Goal: Task Accomplishment & Management: Use online tool/utility

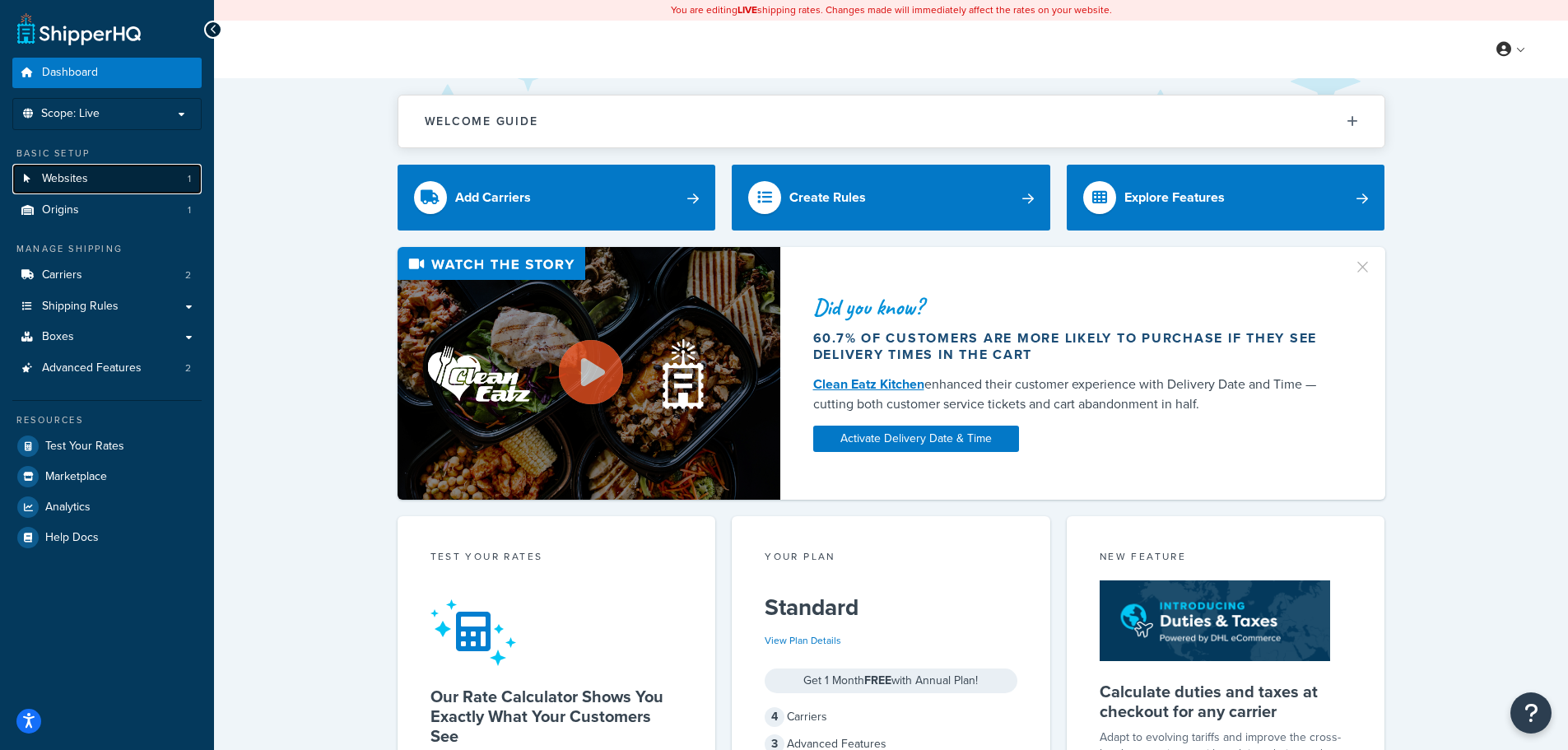
click at [117, 176] on link "Websites 1" at bounding box center [107, 179] width 190 height 31
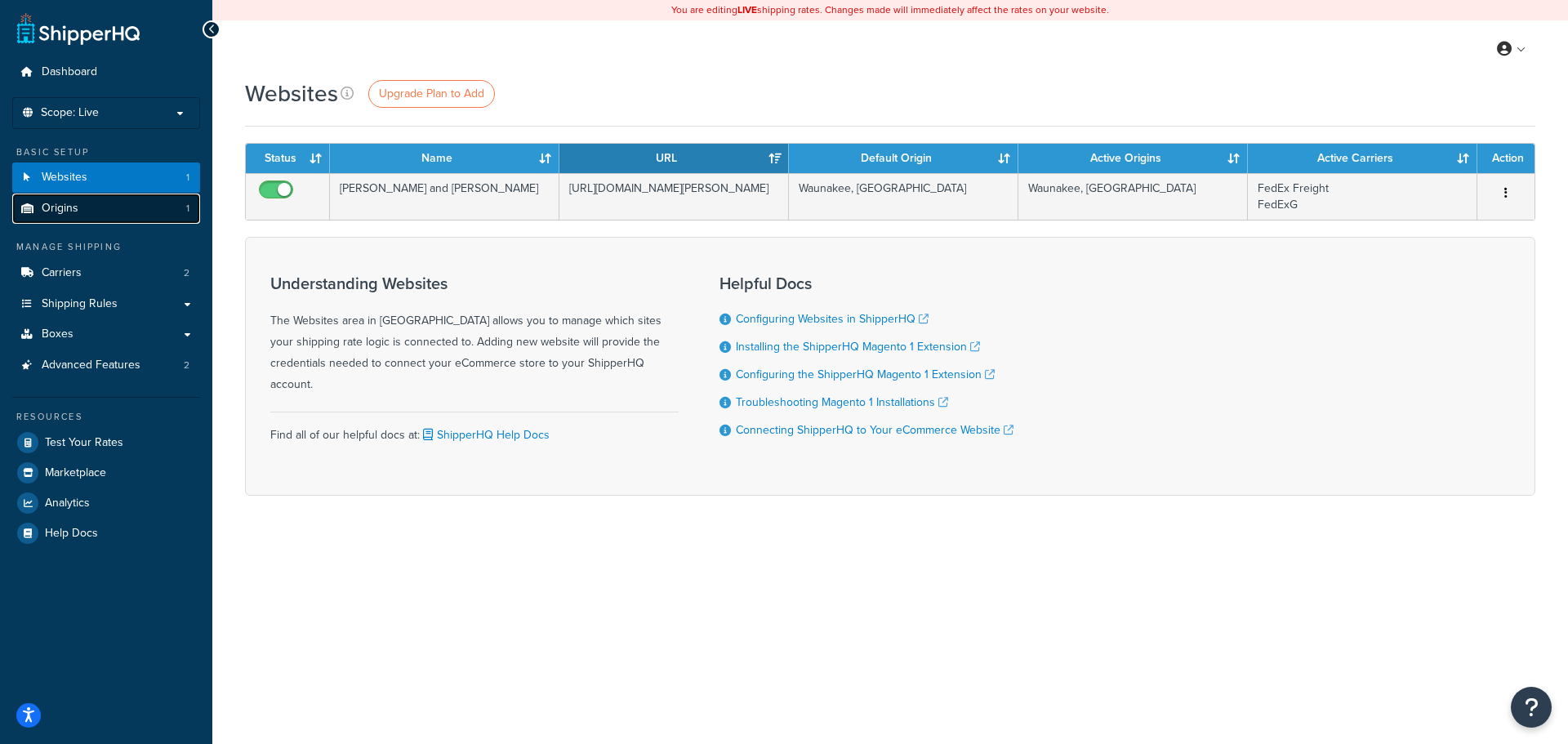
click at [110, 206] on link "Origins 1" at bounding box center [106, 209] width 188 height 31
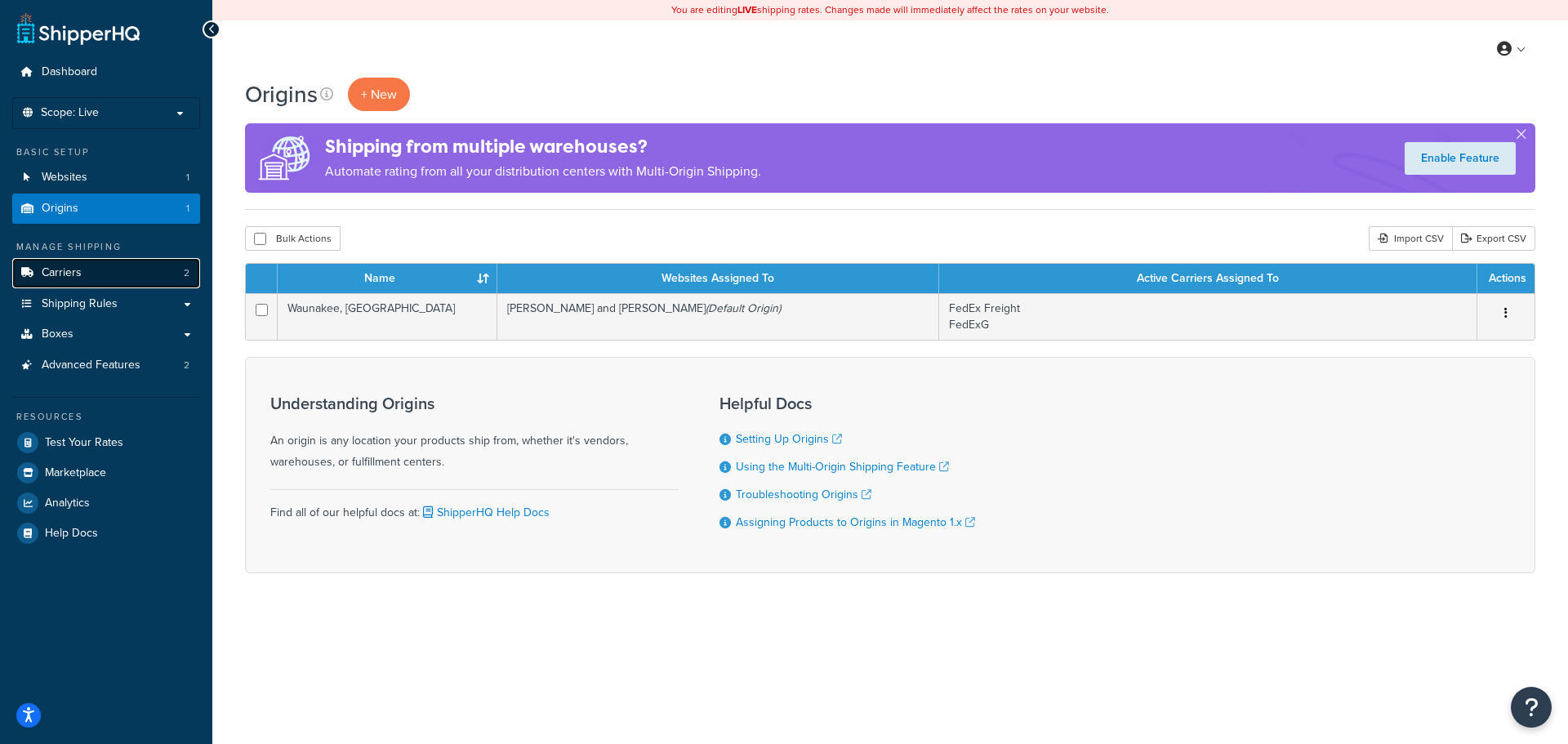
click at [108, 269] on link "Carriers 2" at bounding box center [106, 273] width 188 height 31
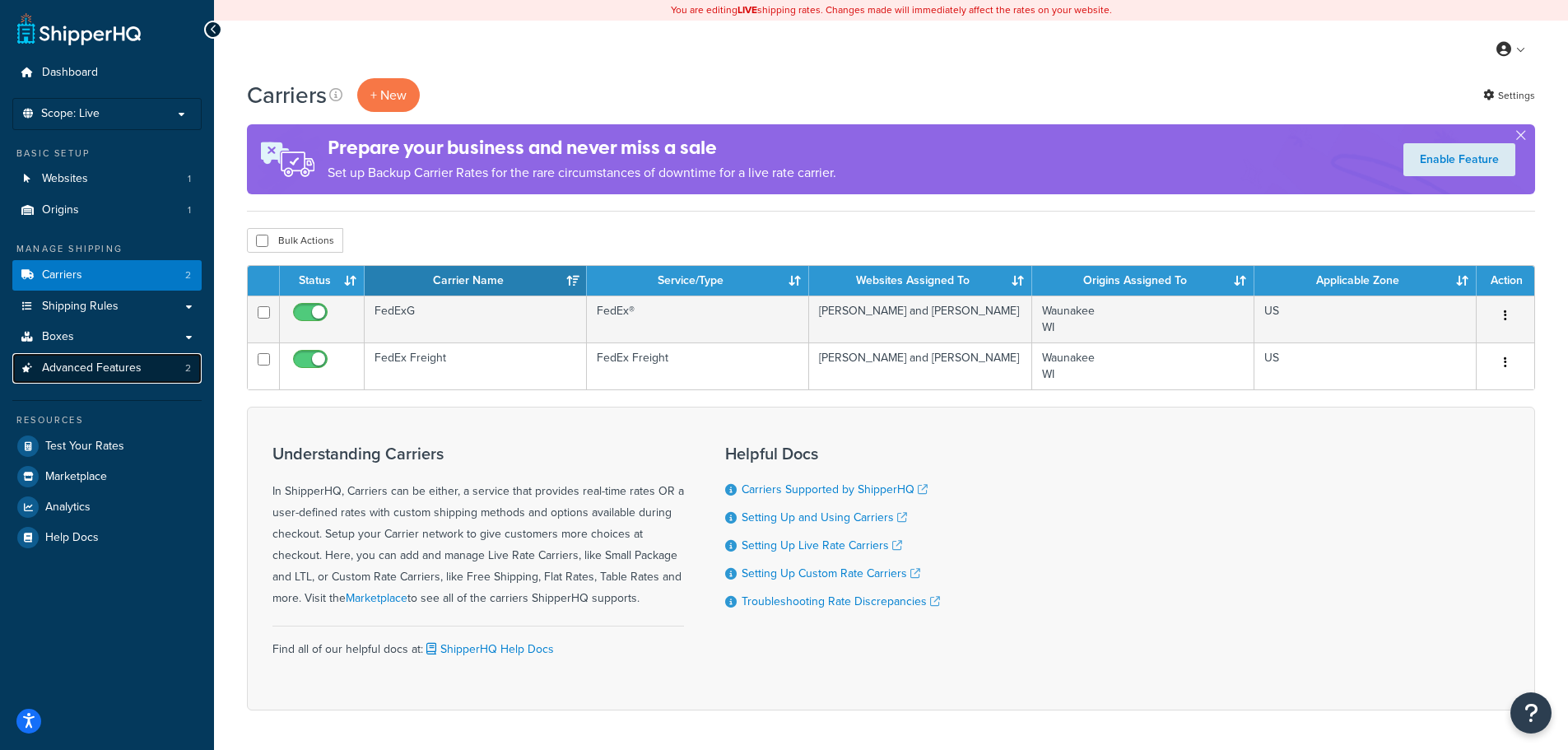
click at [117, 362] on span "Advanced Features" at bounding box center [92, 368] width 100 height 14
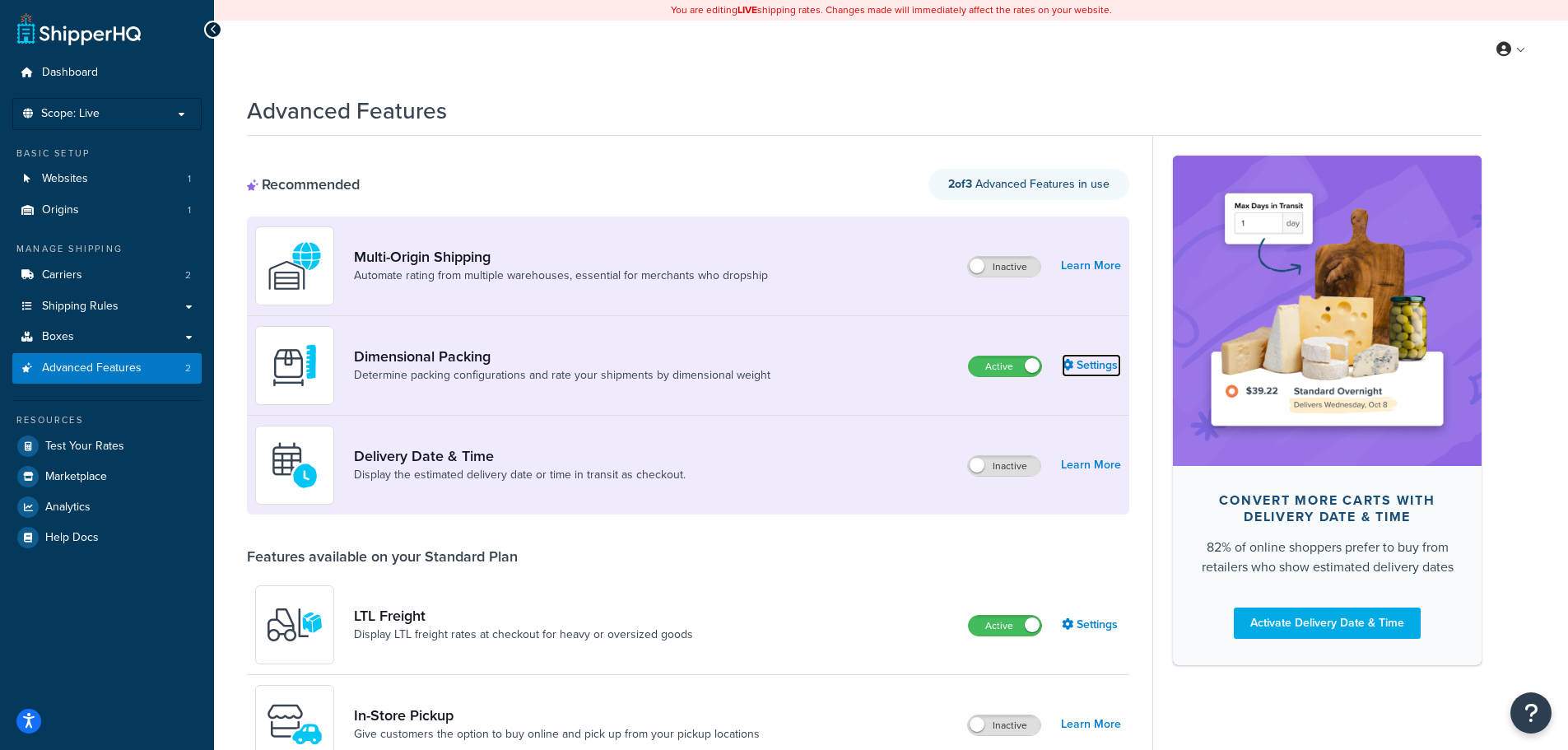
click at [1100, 364] on link "Settings" at bounding box center [1092, 365] width 60 height 23
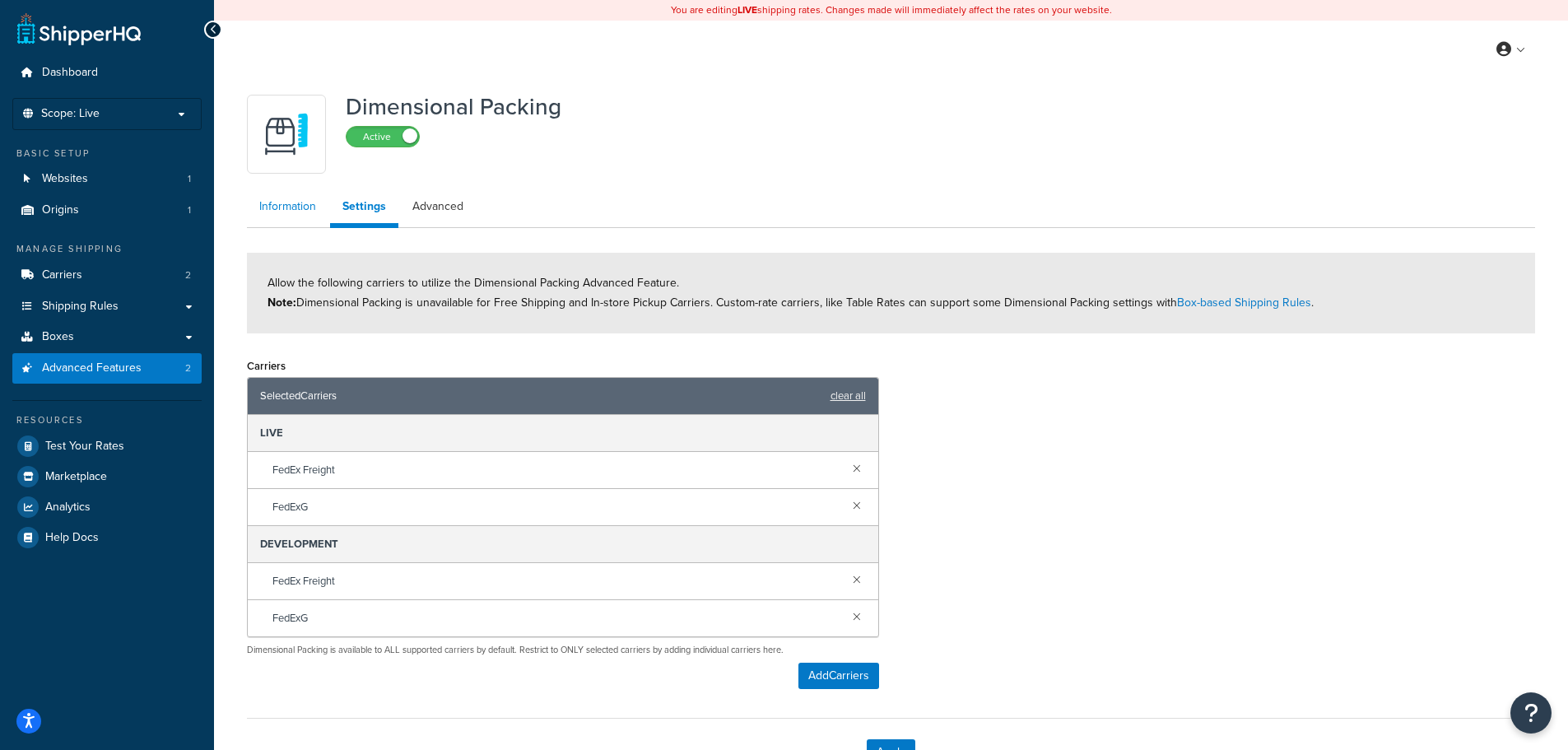
click at [289, 212] on link "Information" at bounding box center [288, 207] width 82 height 33
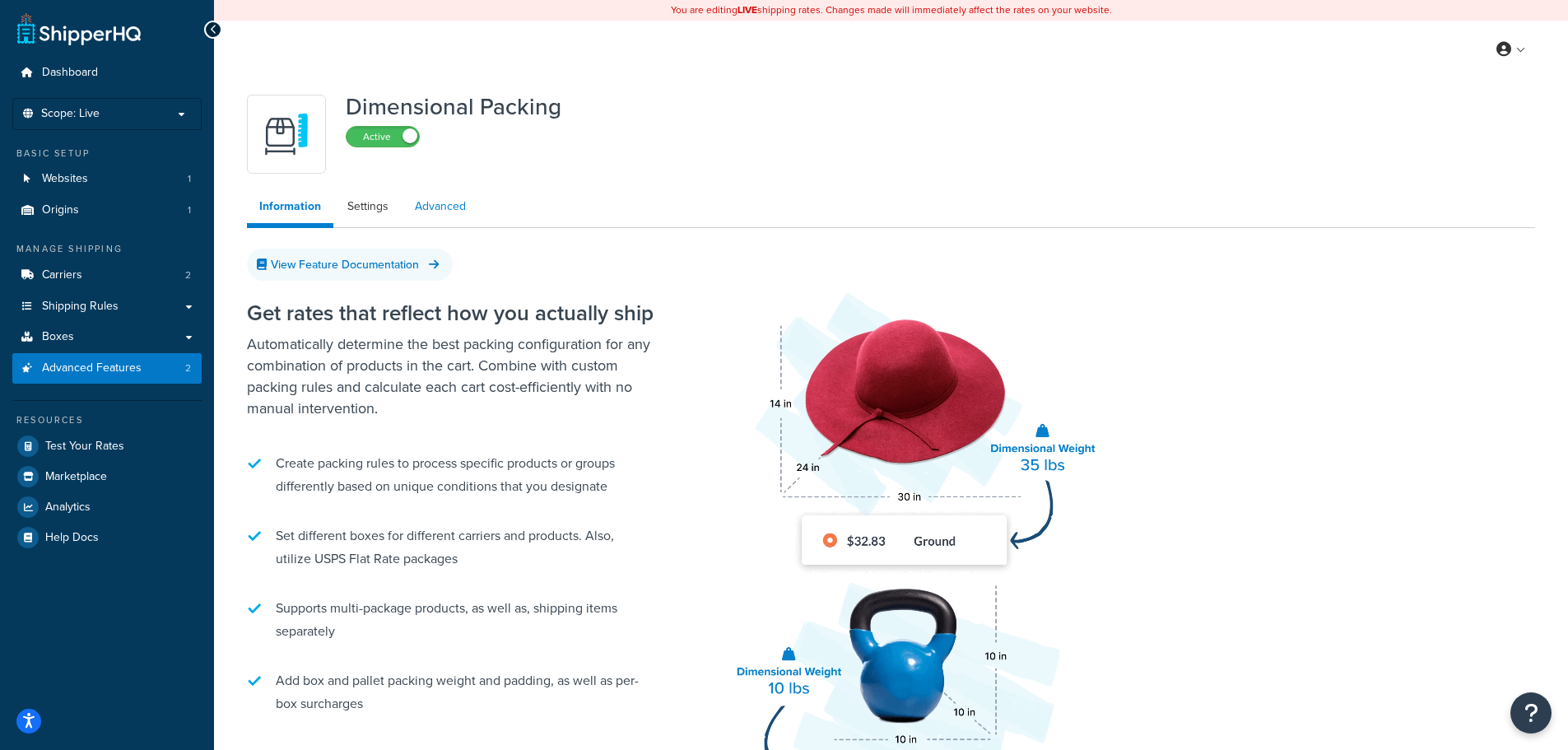
click at [444, 205] on link "Advanced" at bounding box center [440, 207] width 76 height 33
select select "false"
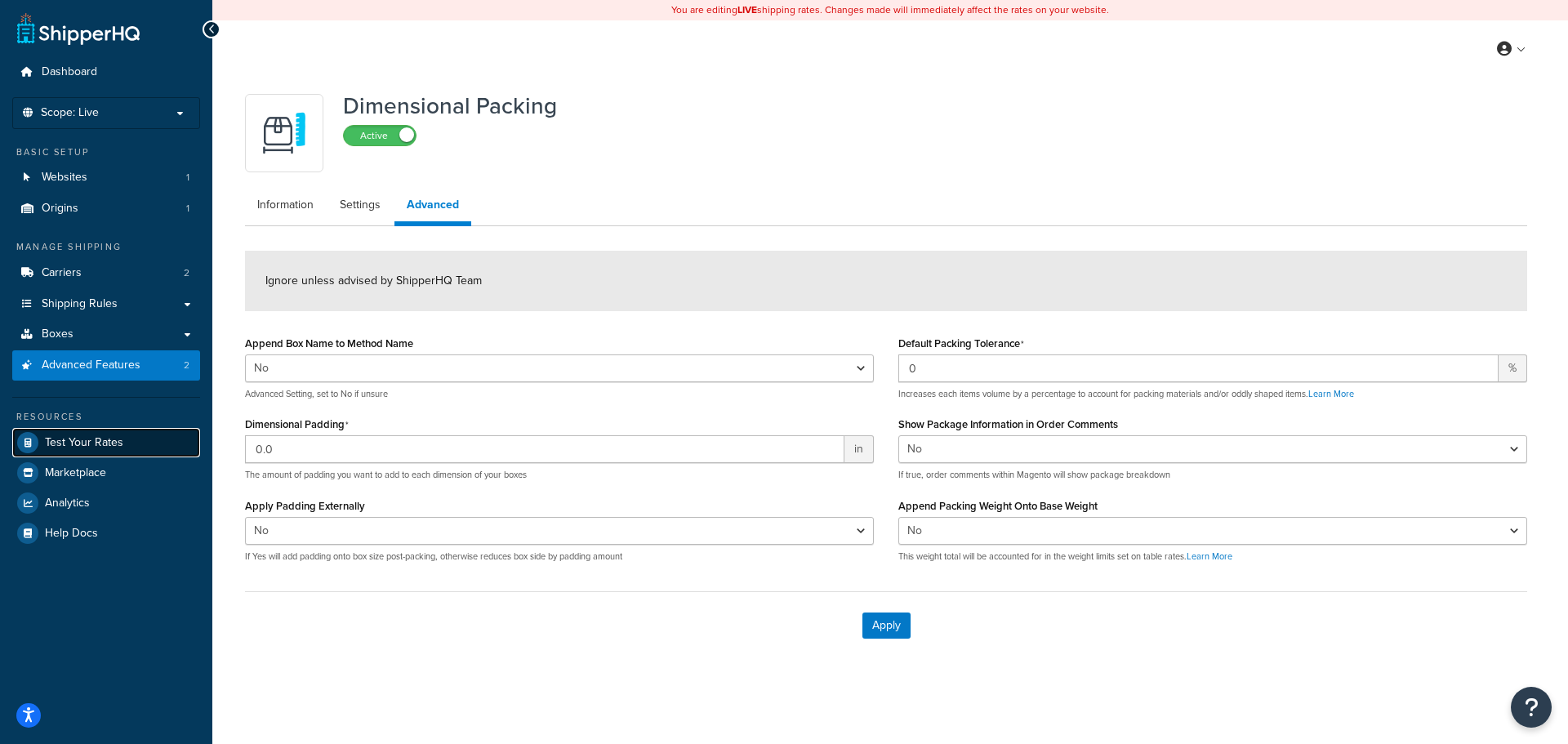
click at [126, 447] on link "Test Your Rates" at bounding box center [106, 442] width 188 height 30
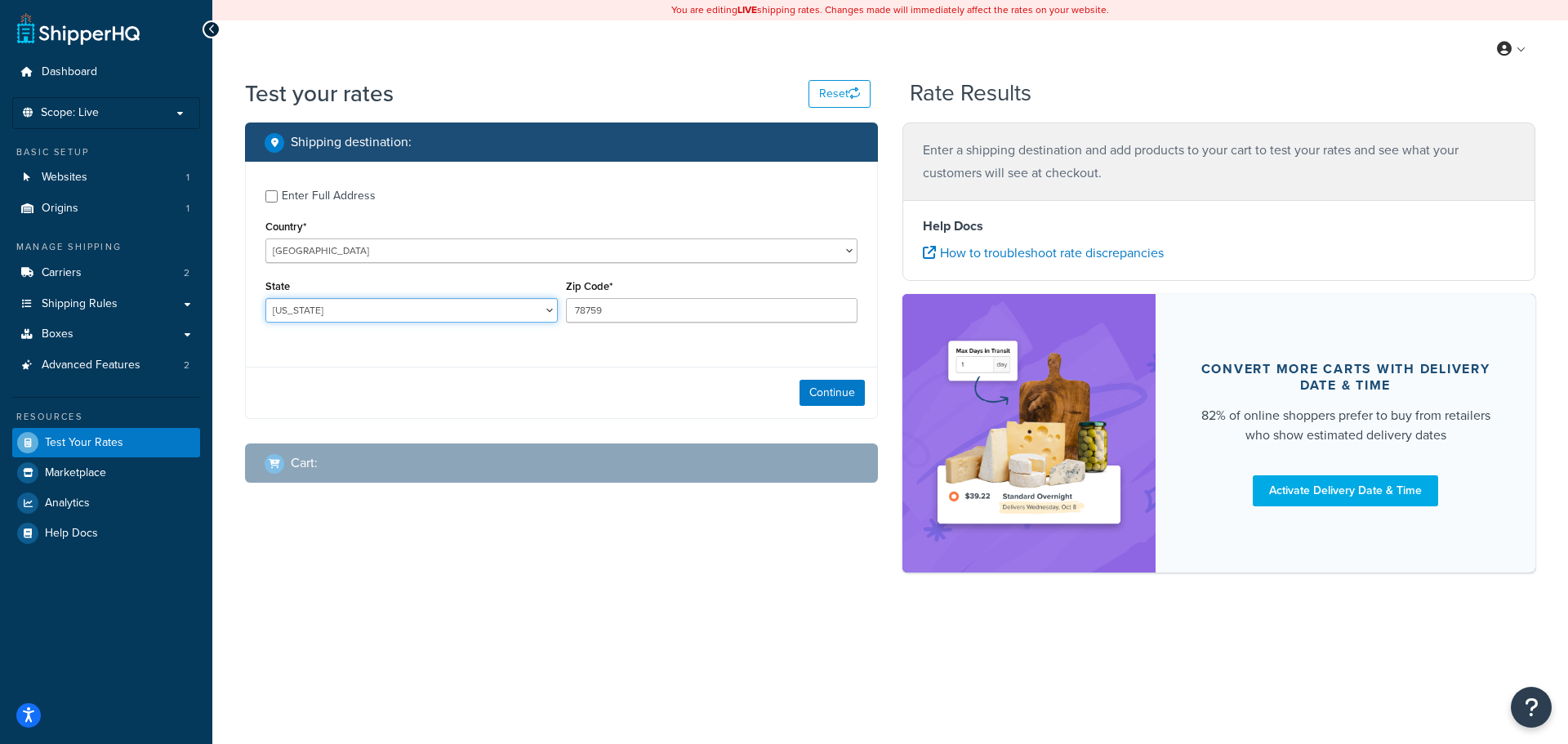
click at [316, 307] on select "Alabama Alaska American Samoa Arizona Arkansas Armed Forces Americas Armed Forc…" at bounding box center [411, 310] width 292 height 25
select select "WI"
click at [265, 298] on select "Alabama Alaska American Samoa Arizona Arkansas Armed Forces Americas Armed Forc…" at bounding box center [411, 310] width 292 height 25
click at [604, 312] on input "78759" at bounding box center [712, 310] width 292 height 25
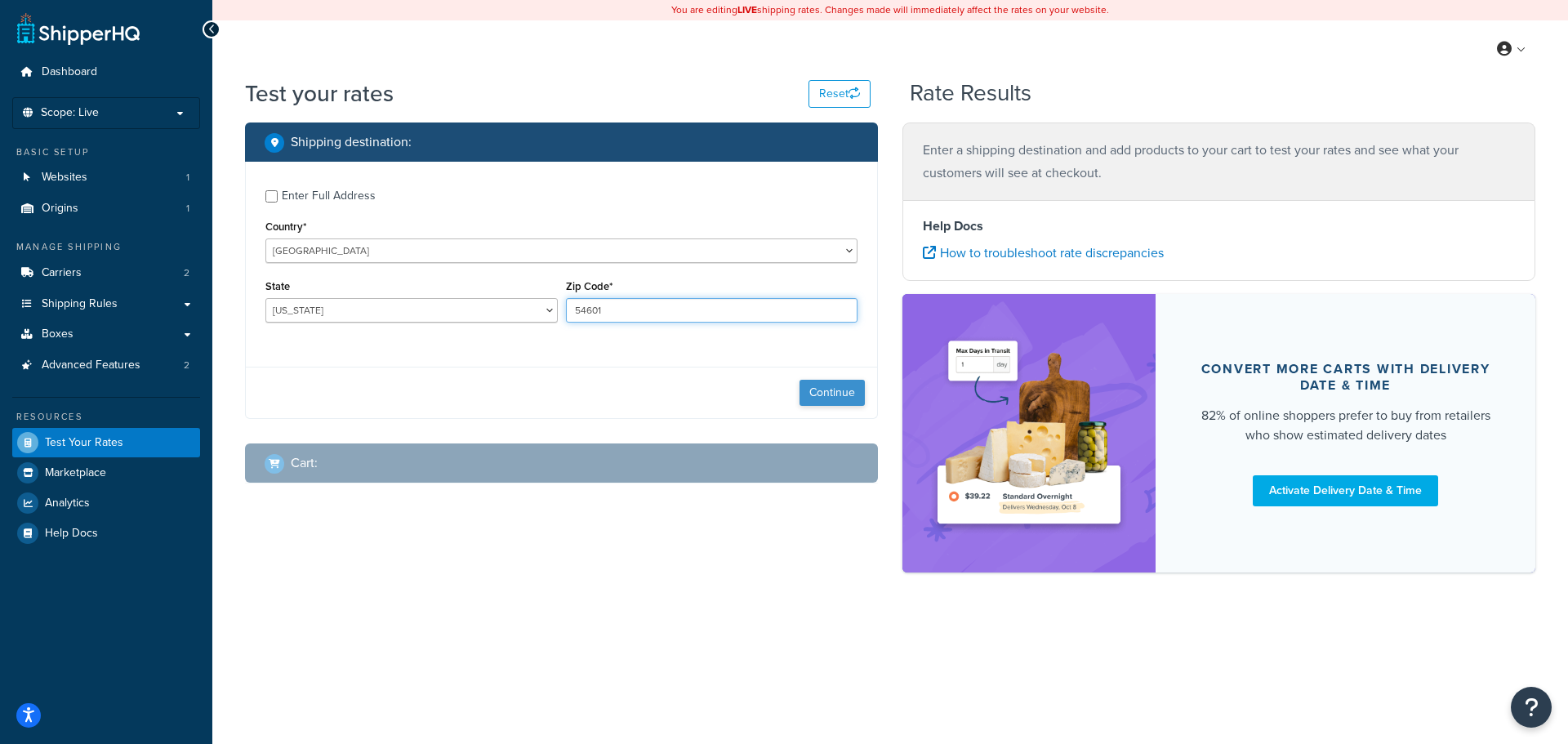
type input "54601"
click at [824, 386] on button "Continue" at bounding box center [832, 392] width 65 height 26
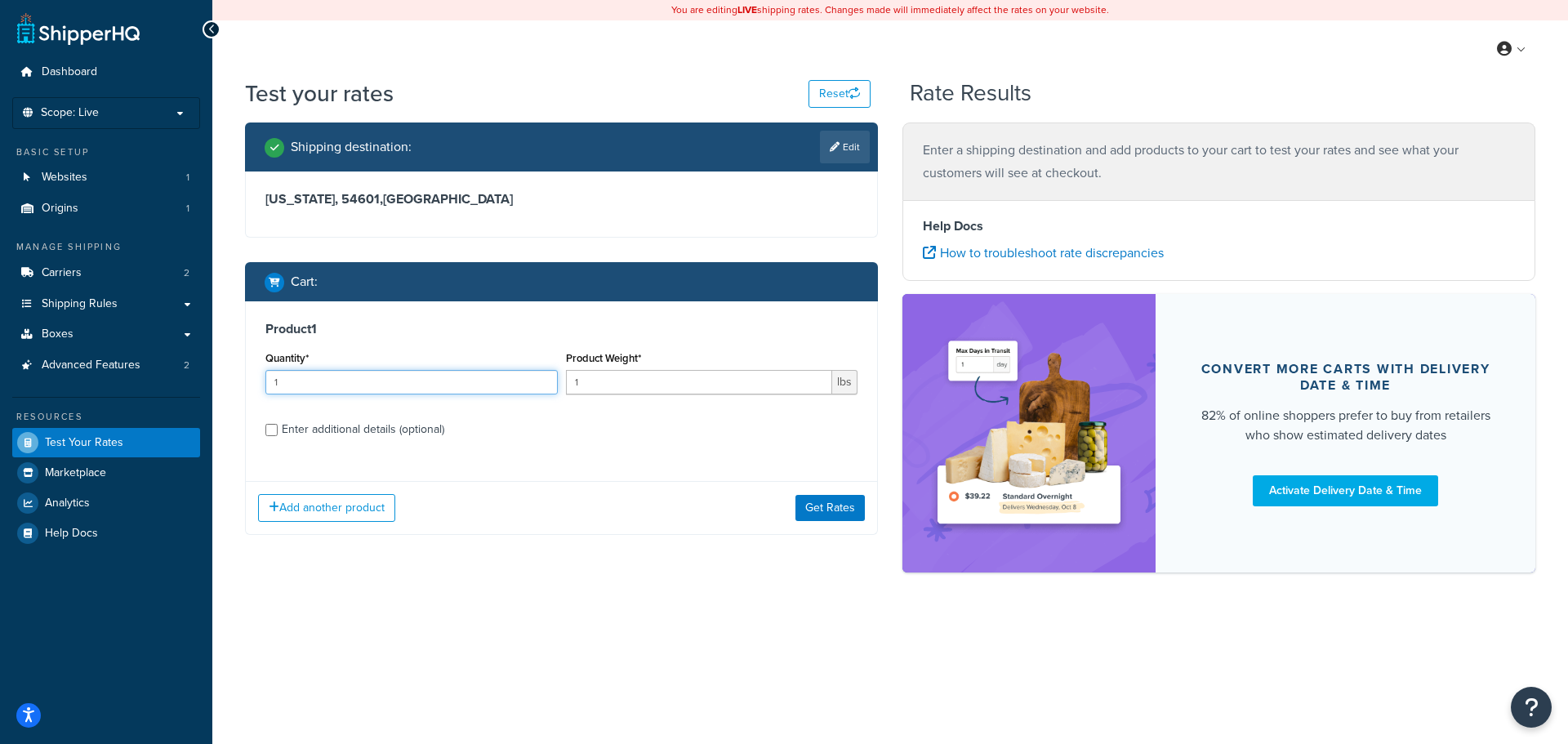
click at [407, 386] on input "1" at bounding box center [411, 382] width 292 height 25
drag, startPoint x: 603, startPoint y: 379, endPoint x: 522, endPoint y: 388, distance: 81.5
click at [522, 388] on div "Quantity* 1 Product Weight* 1 lbs" at bounding box center [561, 377] width 600 height 59
type input "185"
click at [842, 506] on button "Get Rates" at bounding box center [829, 507] width 70 height 26
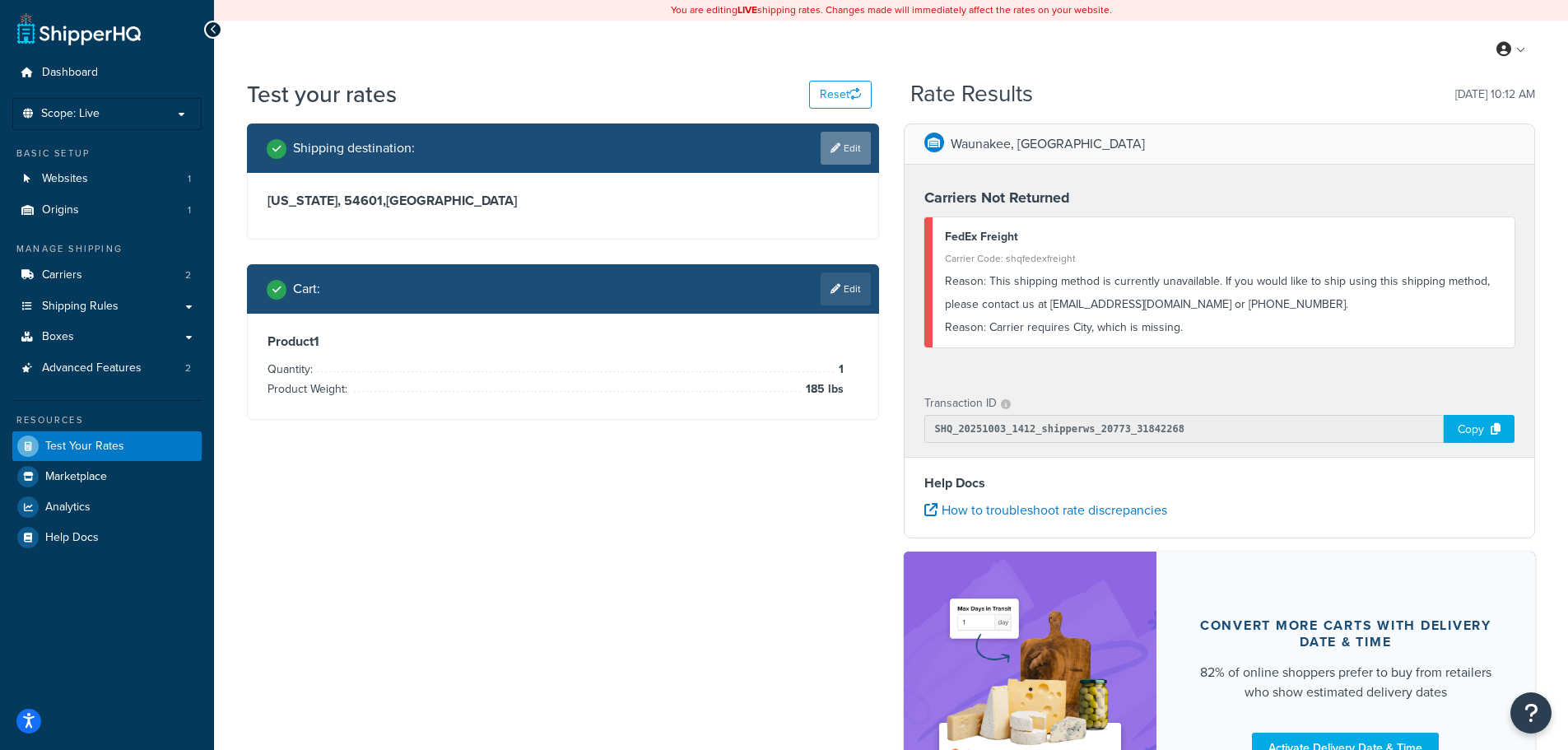
click at [830, 145] on icon at bounding box center [835, 148] width 10 height 10
select select "WI"
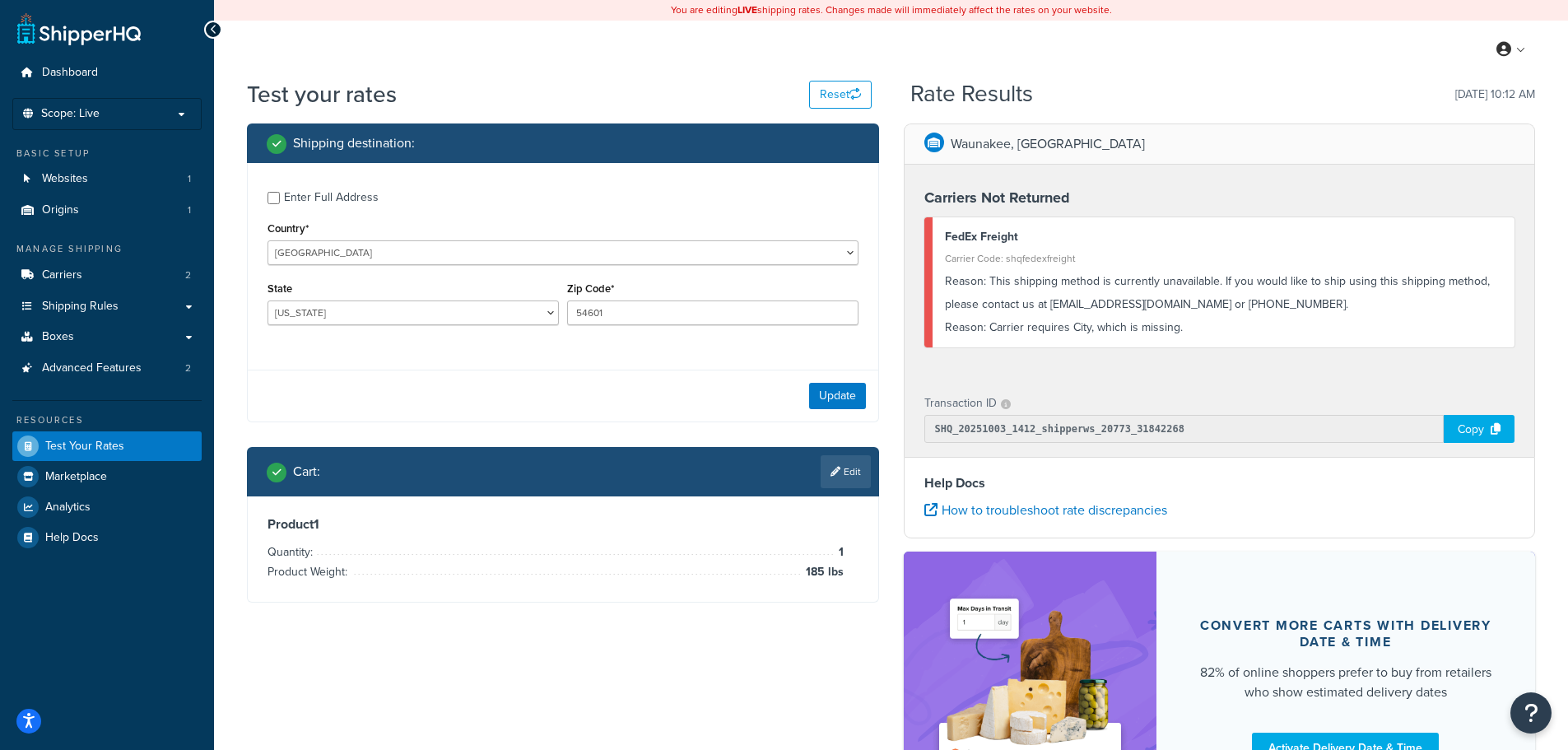
click at [305, 195] on div "Enter Full Address" at bounding box center [331, 197] width 94 height 23
click at [280, 195] on input "Enter Full Address" at bounding box center [273, 197] width 13 height 12
checkbox input "true"
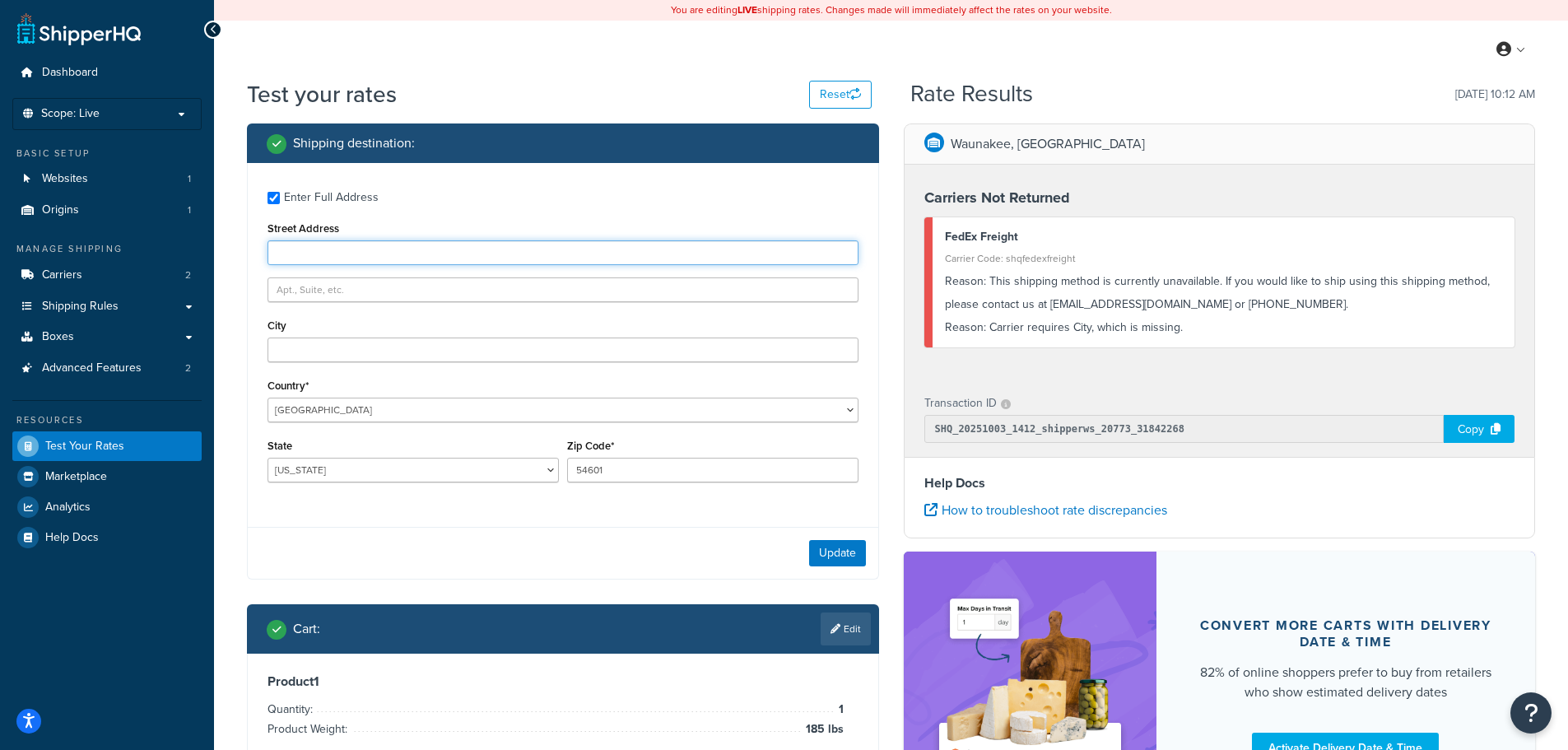
click at [321, 248] on input "Street Address" at bounding box center [563, 253] width 591 height 25
type input "1430 Vine St"
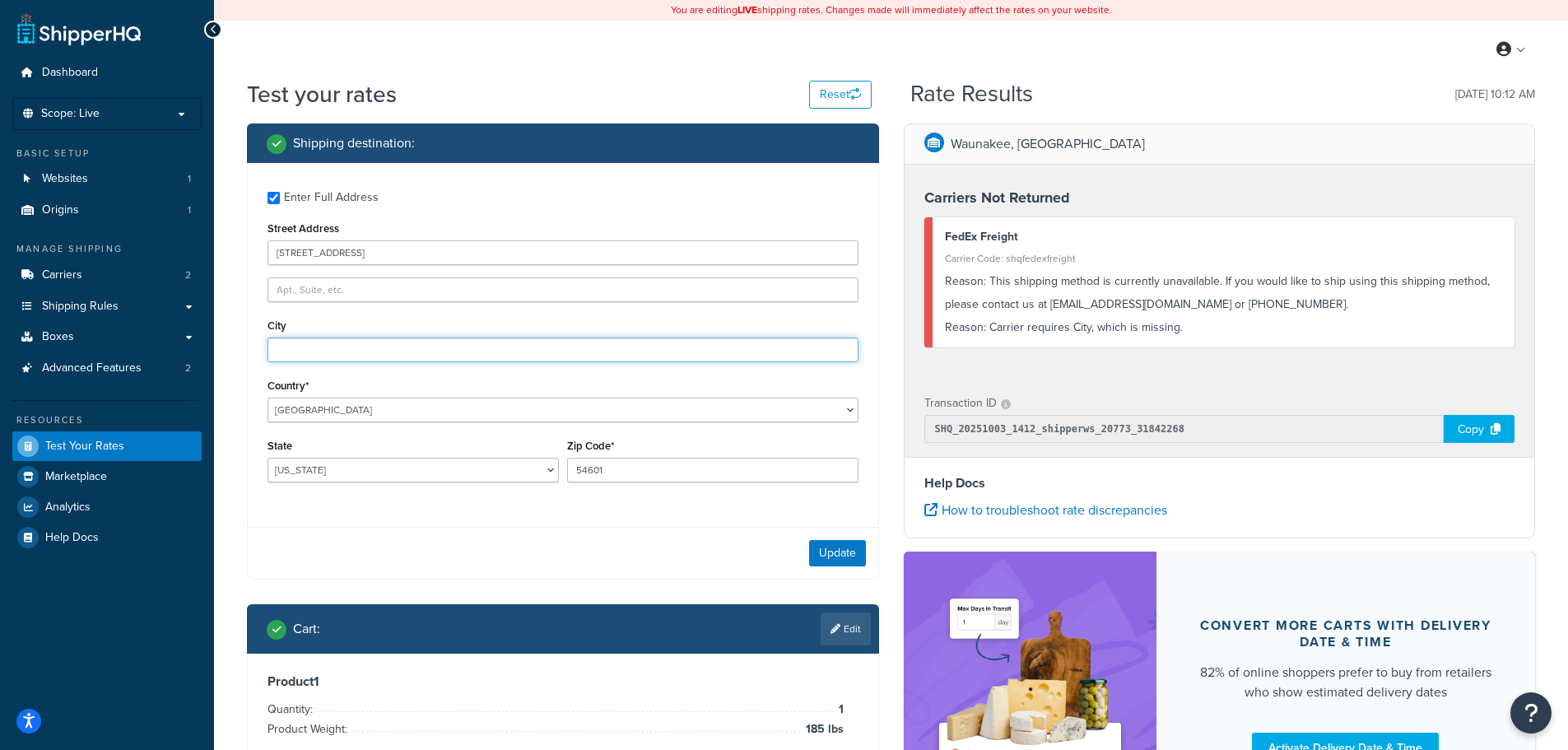
click at [301, 351] on input "City" at bounding box center [563, 350] width 591 height 25
type input "La Crosse"
click at [819, 562] on button "Update" at bounding box center [837, 552] width 57 height 26
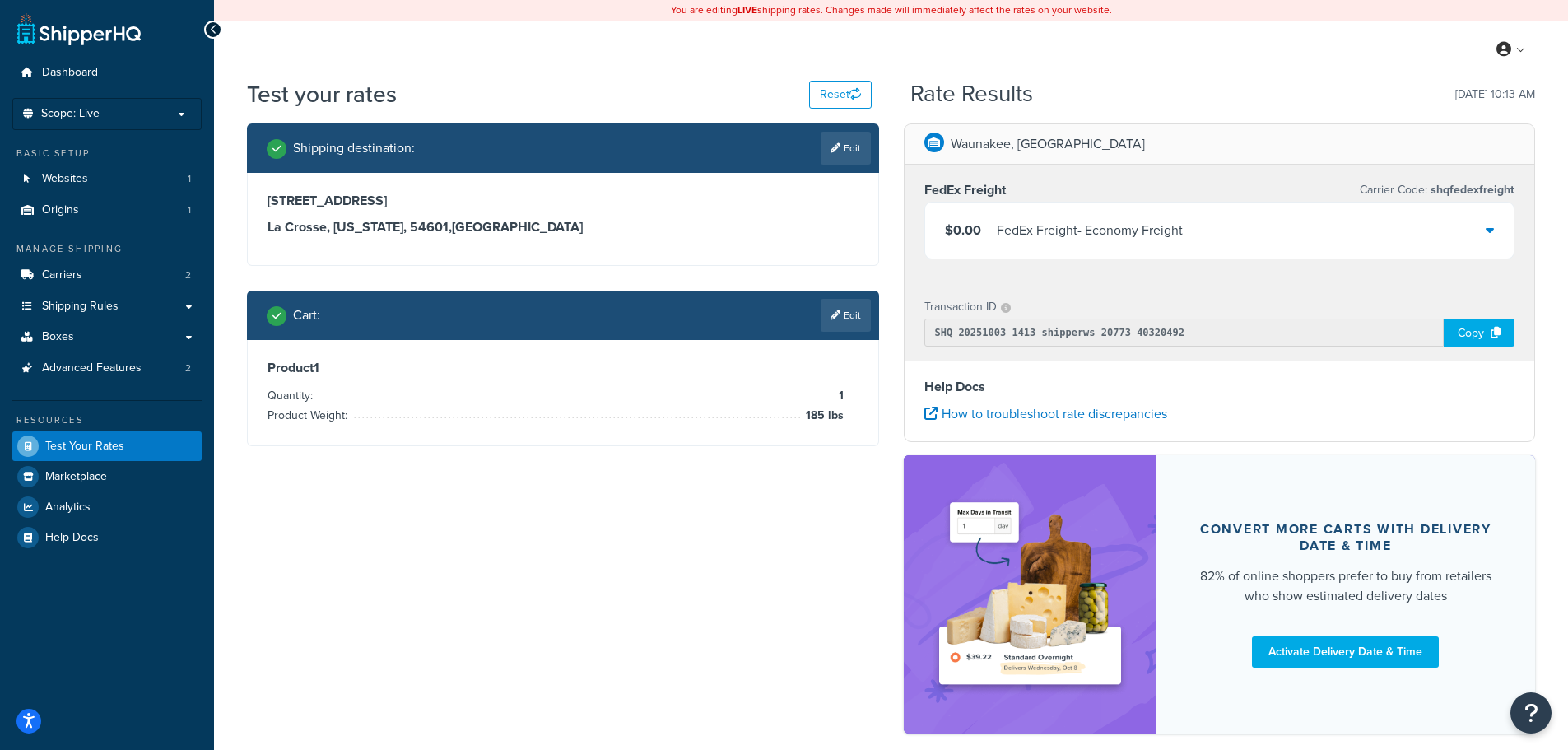
drag, startPoint x: 1521, startPoint y: 222, endPoint x: 1493, endPoint y: 231, distance: 29.4
click at [1497, 231] on div "FedEx Freight Carrier Code: shqfedexfreight $0.00 FedEx Freight - Economy Freig…" at bounding box center [1219, 223] width 630 height 117
click at [1493, 231] on icon at bounding box center [1490, 230] width 9 height 13
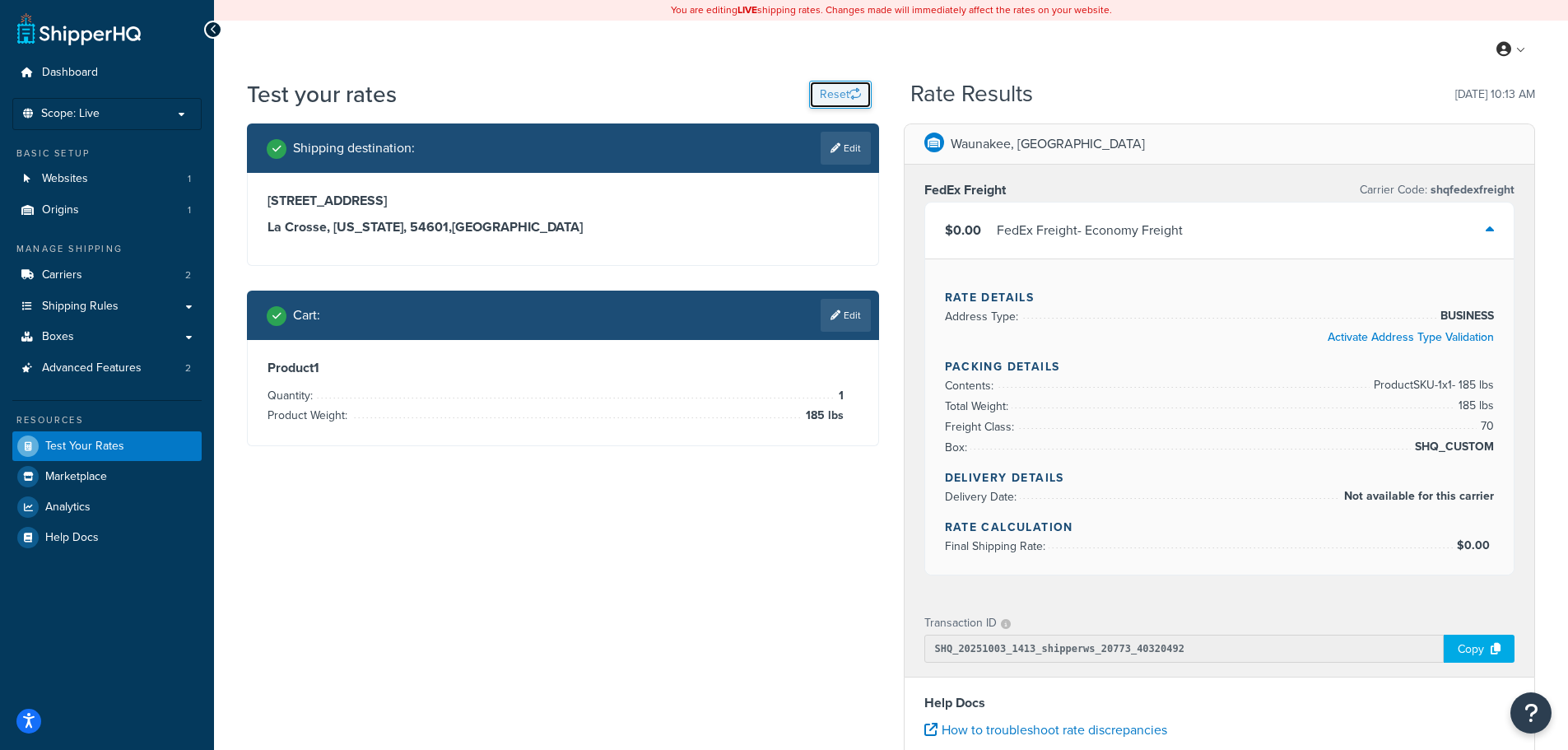
click at [822, 93] on button "Reset" at bounding box center [840, 94] width 63 height 28
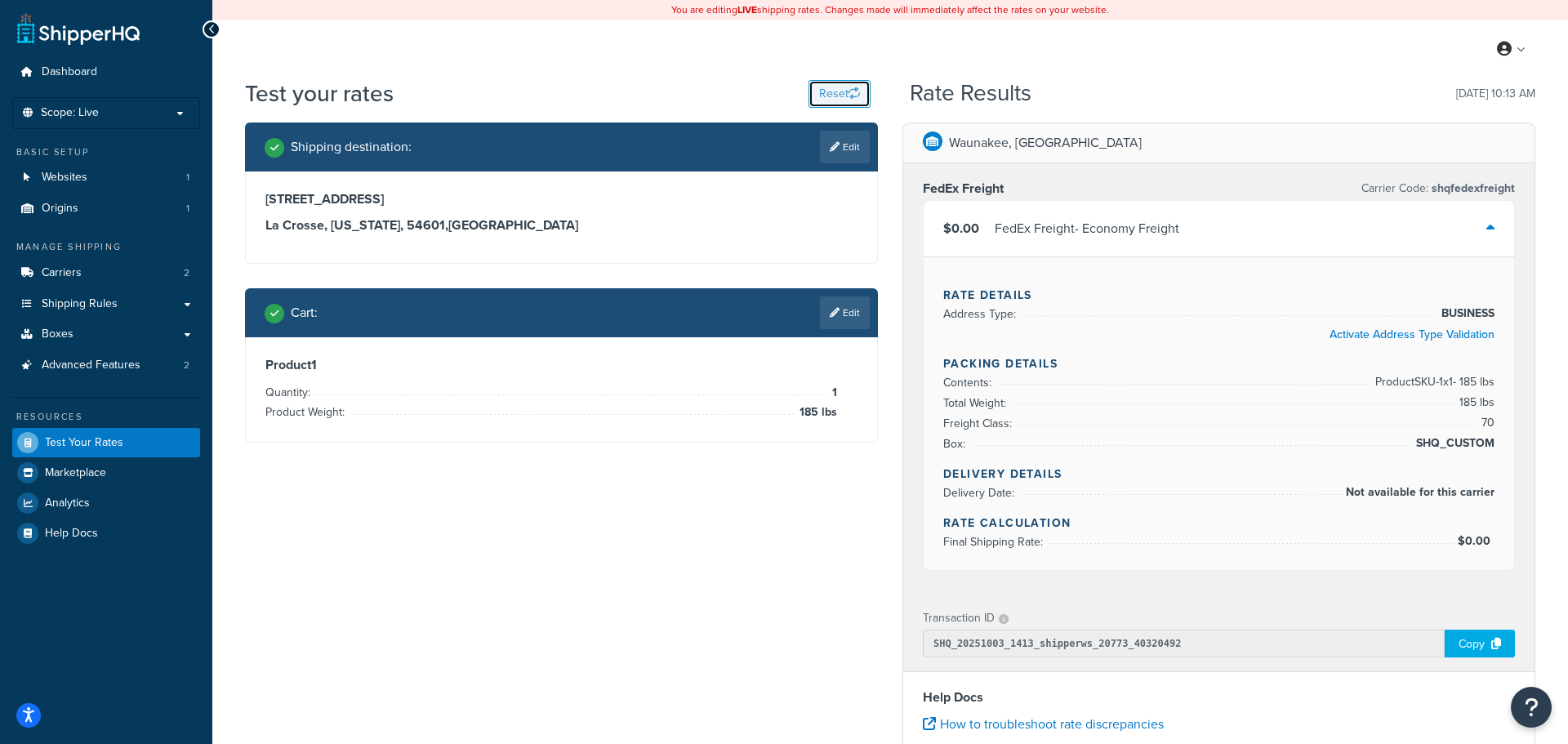
select select "TX"
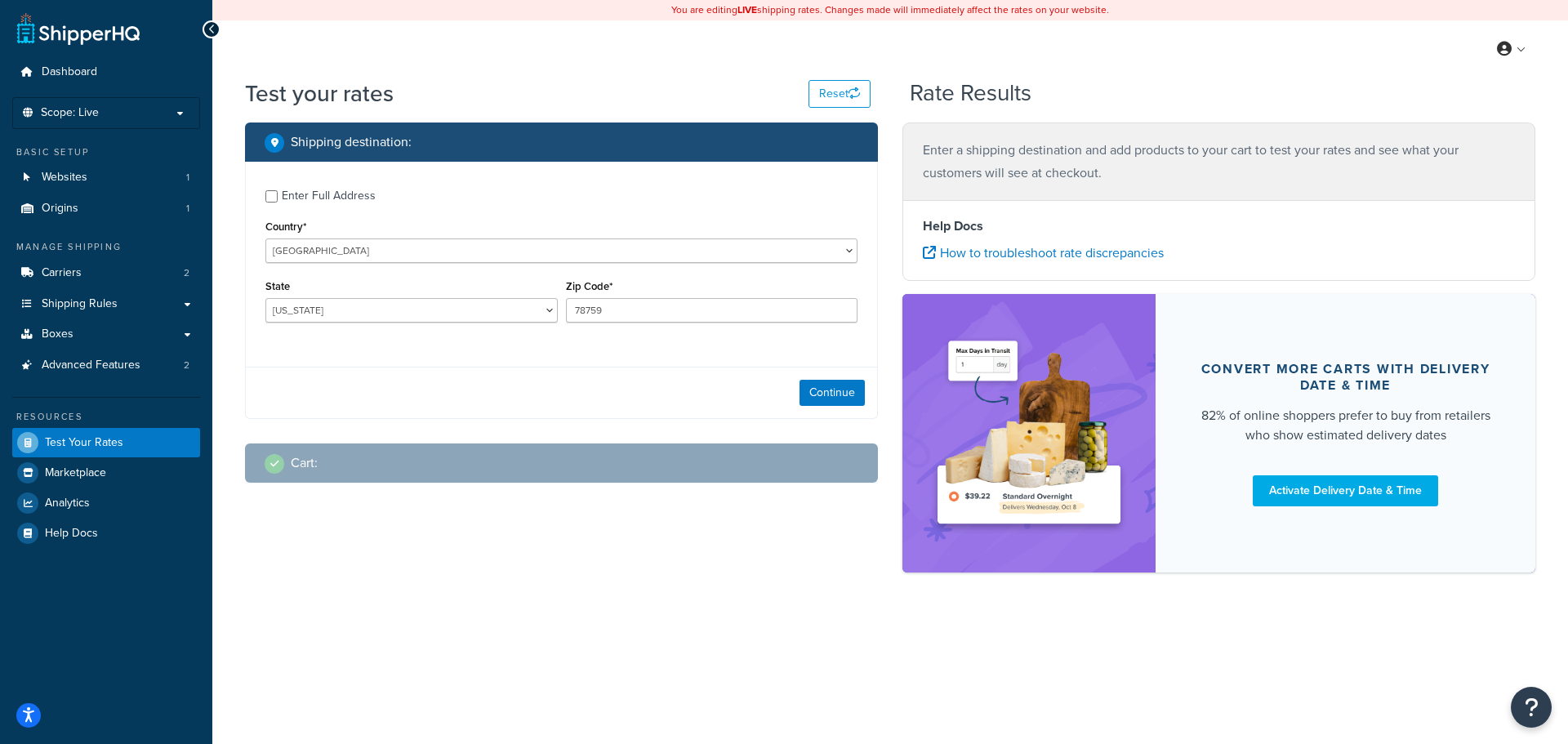
click at [354, 200] on div "Enter Full Address" at bounding box center [328, 196] width 94 height 23
click at [278, 200] on input "Enter Full Address" at bounding box center [271, 196] width 12 height 12
checkbox input "true"
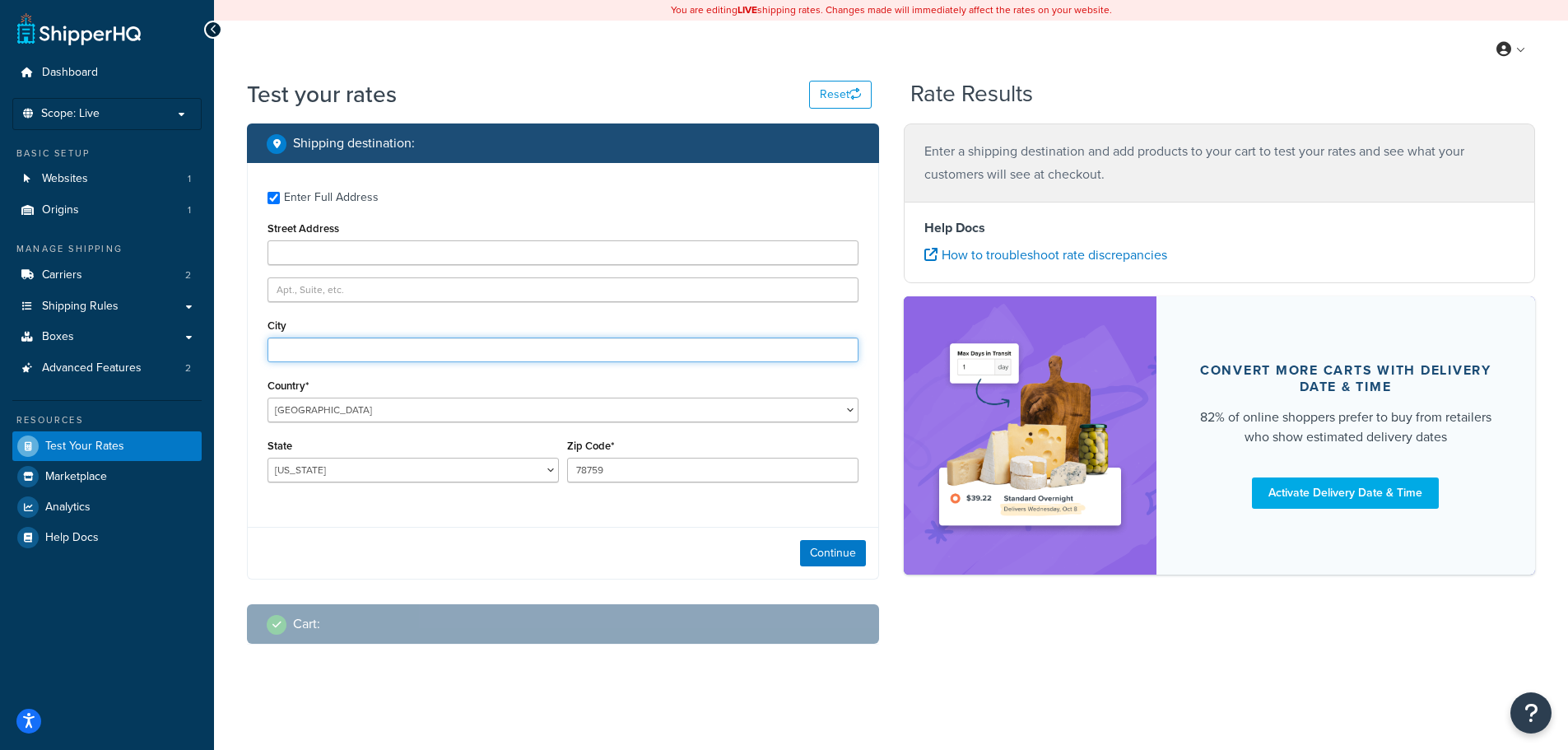
click at [337, 348] on input "City" at bounding box center [563, 350] width 591 height 25
type input "Austin"
click at [608, 477] on input "78759" at bounding box center [713, 470] width 291 height 25
type input "78613"
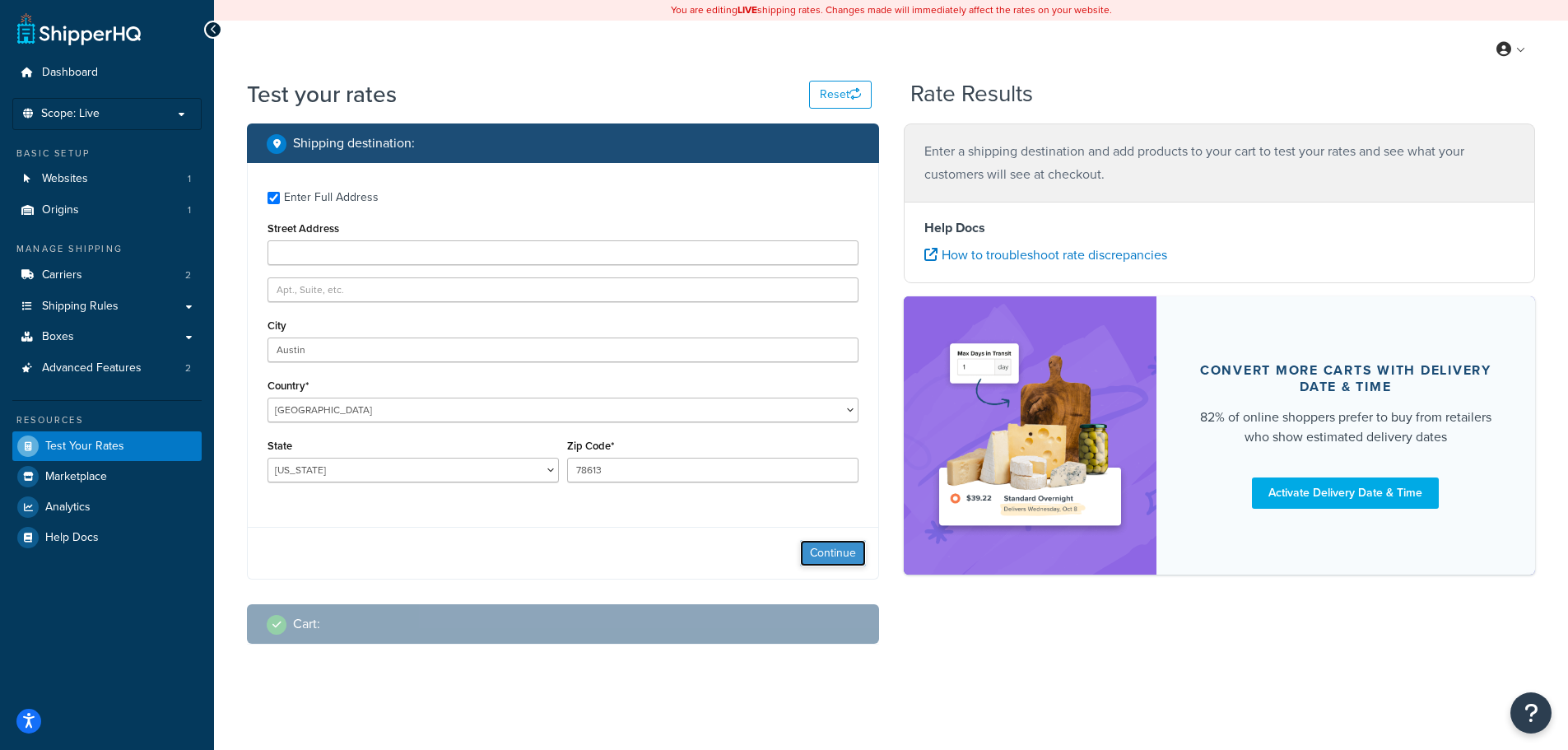
click at [836, 555] on button "Continue" at bounding box center [833, 552] width 65 height 26
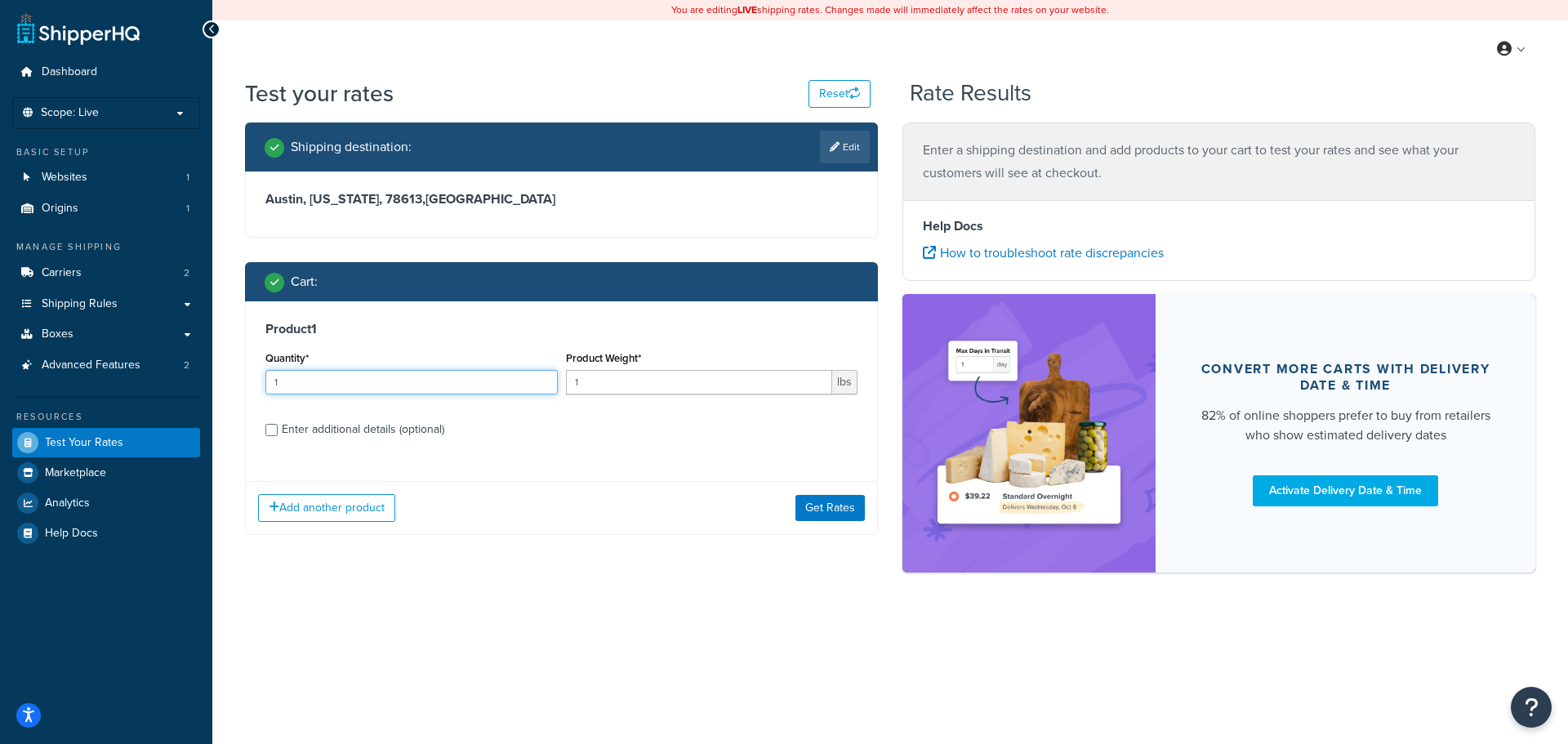
click at [524, 382] on input "1" at bounding box center [411, 382] width 292 height 25
type input "3"
drag, startPoint x: 642, startPoint y: 382, endPoint x: 554, endPoint y: 398, distance: 89.4
click at [554, 398] on div "Quantity* 3 Product Weight* 1 lbs" at bounding box center [561, 377] width 600 height 59
click at [275, 428] on input "Enter additional details (optional)" at bounding box center [271, 429] width 12 height 12
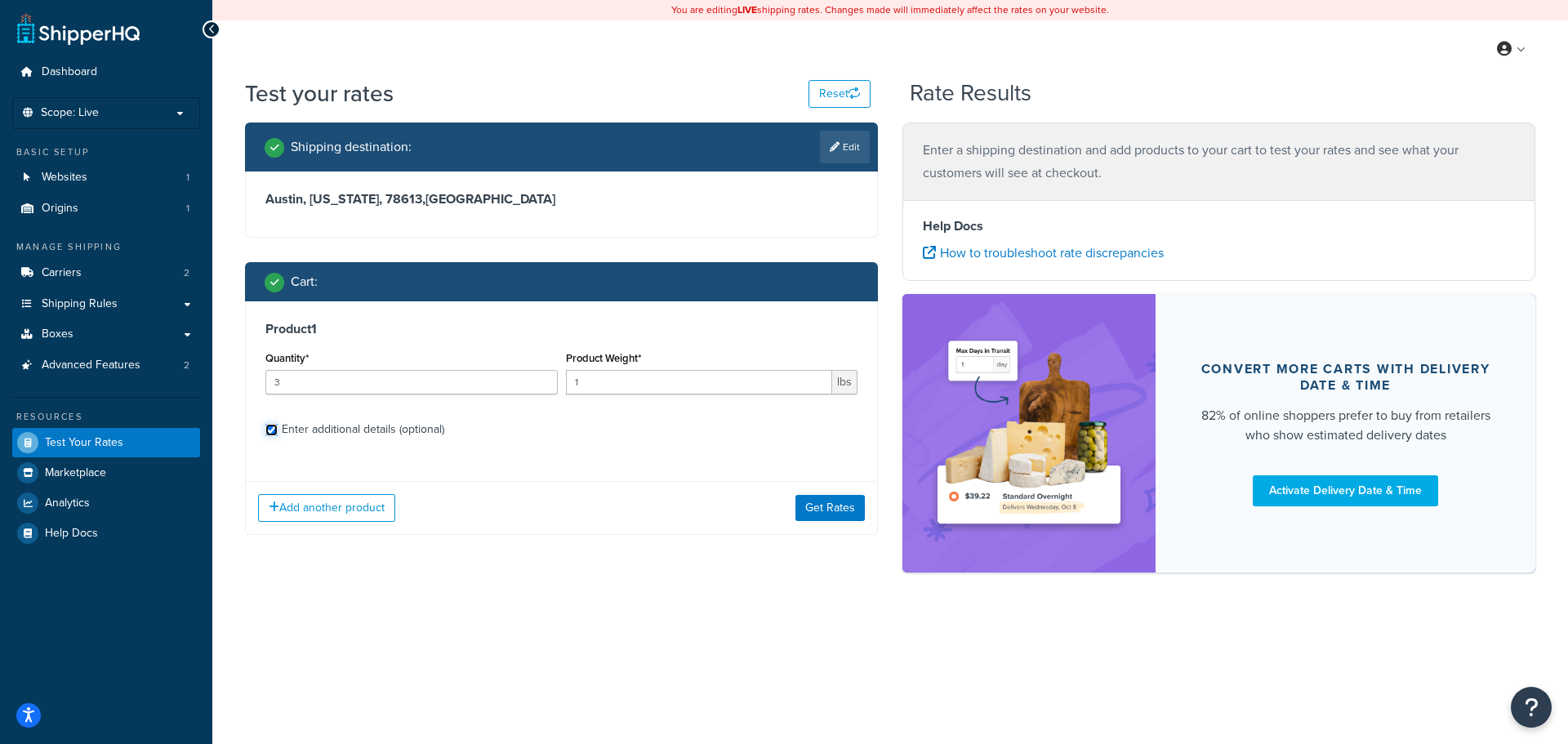
checkbox input "true"
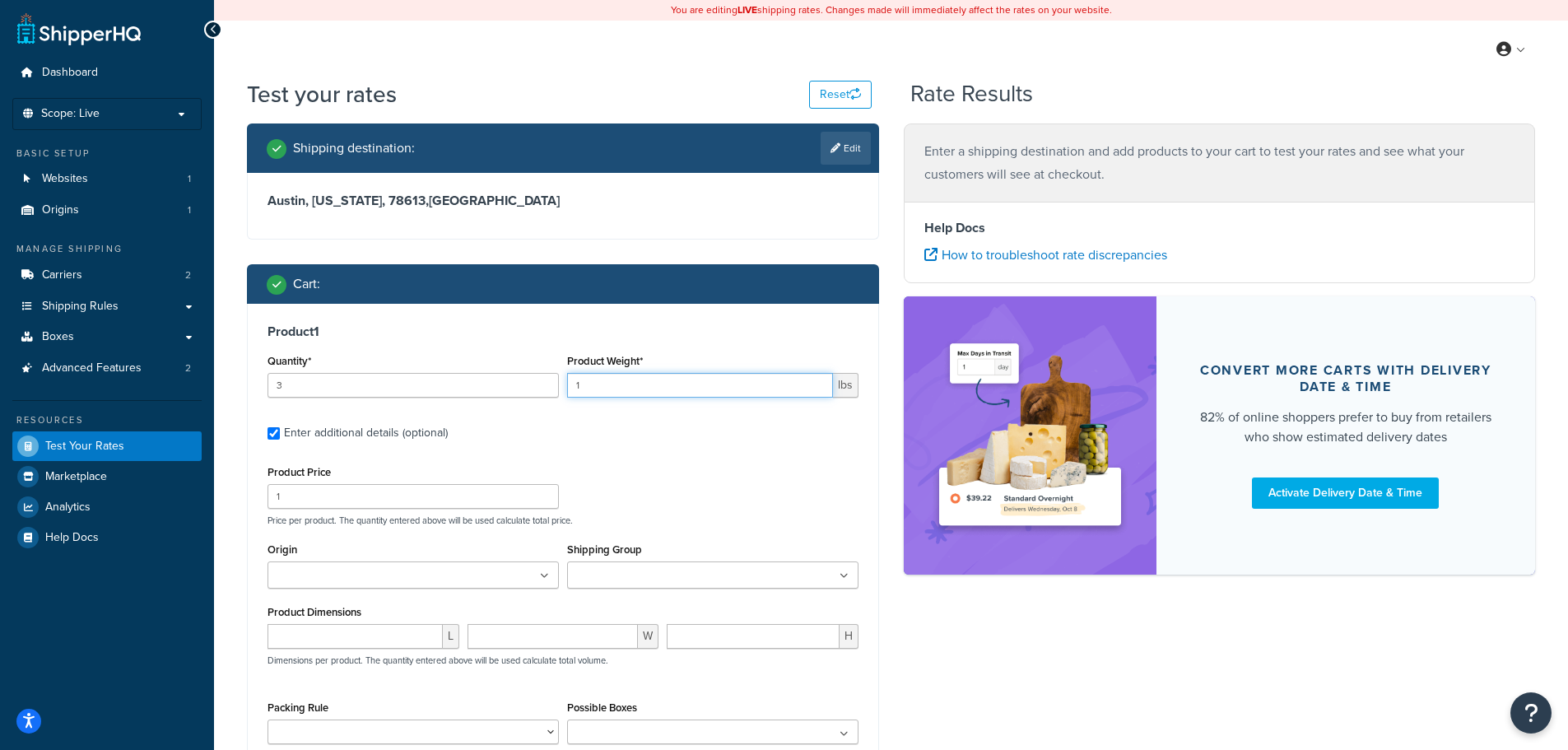
click at [636, 383] on input "1" at bounding box center [700, 386] width 266 height 25
type input "205"
click at [675, 501] on div "Product Price 1 Price per product. The quantity entered above will be used calc…" at bounding box center [563, 493] width 599 height 65
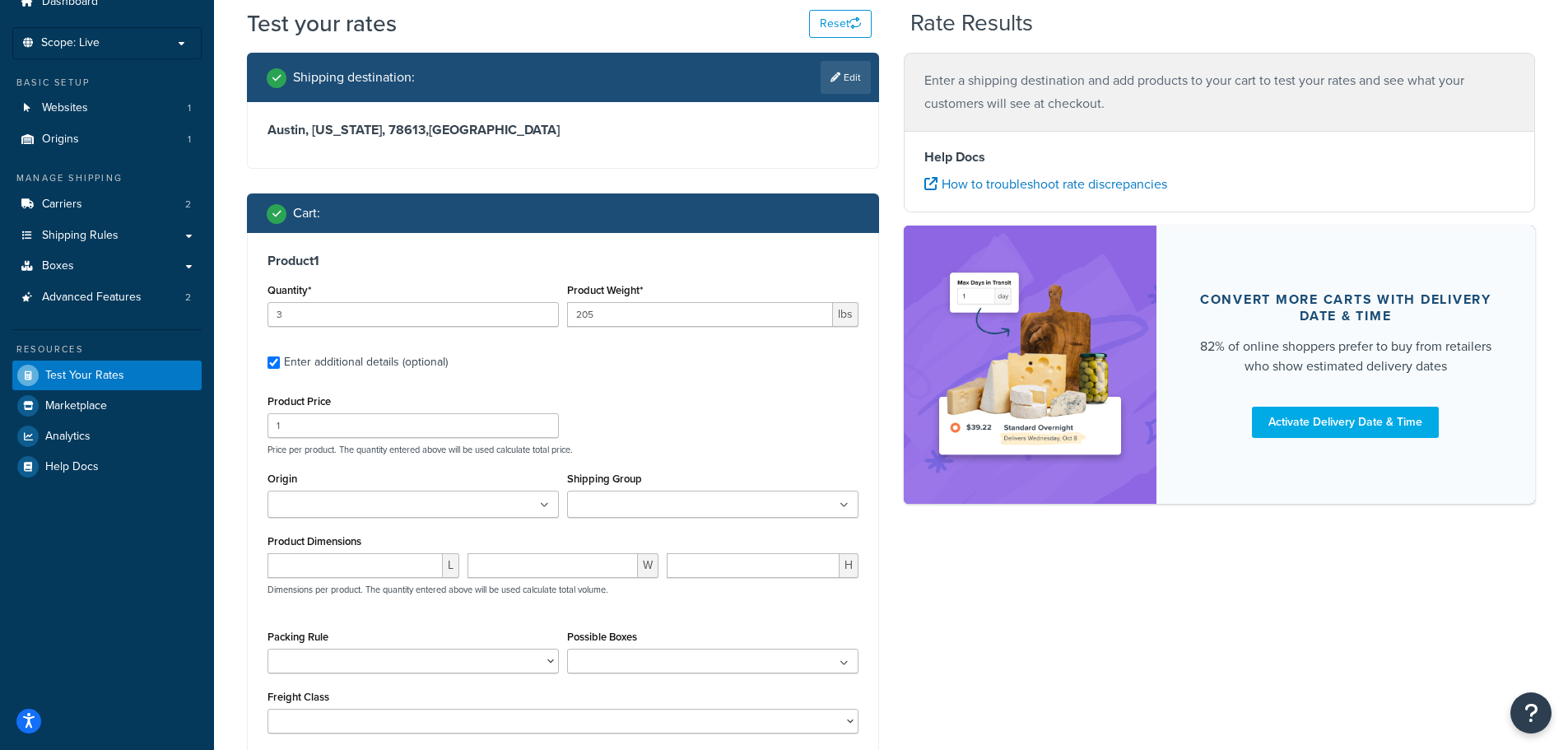
scroll to position [164, 0]
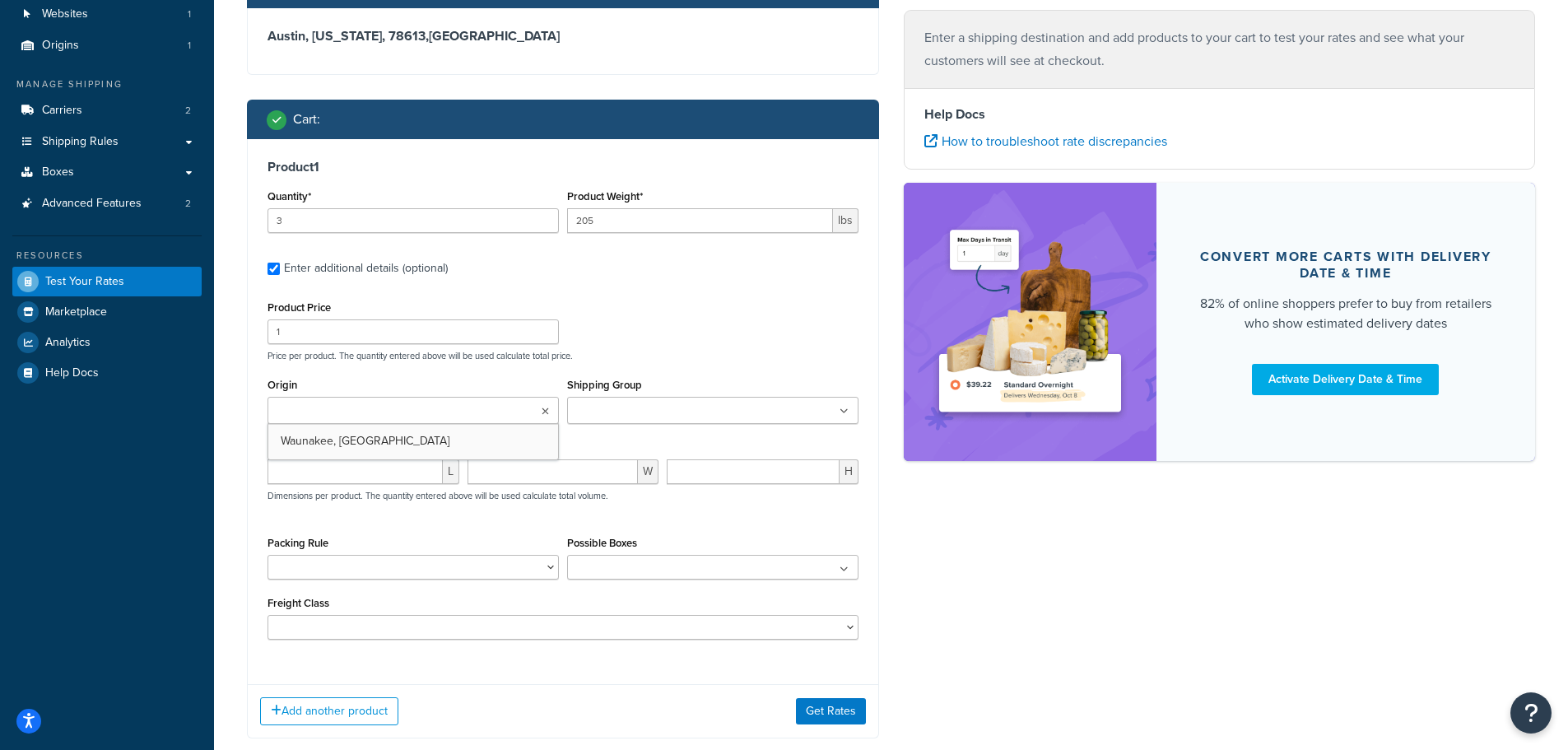
click at [476, 410] on ul at bounding box center [413, 410] width 291 height 27
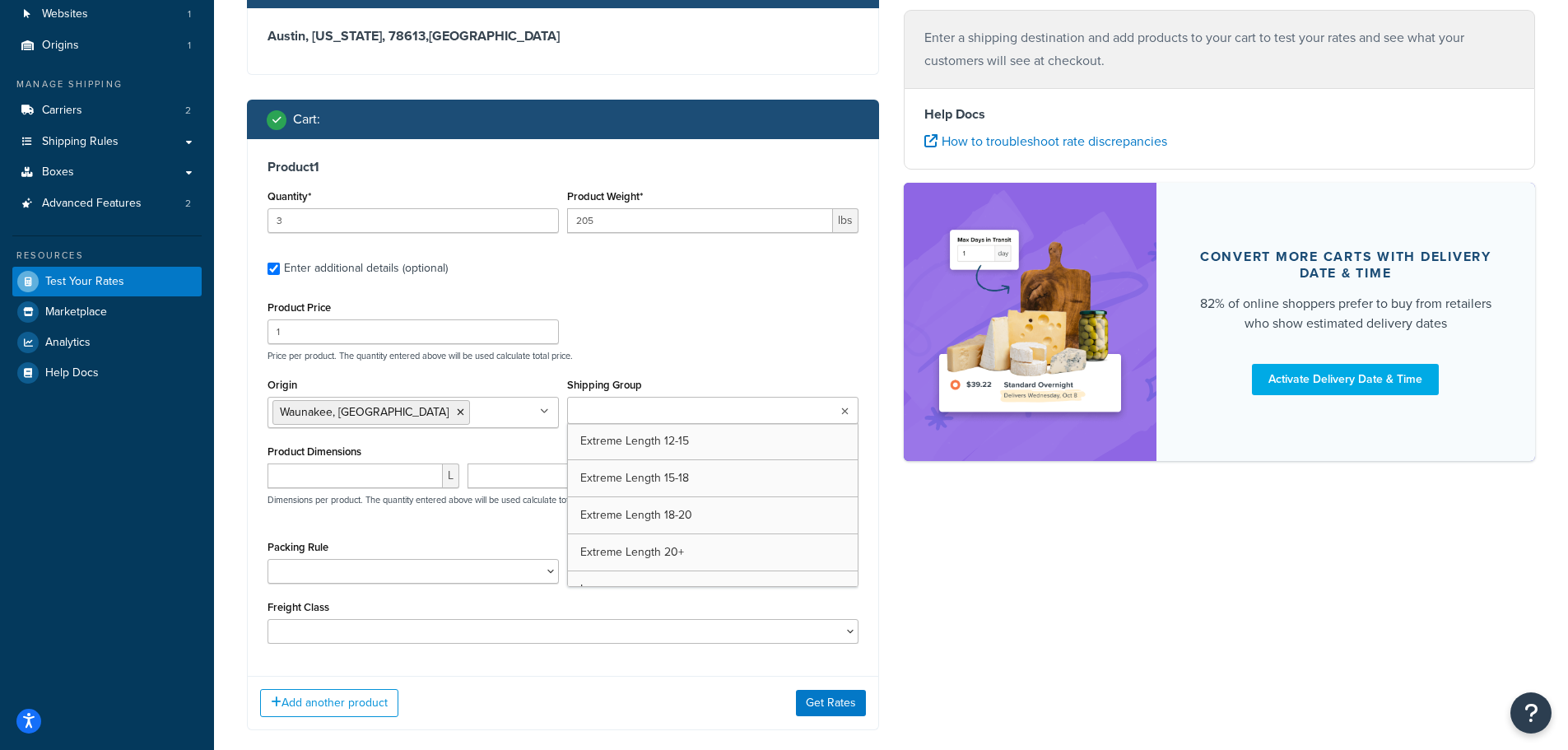
click at [610, 411] on input "Shipping Group" at bounding box center [645, 411] width 145 height 18
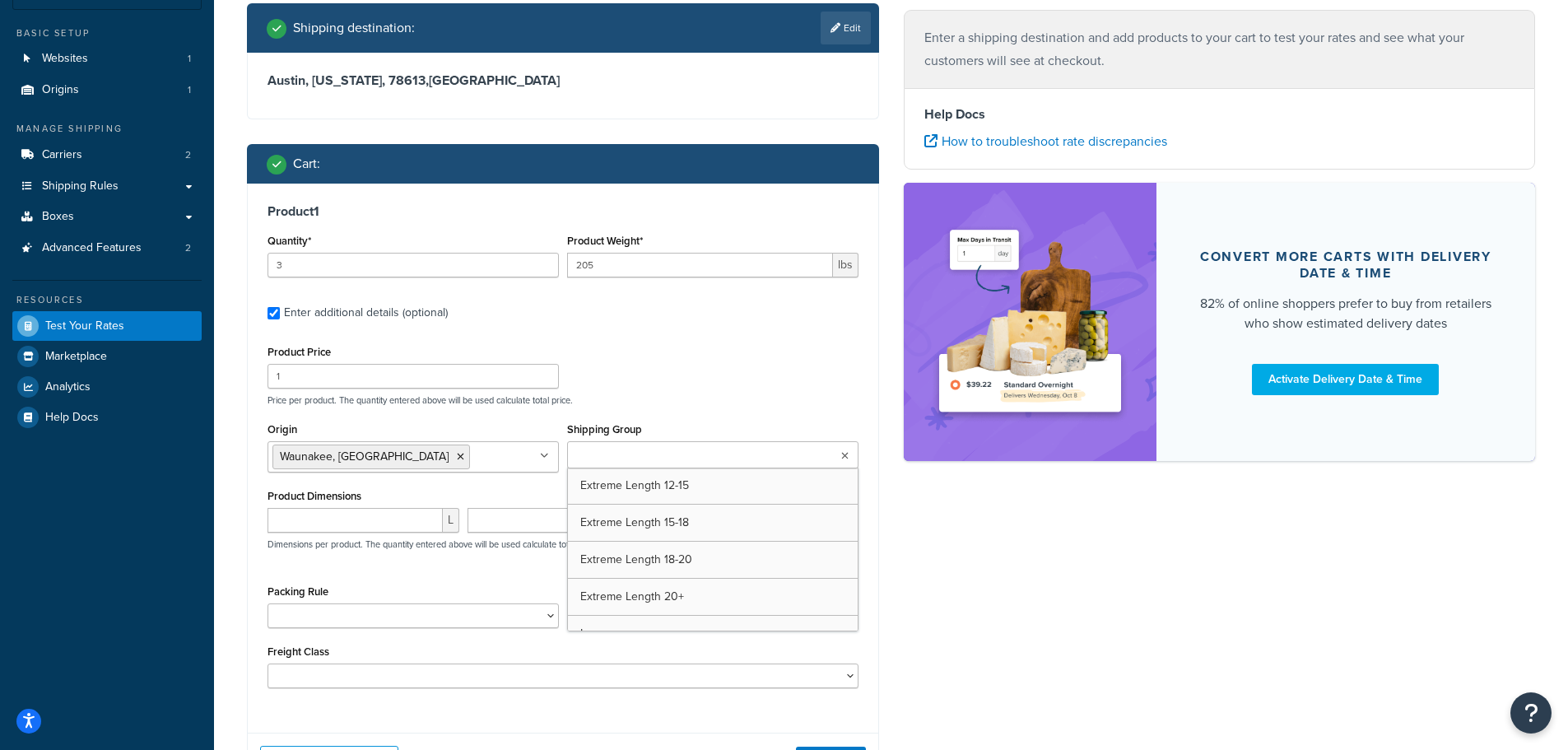
scroll to position [83, 0]
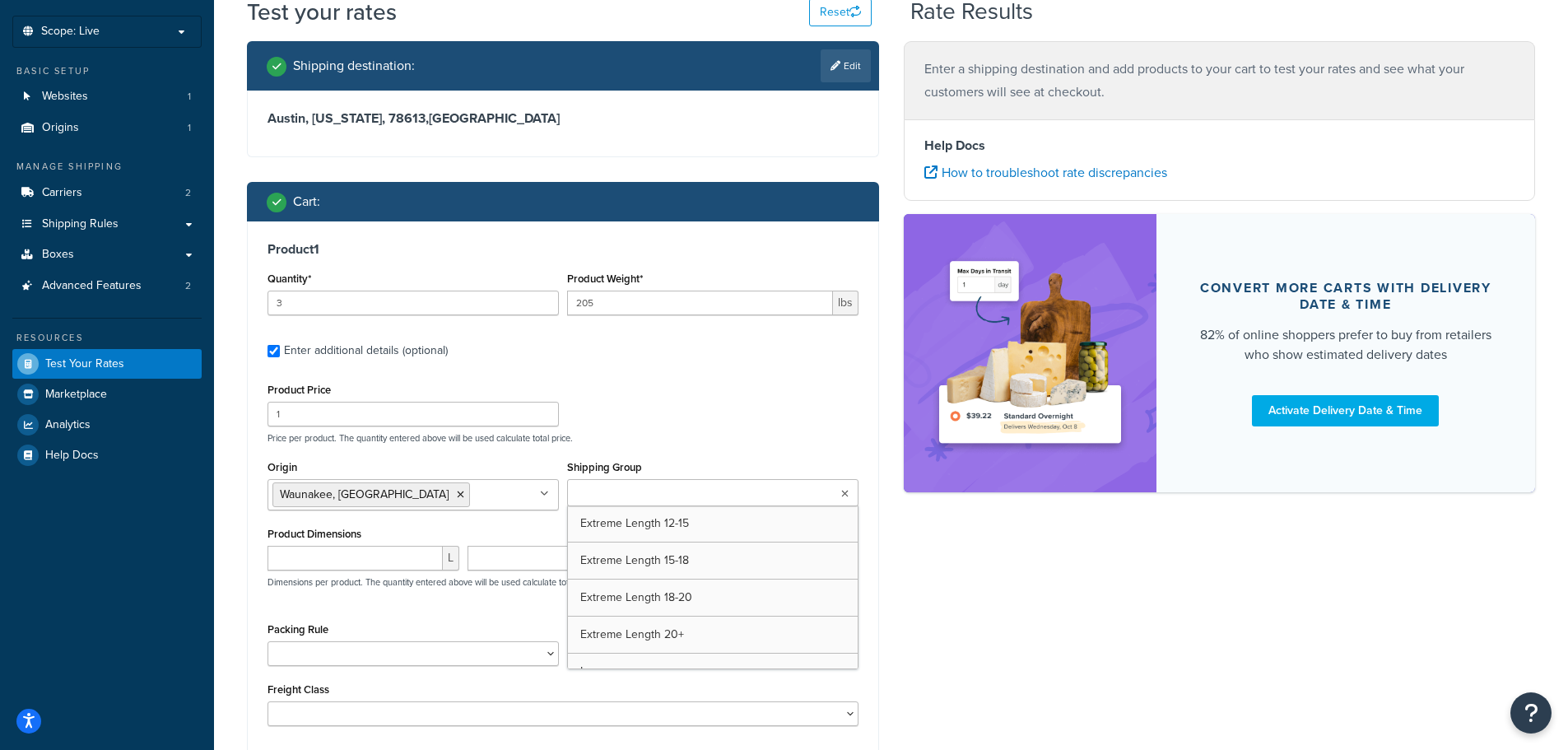
click at [717, 357] on label "Enter additional details (optional)" at bounding box center [570, 348] width 574 height 26
click at [280, 357] on input "Enter additional details (optional)" at bounding box center [273, 351] width 13 height 12
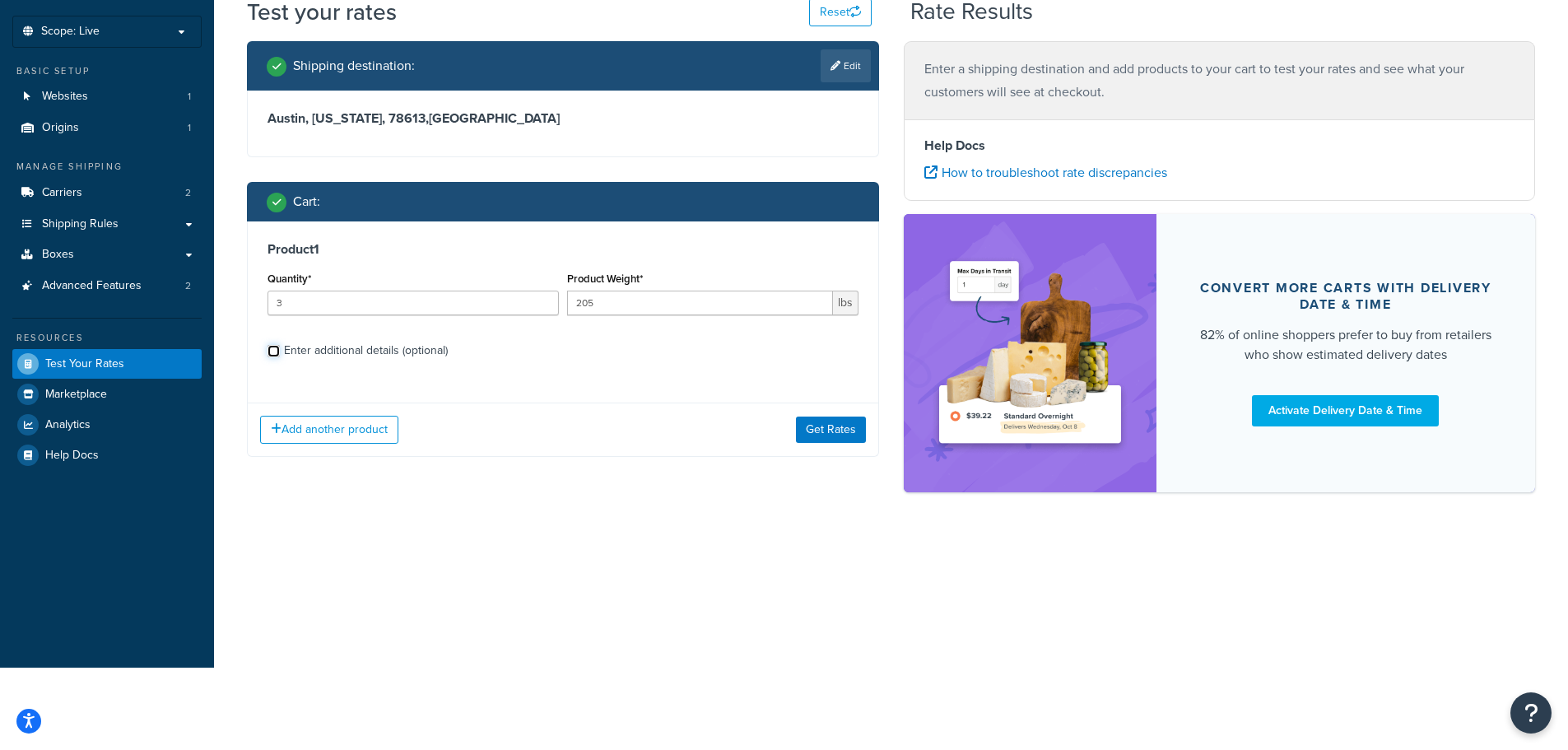
scroll to position [0, 0]
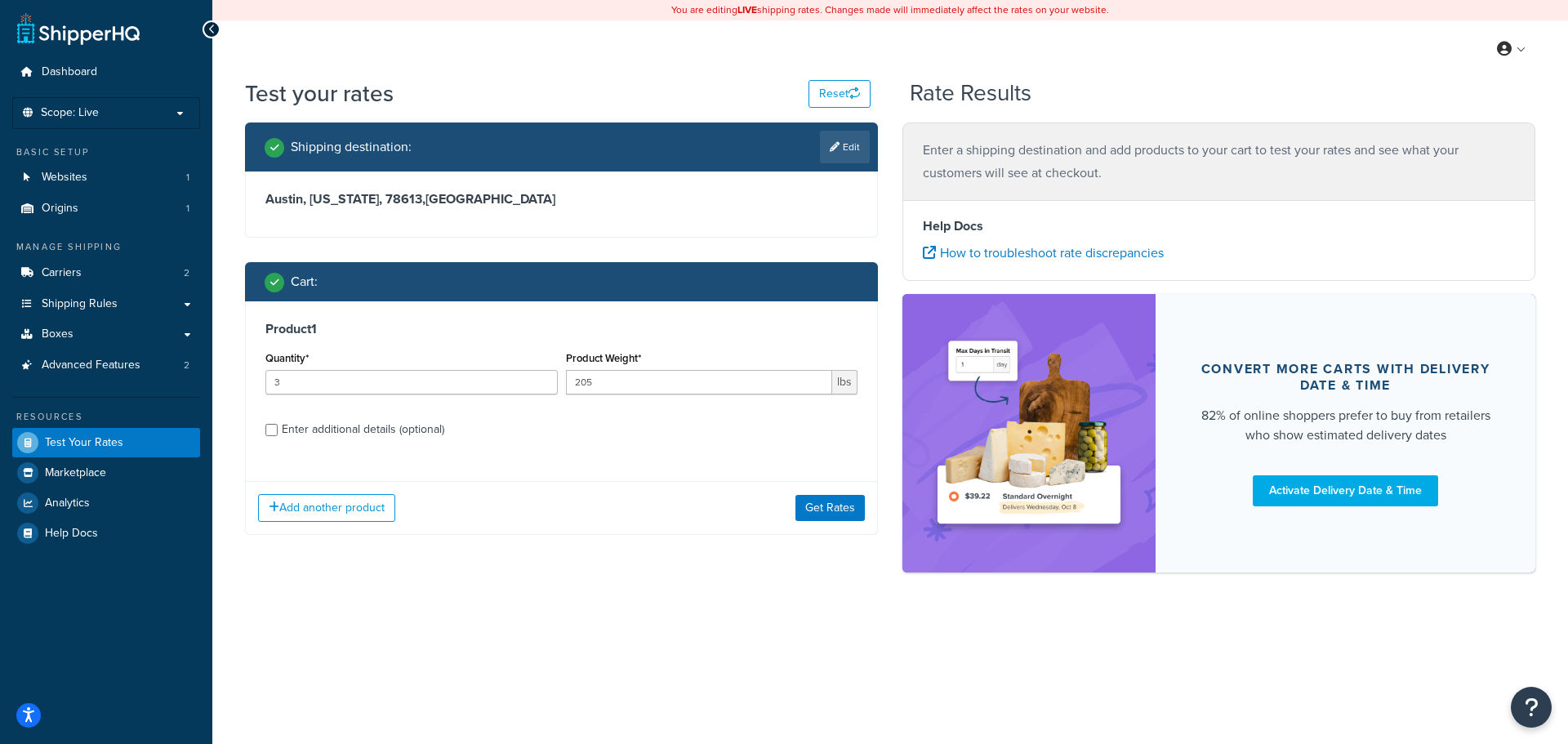
click at [339, 433] on div "Enter additional details (optional)" at bounding box center [363, 429] width 162 height 23
click at [278, 433] on input "Enter additional details (optional)" at bounding box center [271, 429] width 12 height 12
checkbox input "true"
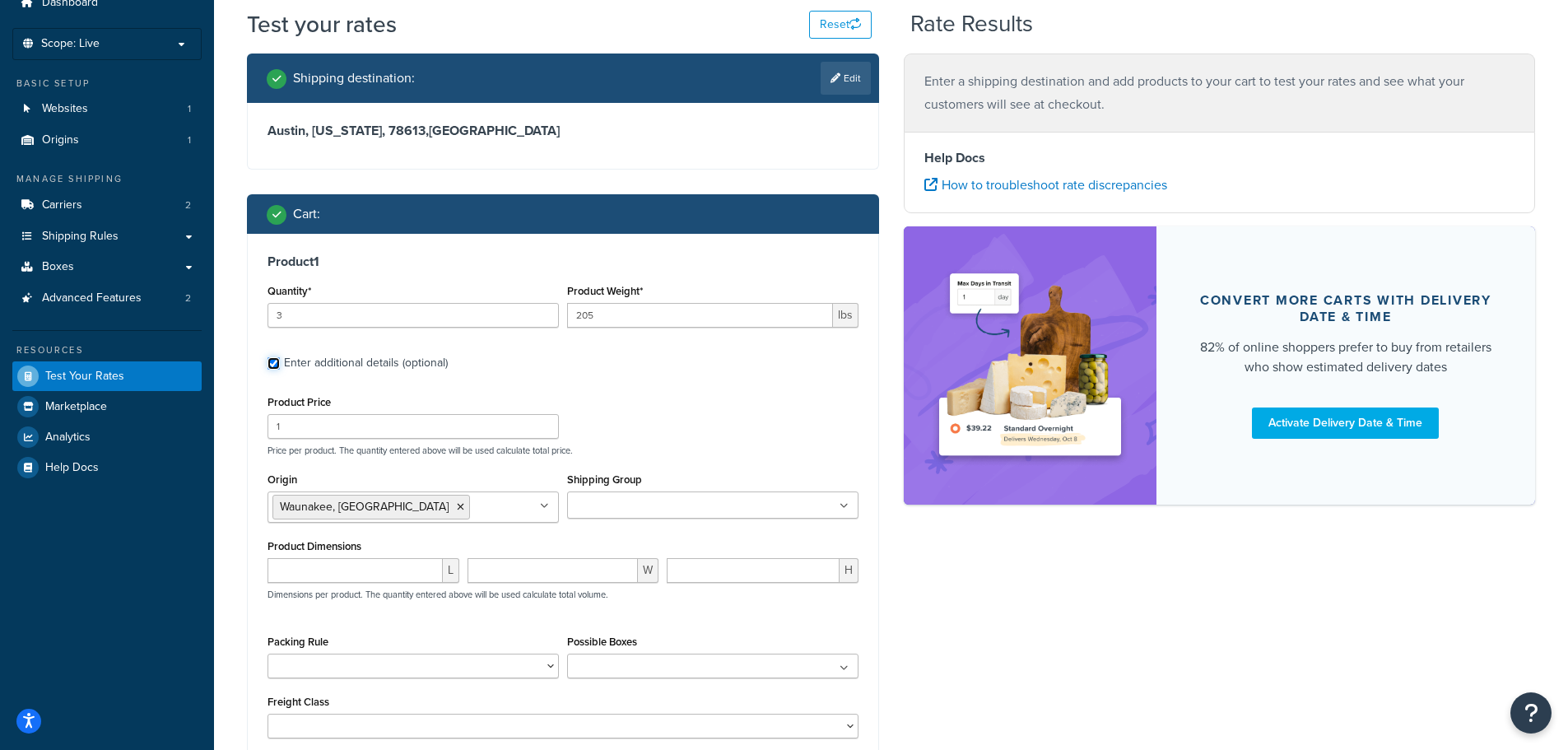
scroll to position [164, 0]
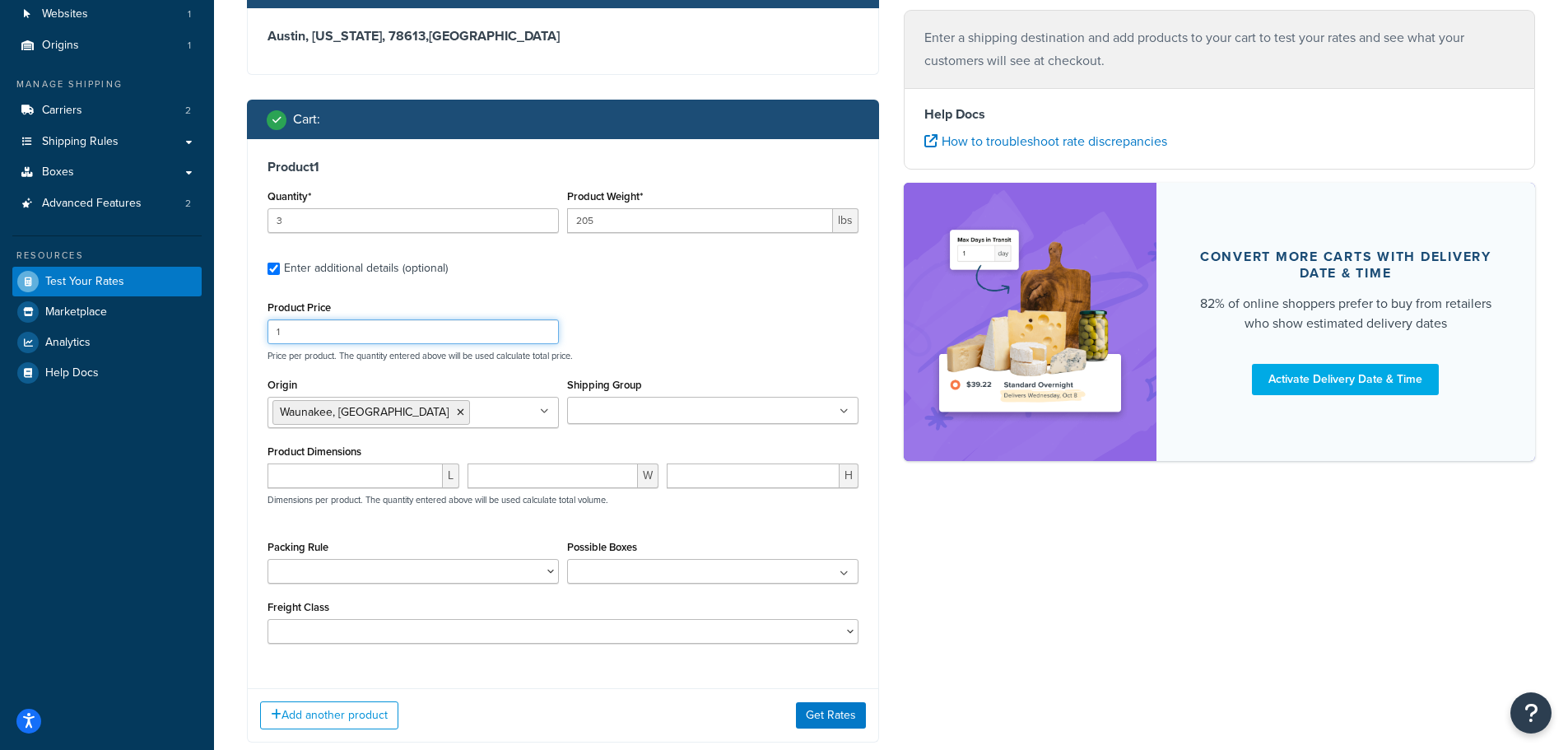
click at [401, 334] on input "1" at bounding box center [413, 332] width 291 height 25
drag, startPoint x: 416, startPoint y: 330, endPoint x: 264, endPoint y: 339, distance: 152.3
click at [264, 339] on div "Product Price 1" at bounding box center [413, 320] width 299 height 48
type input "1329.00"
click at [617, 320] on div "Product Price 1329.00 Price per product. The quantity entered above will be use…" at bounding box center [563, 329] width 599 height 65
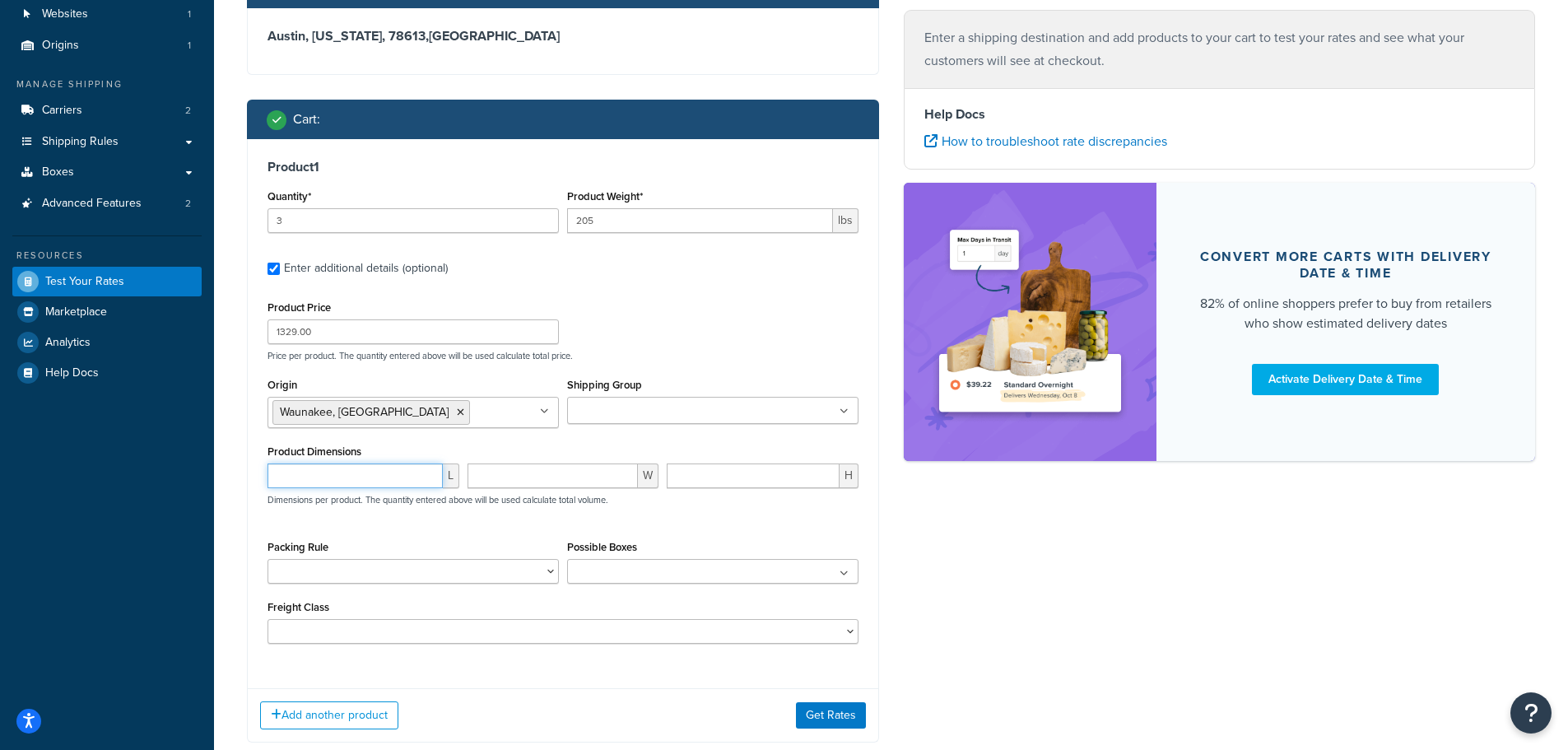
click at [402, 479] on input "number" at bounding box center [355, 476] width 175 height 25
click at [820, 714] on button "Get Rates" at bounding box center [830, 714] width 70 height 26
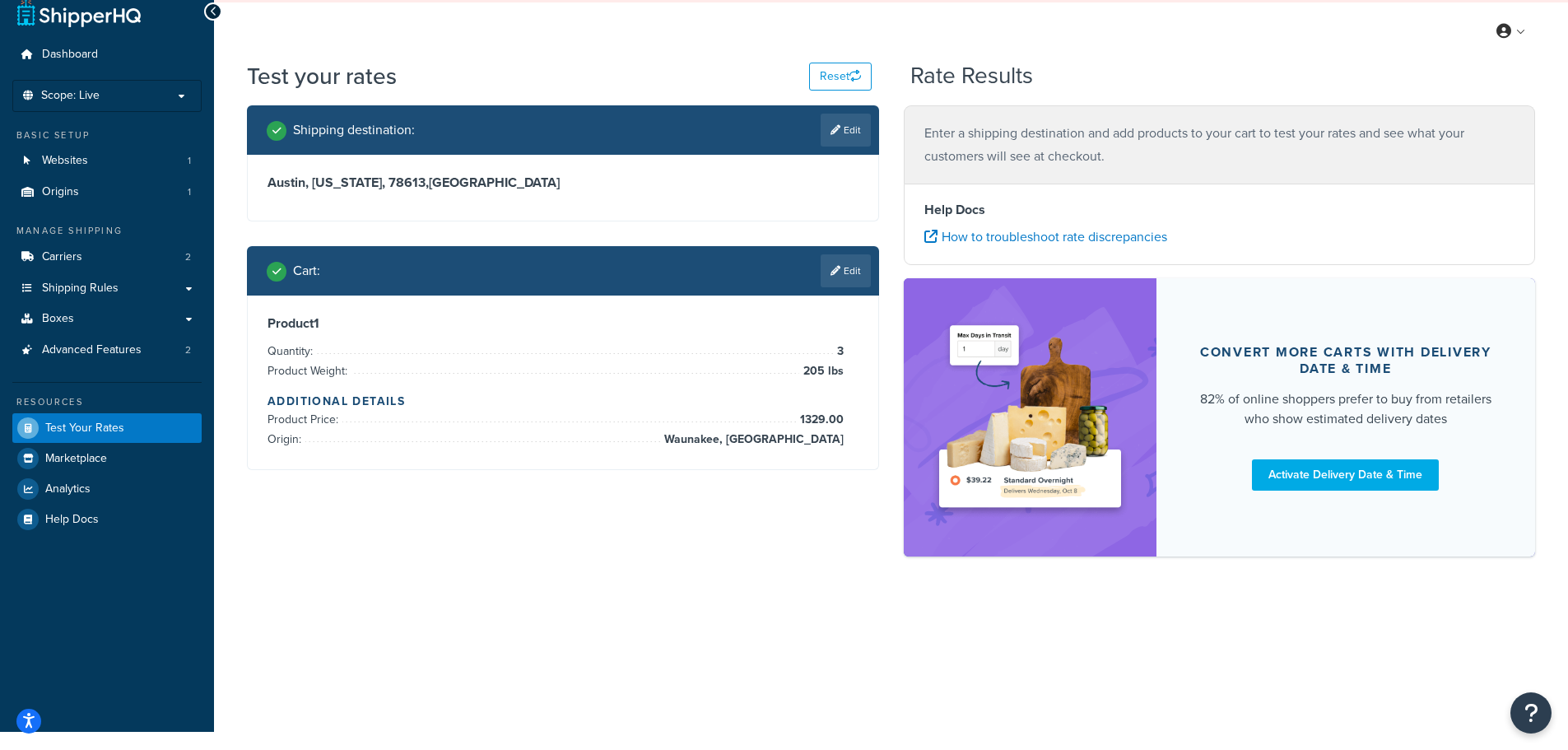
scroll to position [0, 0]
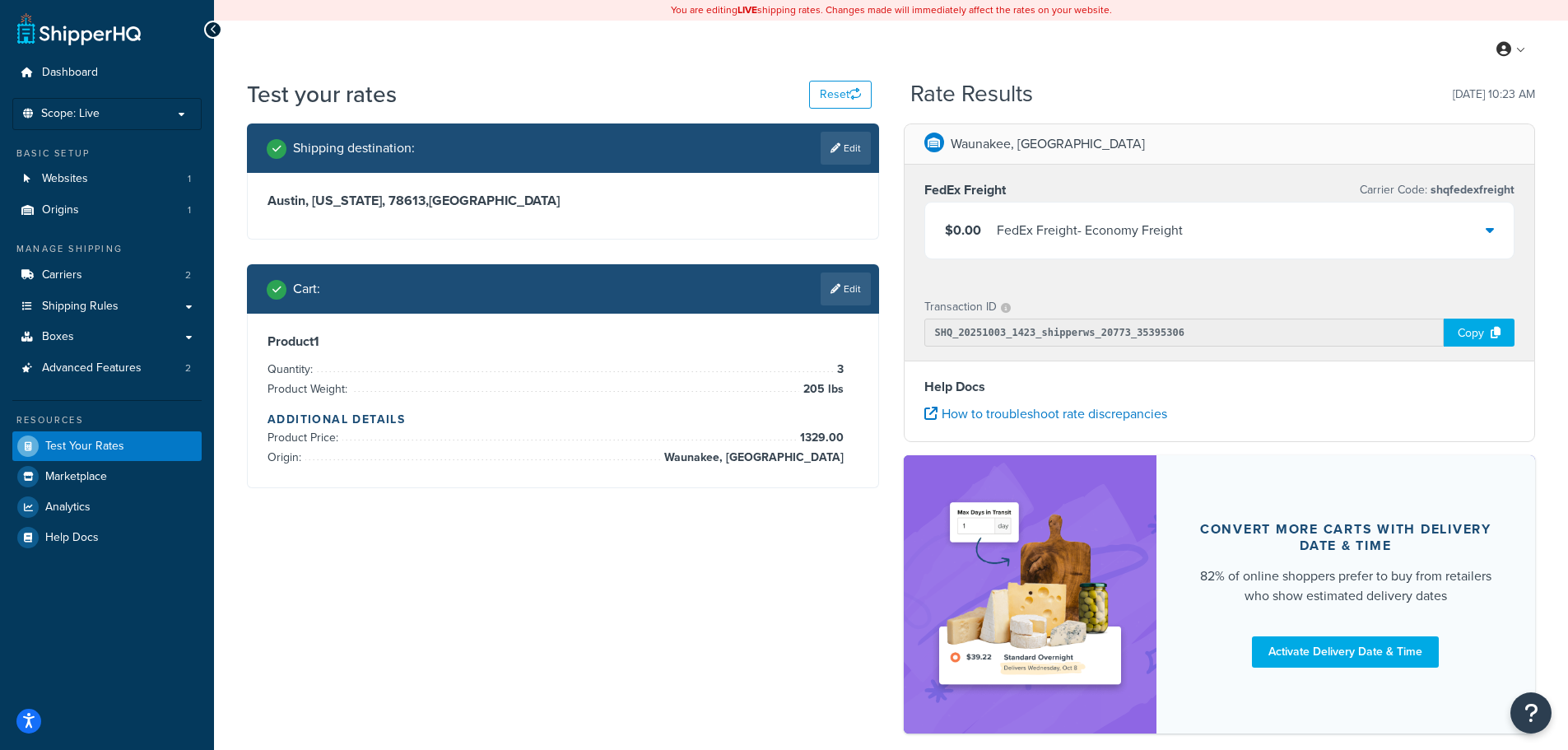
click at [1290, 225] on div "$0.00 FedEx Freight - Economy Freight" at bounding box center [1220, 231] width 590 height 56
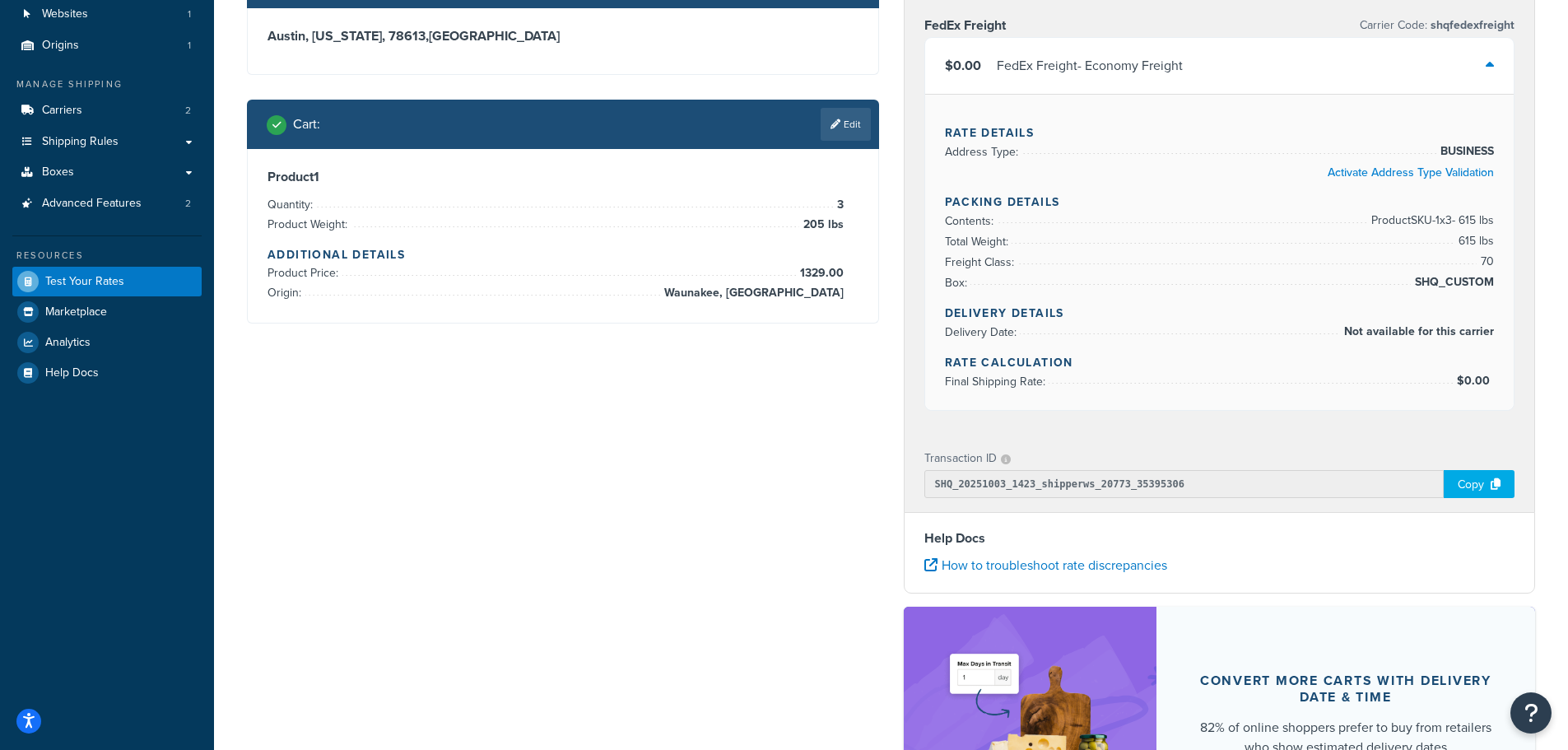
scroll to position [83, 0]
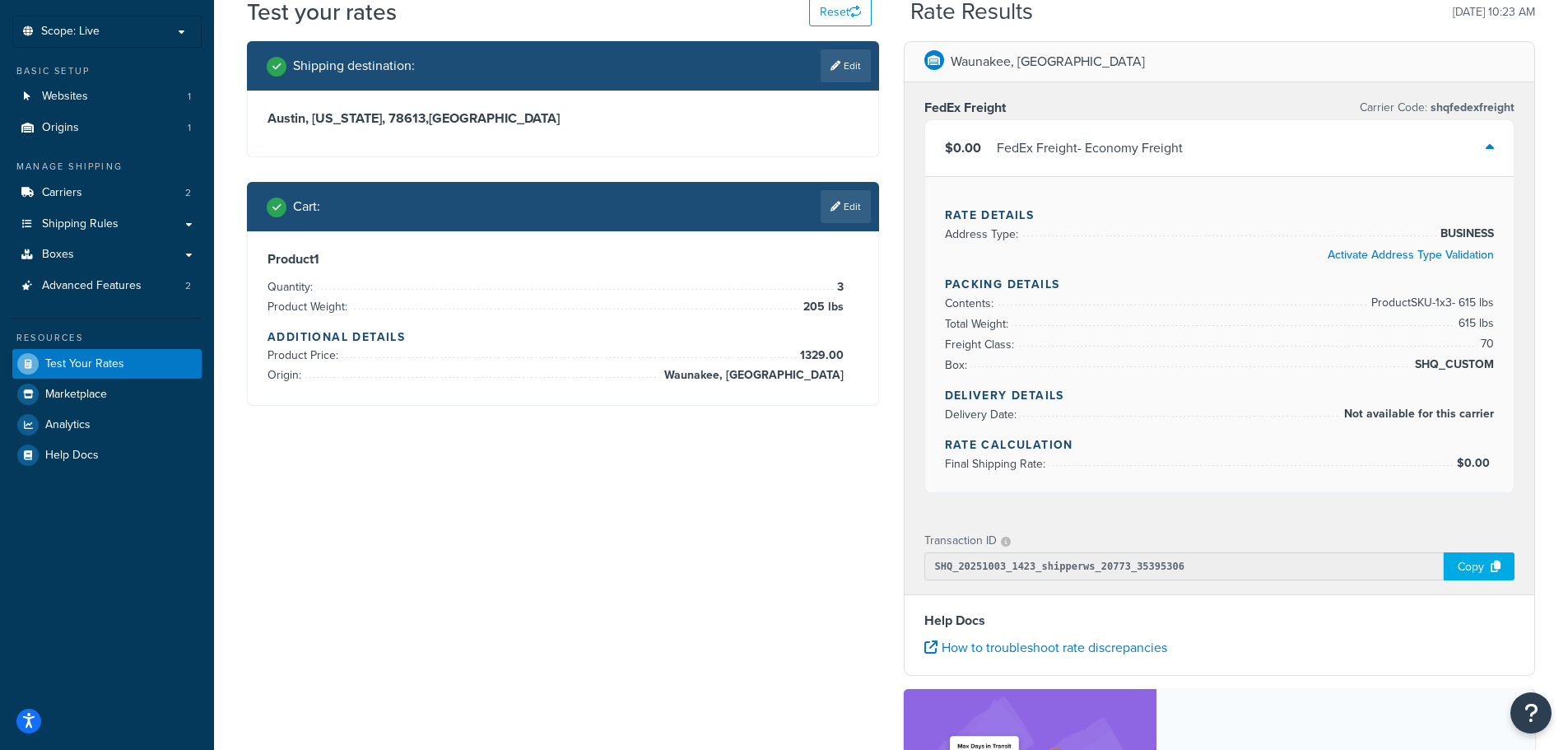
click at [1478, 567] on div "Copy" at bounding box center [1479, 565] width 71 height 28
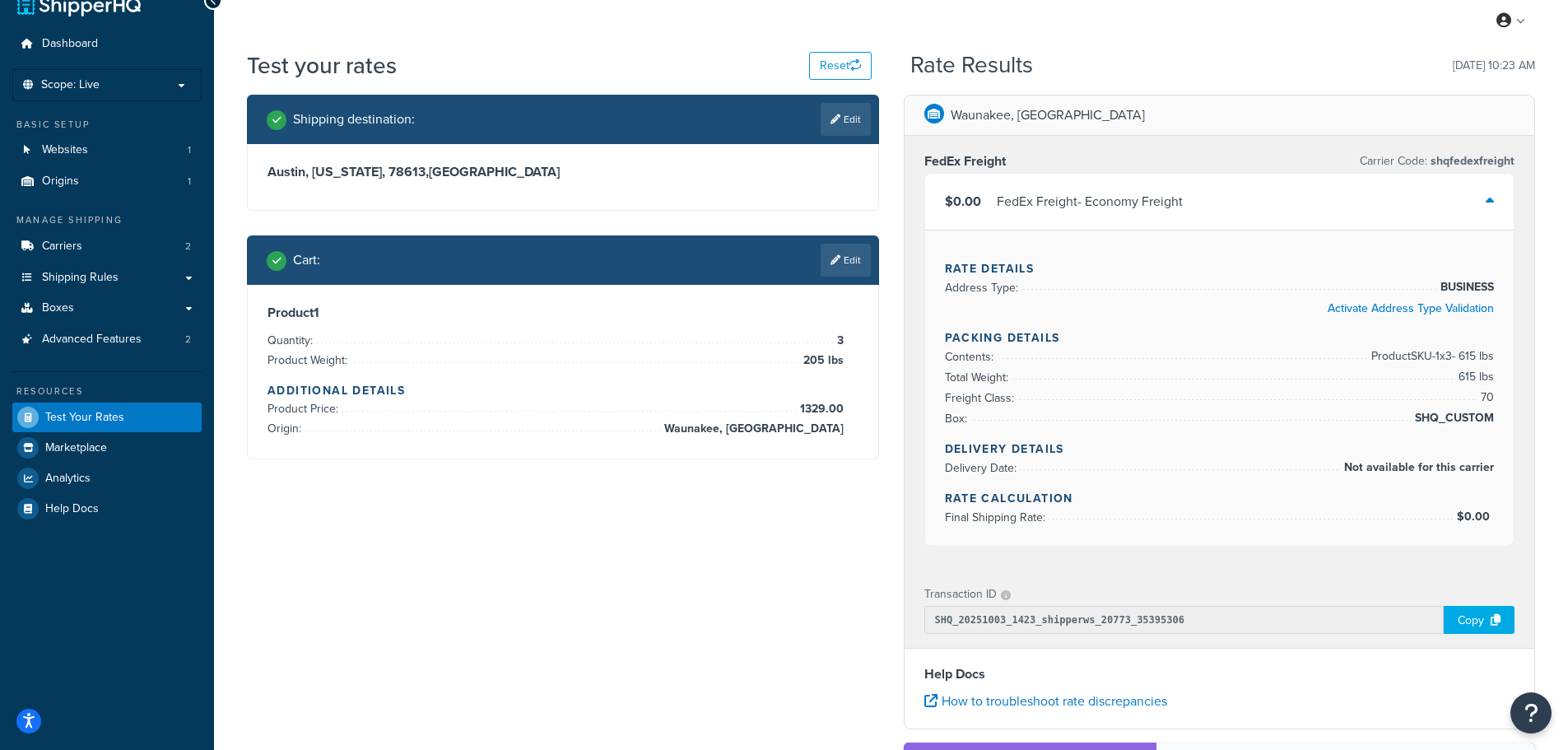
scroll to position [0, 0]
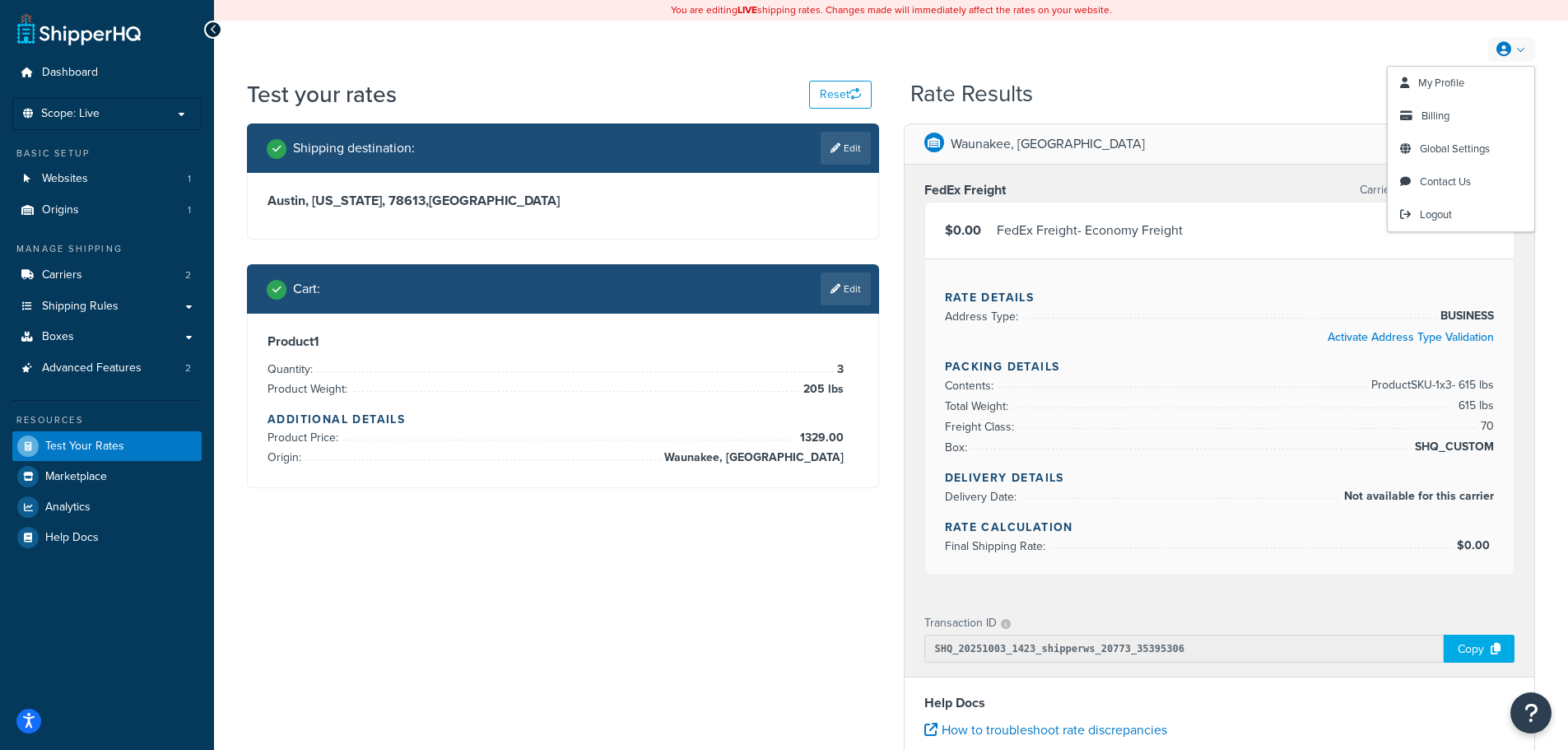
click at [1523, 50] on link at bounding box center [1511, 50] width 47 height 25
click at [1480, 149] on span "Global Settings" at bounding box center [1454, 148] width 70 height 15
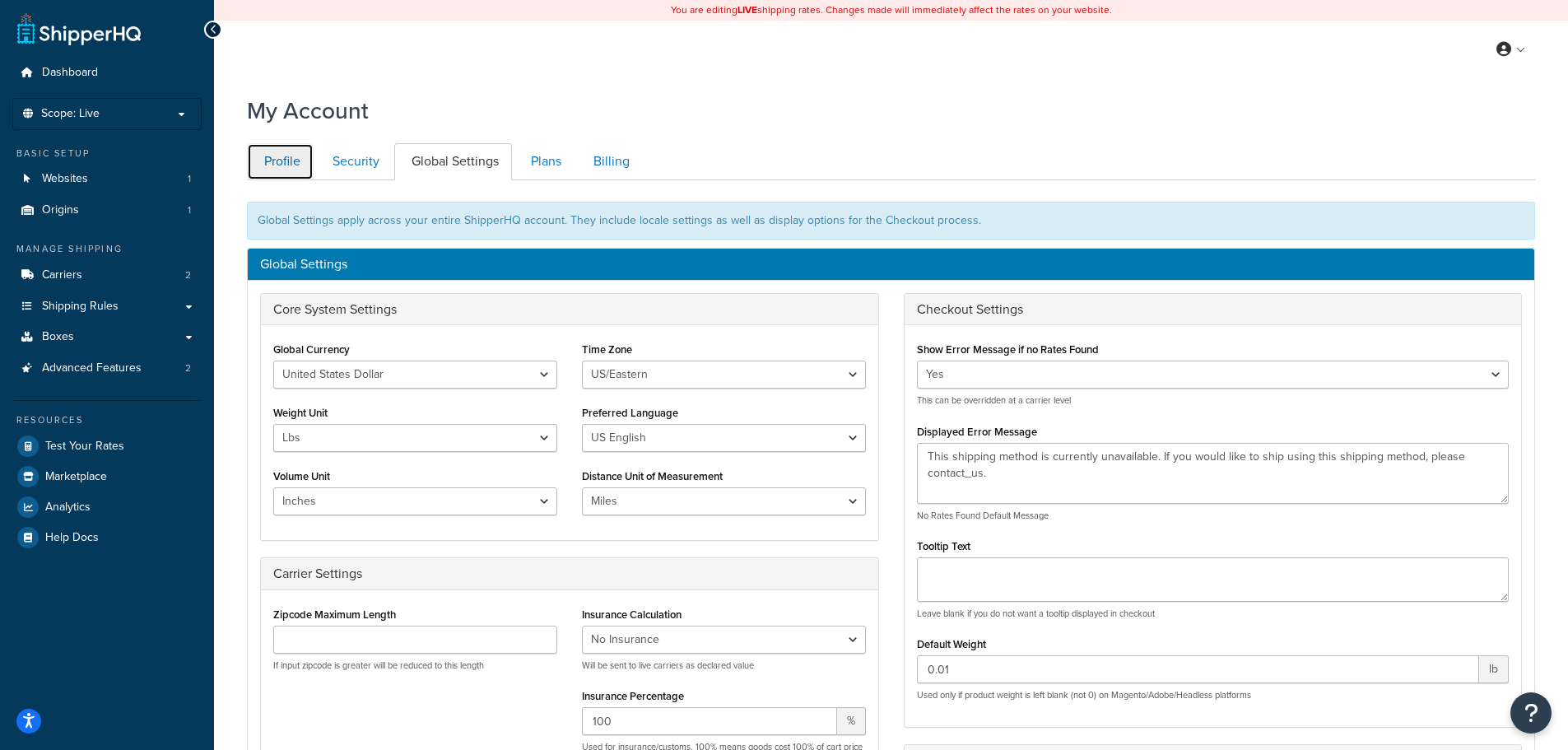
click at [300, 163] on link "Profile" at bounding box center [280, 162] width 66 height 38
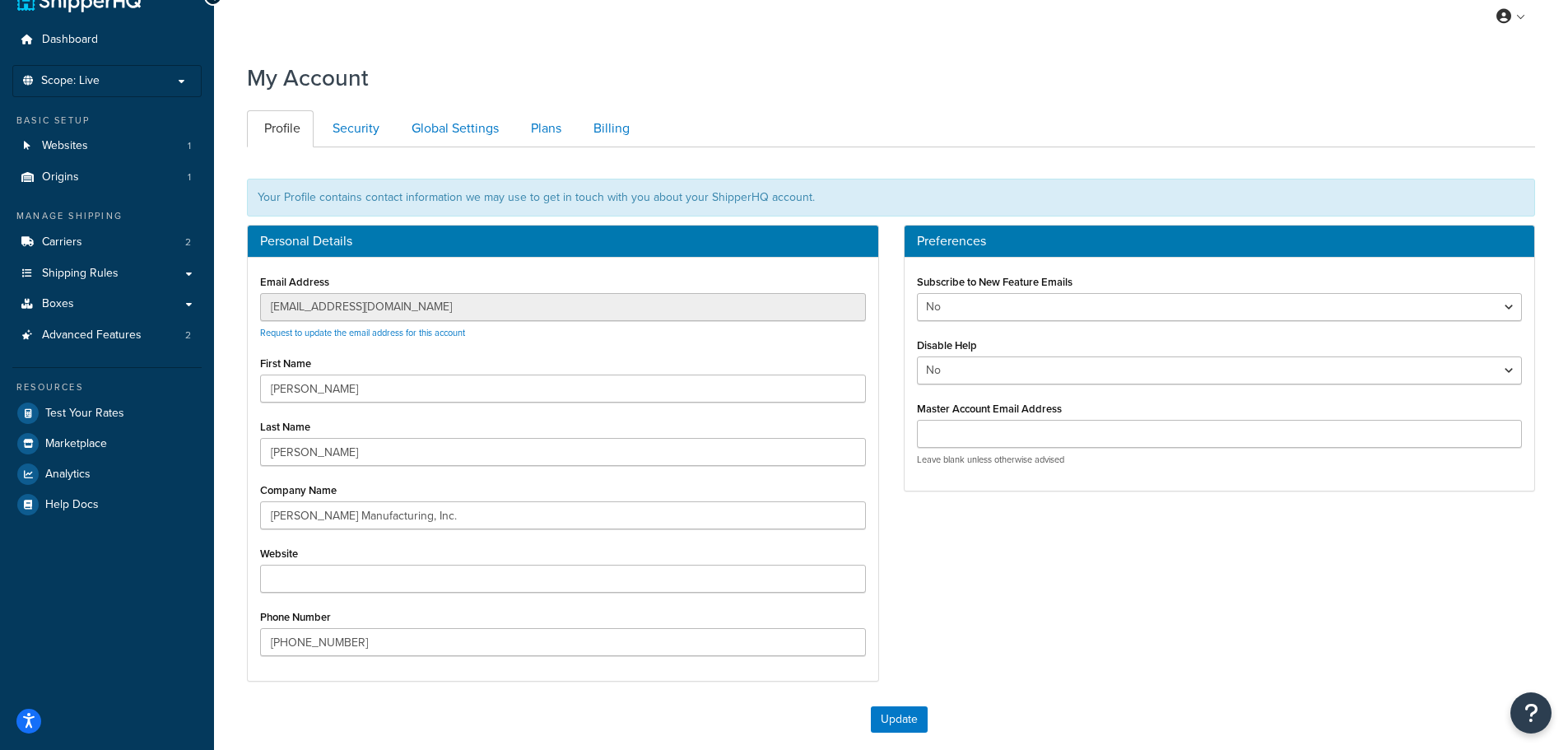
scroll to position [15, 0]
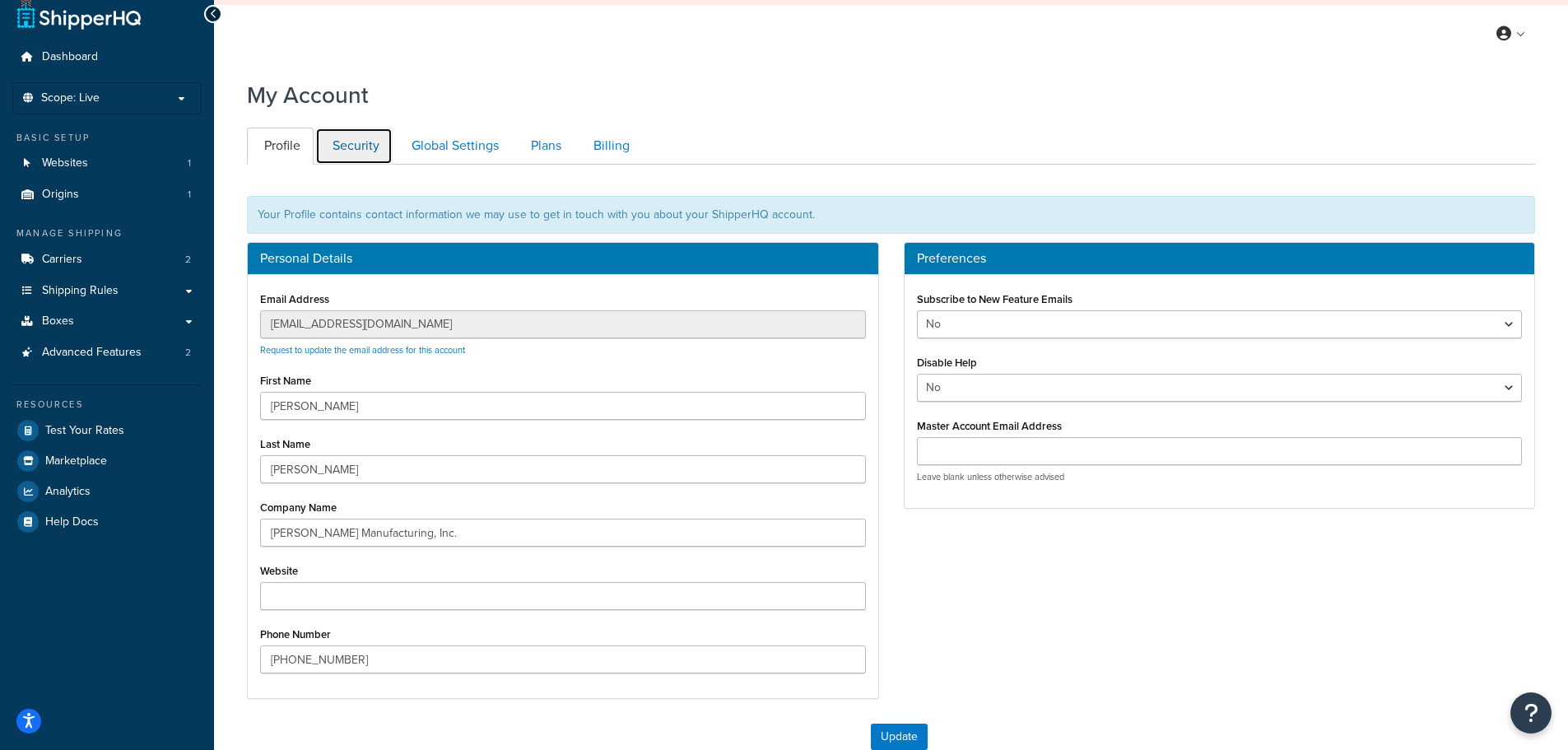
click at [365, 145] on link "Security" at bounding box center [354, 146] width 77 height 38
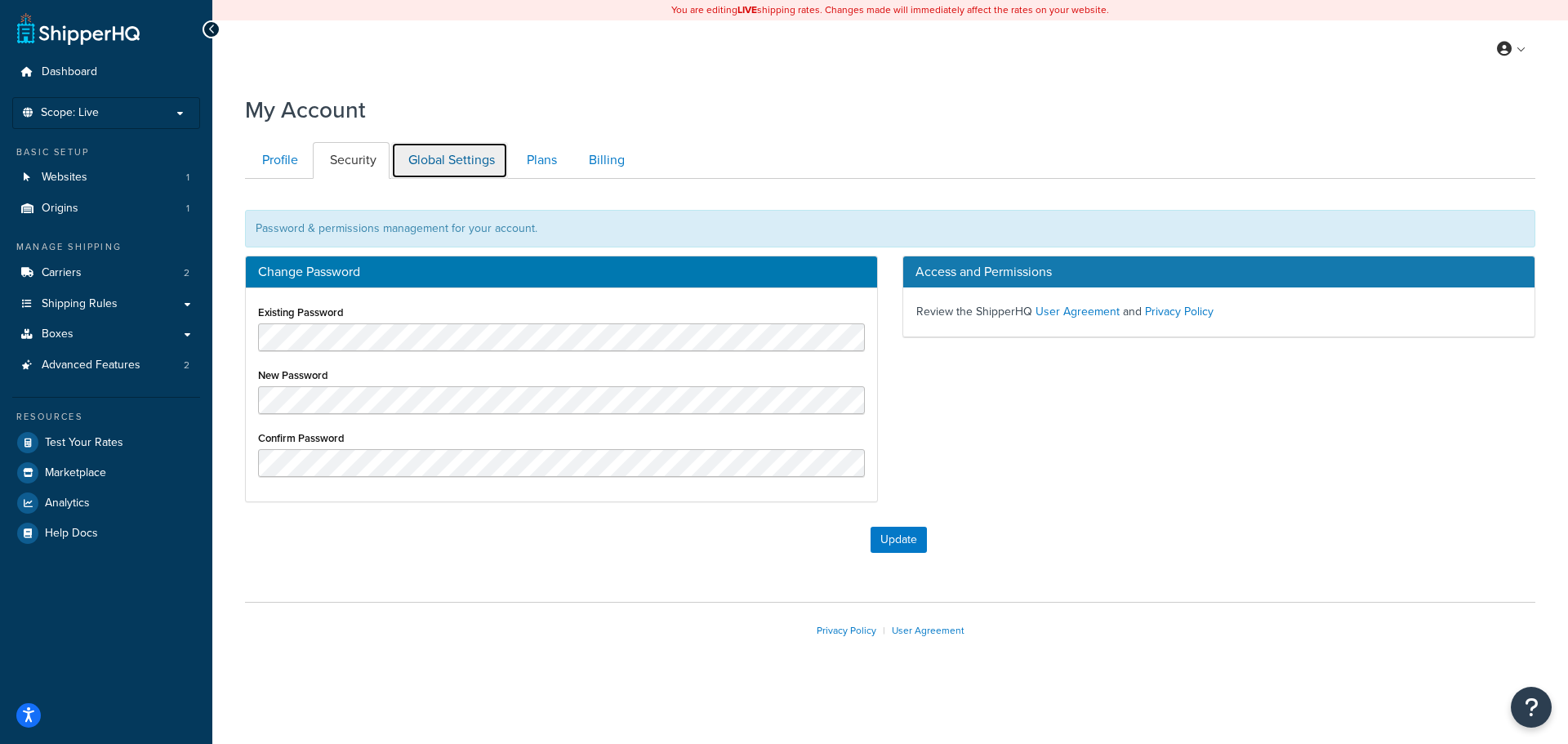
click at [422, 172] on link "Global Settings" at bounding box center [449, 160] width 116 height 37
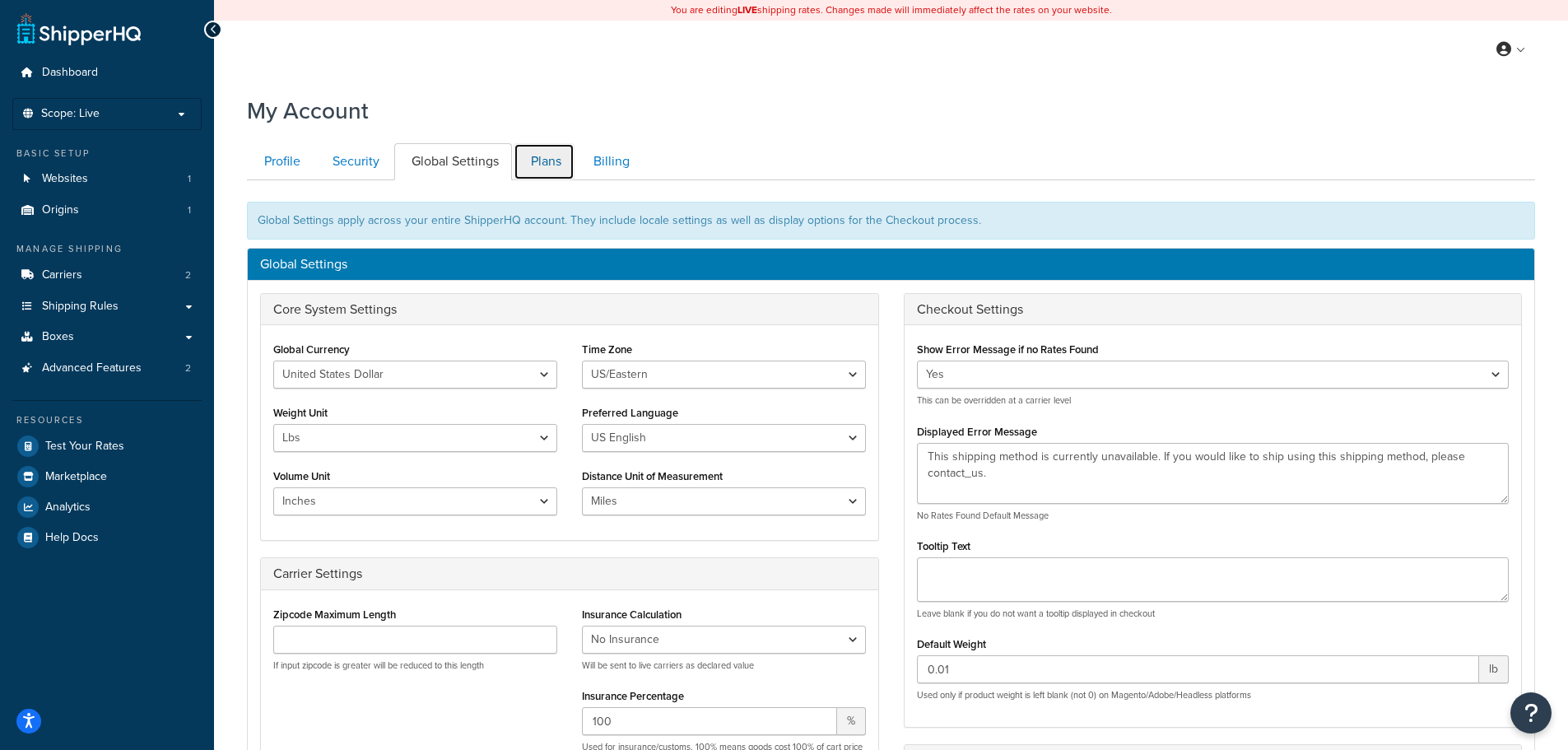
click at [548, 160] on link "Plans" at bounding box center [544, 162] width 61 height 38
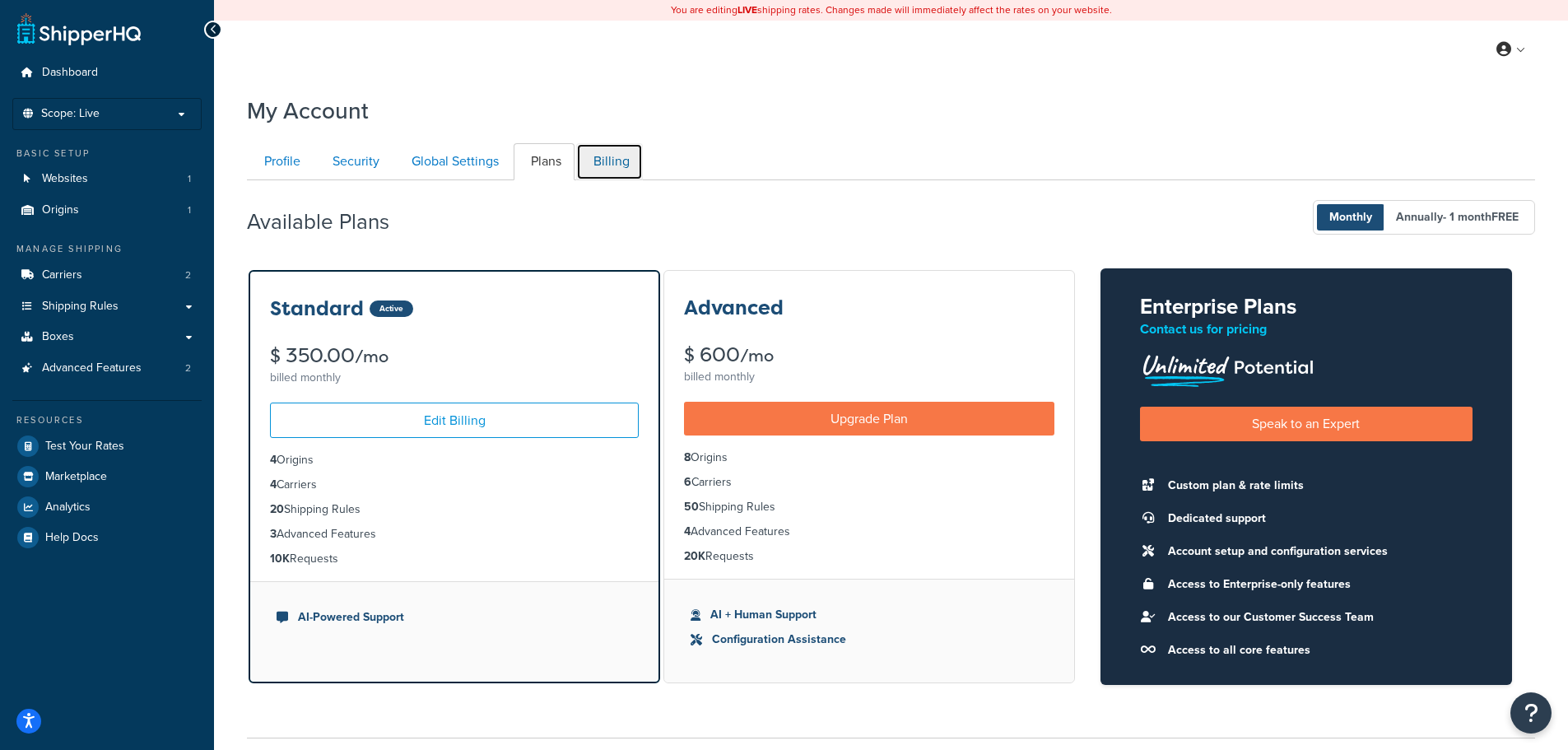
click at [612, 165] on link "Billing" at bounding box center [609, 162] width 66 height 38
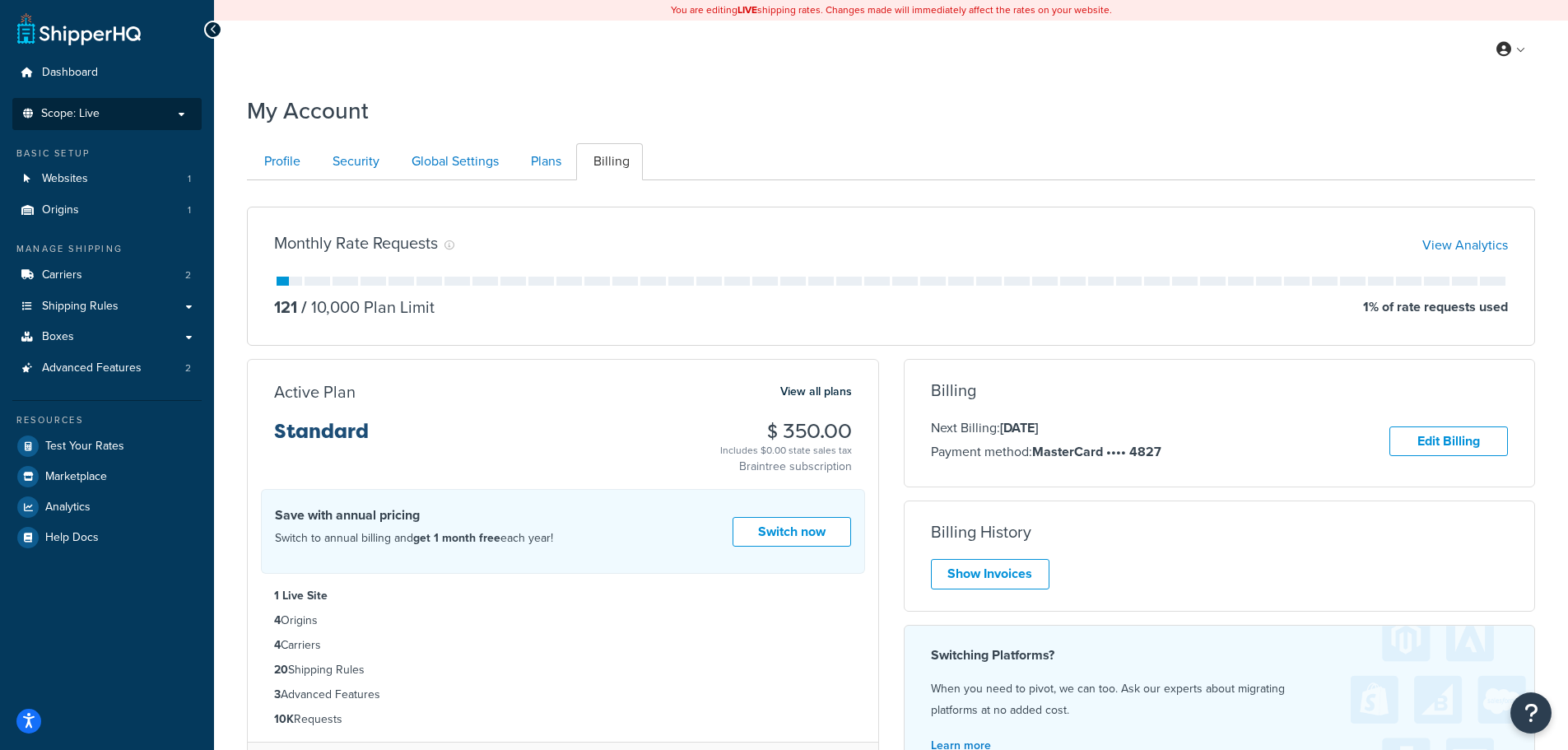
click at [139, 107] on p "Scope: Live" at bounding box center [107, 113] width 174 height 14
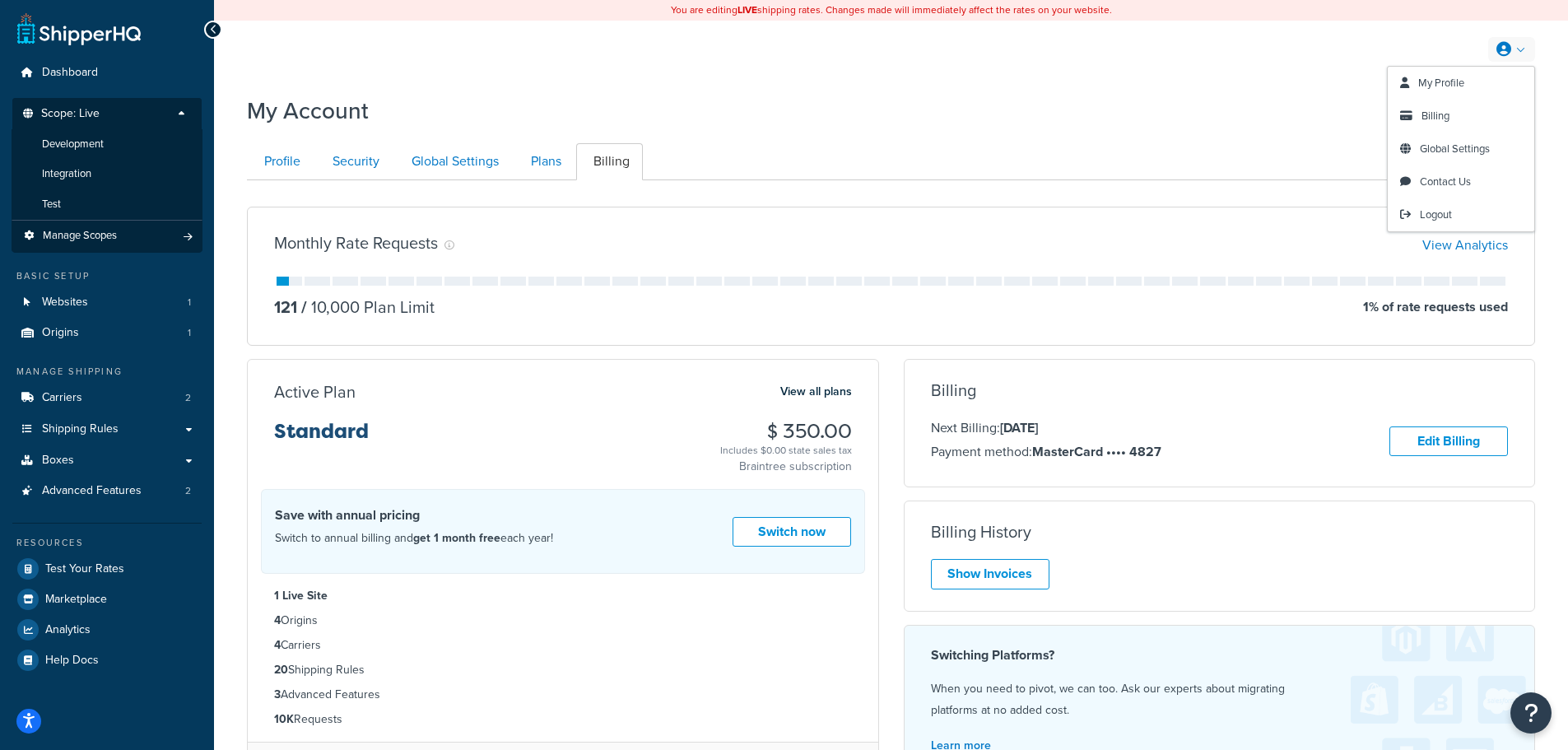
click at [1526, 45] on link at bounding box center [1511, 50] width 47 height 25
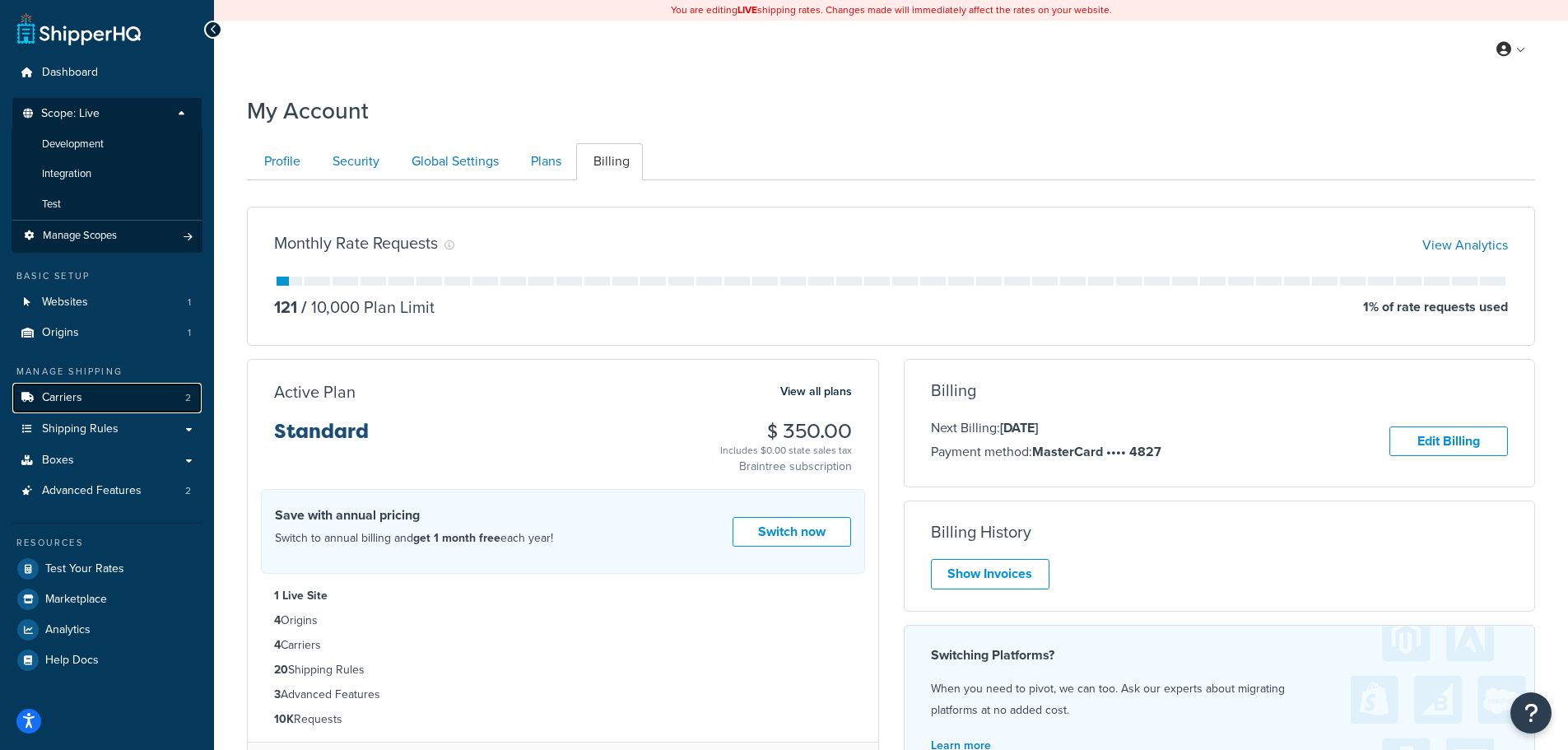
click at [93, 395] on link "Carriers 2" at bounding box center [107, 398] width 190 height 31
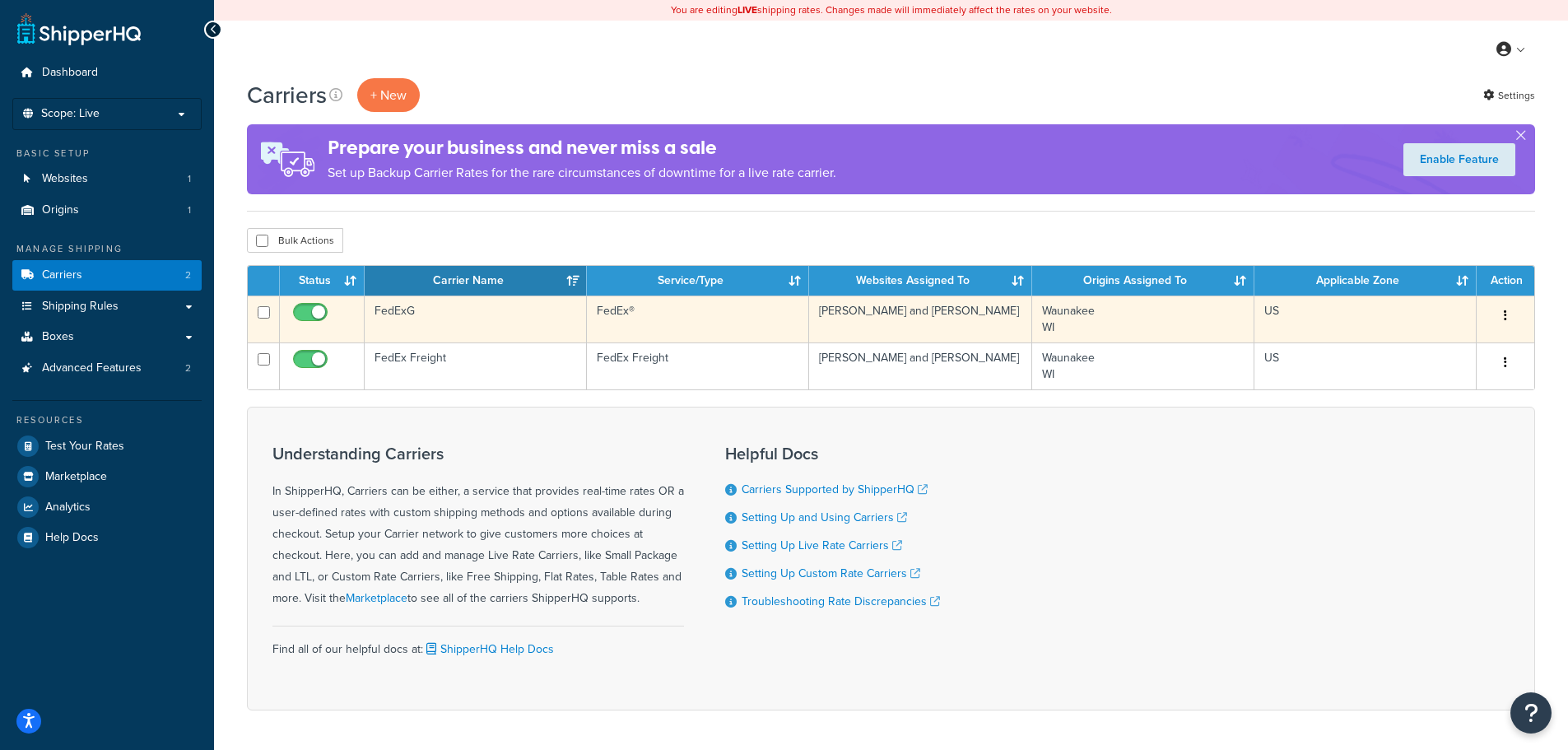
click at [1504, 308] on button "button" at bounding box center [1505, 315] width 23 height 26
click at [1478, 345] on link "Edit" at bounding box center [1438, 348] width 130 height 34
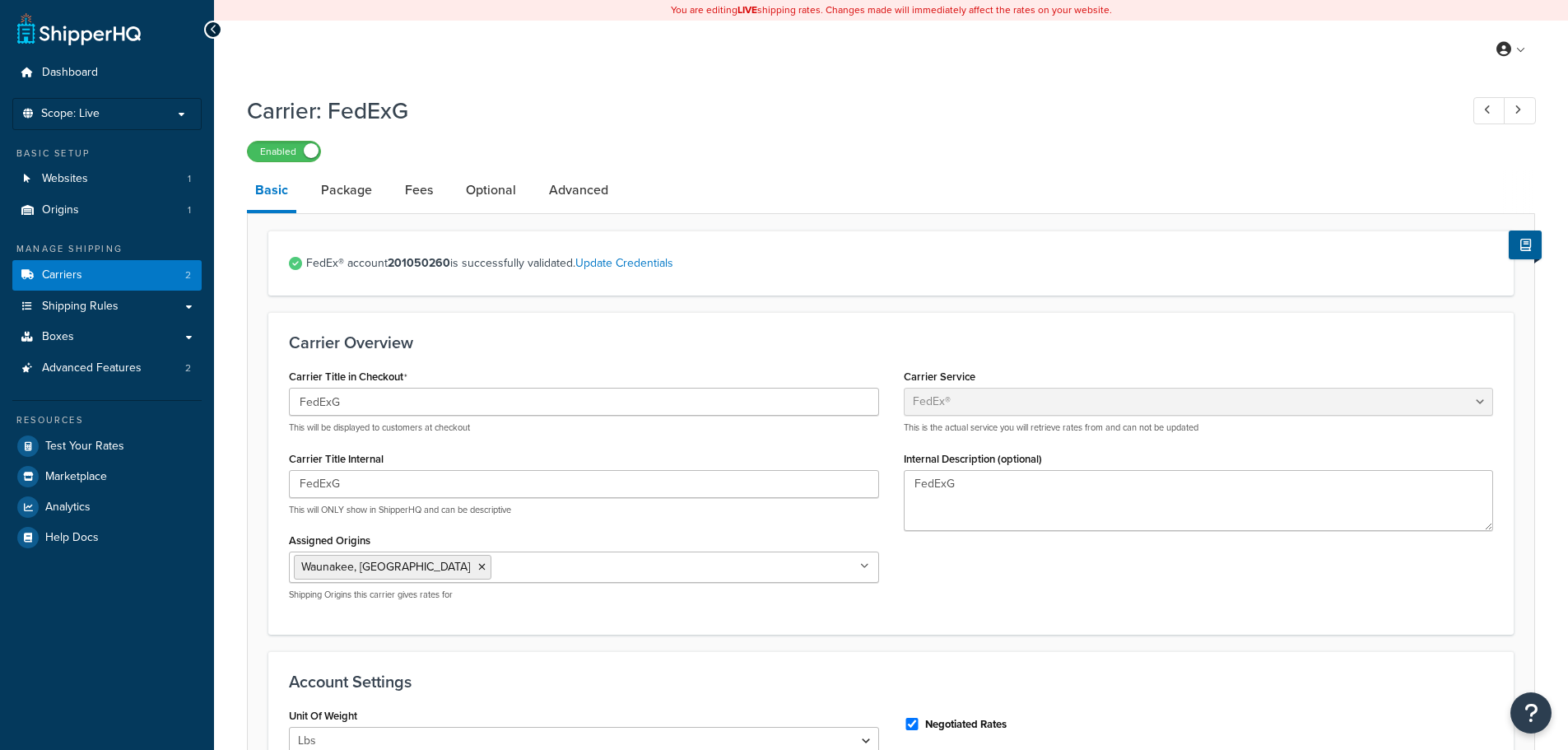
select select "fedEx"
select select "REGULAR_PICKUP"
select select "YOUR_PACKAGING"
click at [633, 262] on link "Update Credentials" at bounding box center [624, 262] width 98 height 17
select select "US"
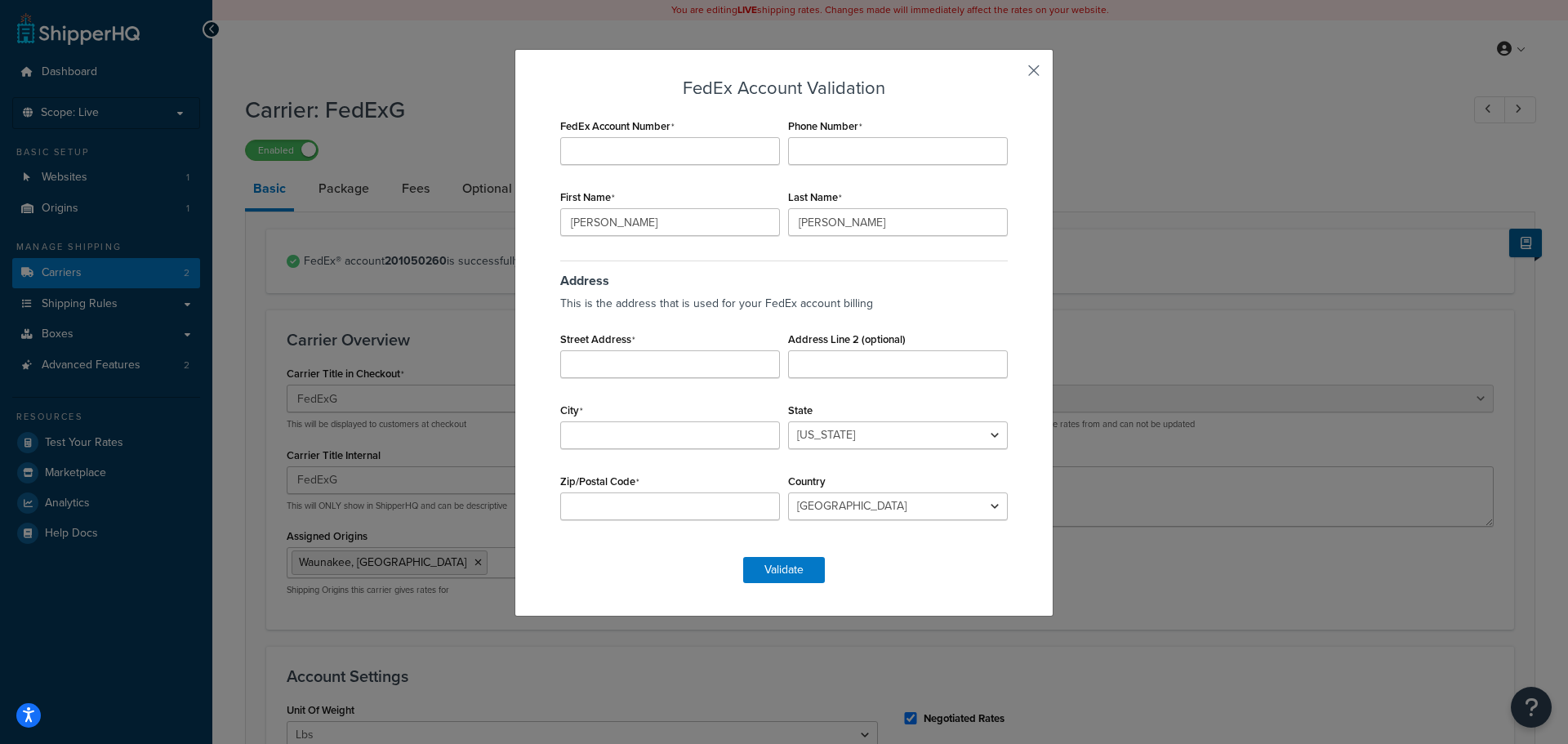
click at [1012, 74] on button "button" at bounding box center [1010, 76] width 4 height 4
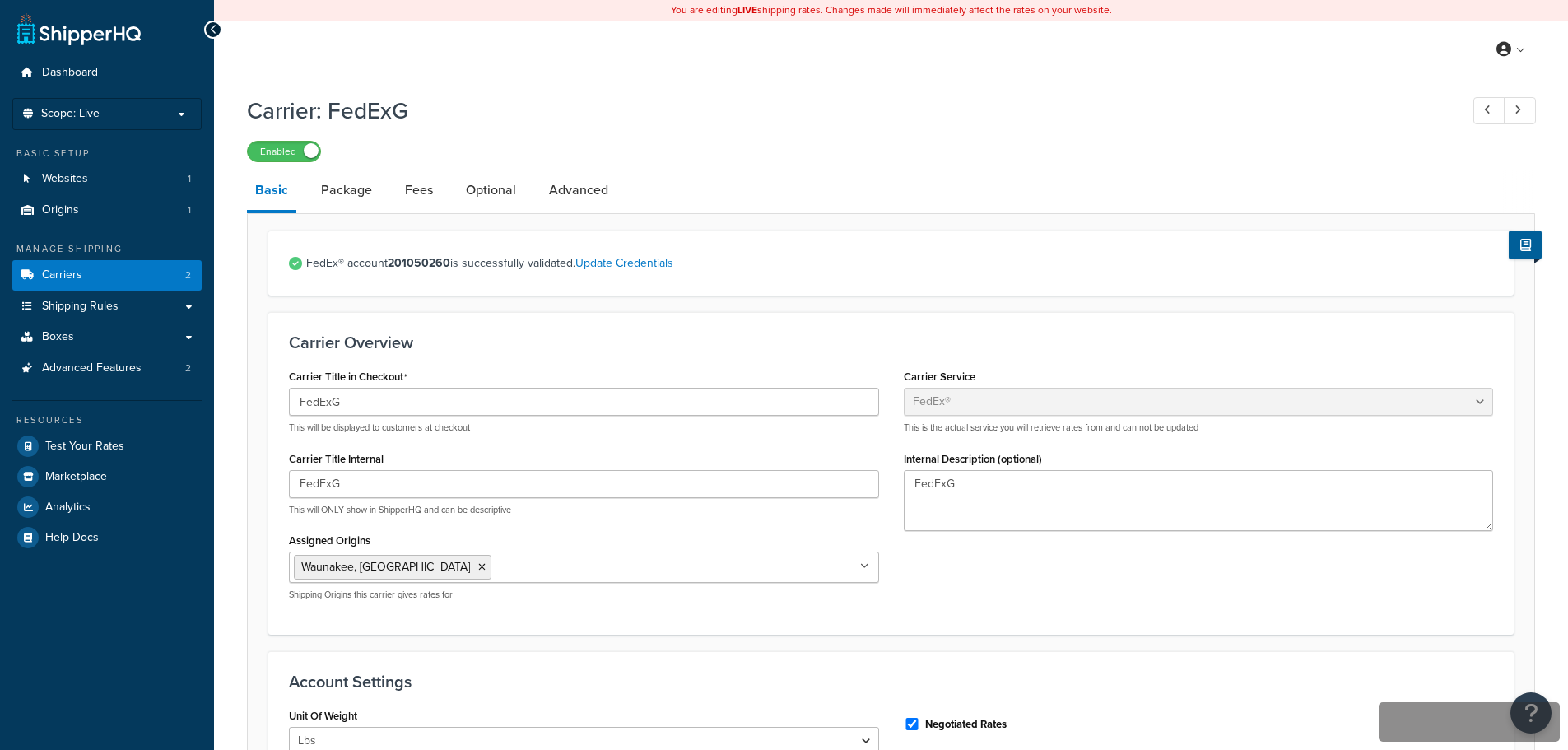
select select "fedEx"
select select "REGULAR_PICKUP"
select select "YOUR_PACKAGING"
select select "US"
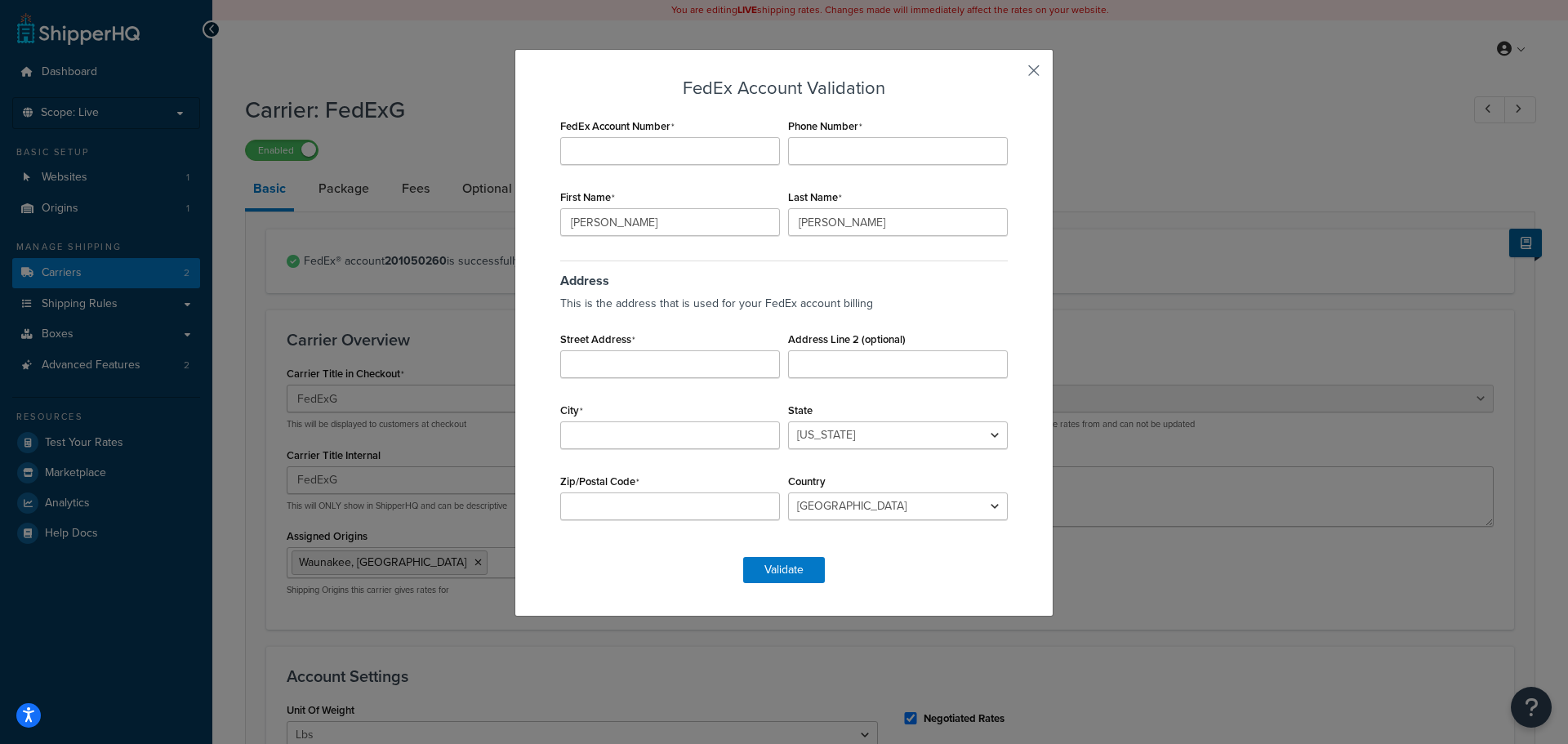
click at [1012, 74] on button "button" at bounding box center [1010, 76] width 4 height 4
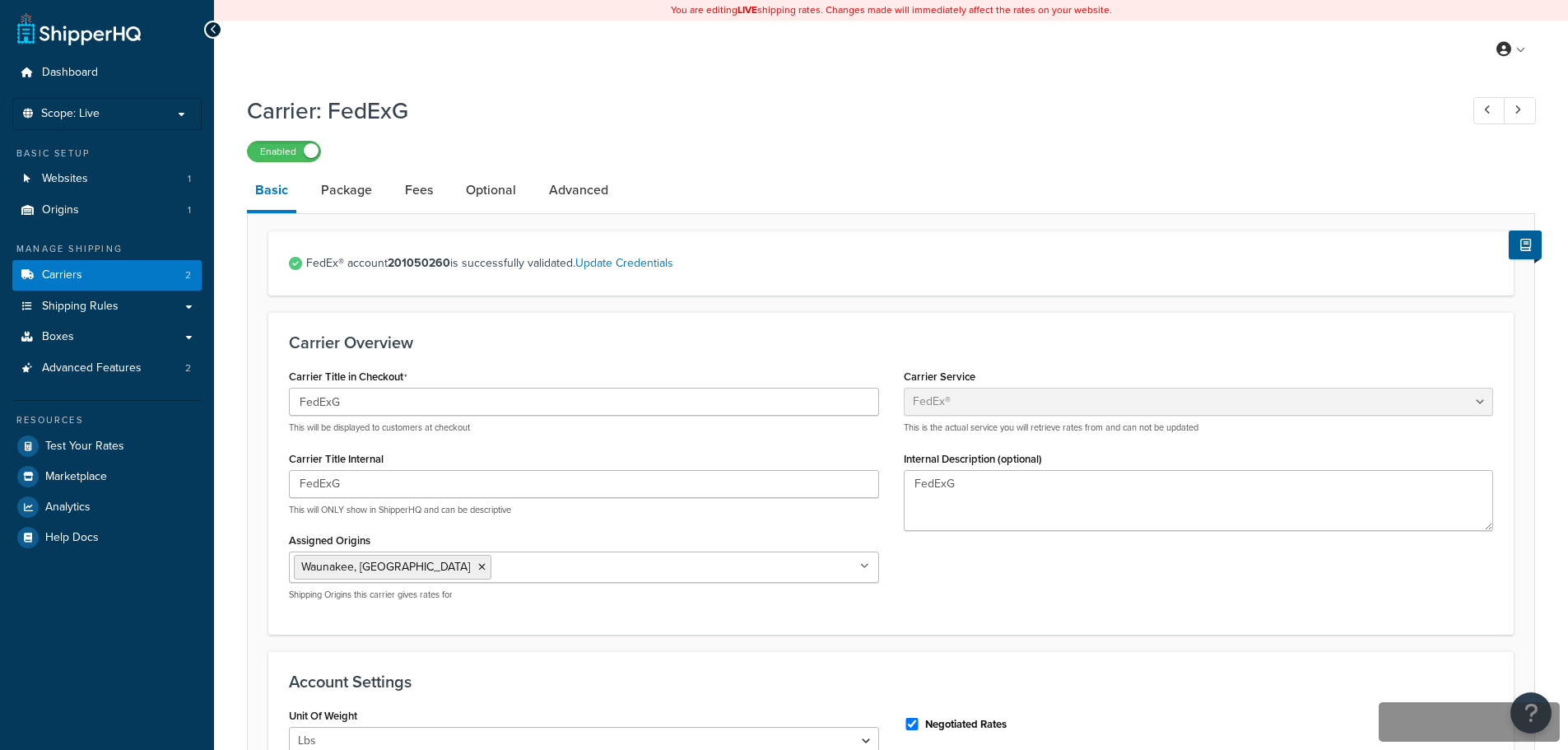
select select "fedEx"
select select "REGULAR_PICKUP"
select select "YOUR_PACKAGING"
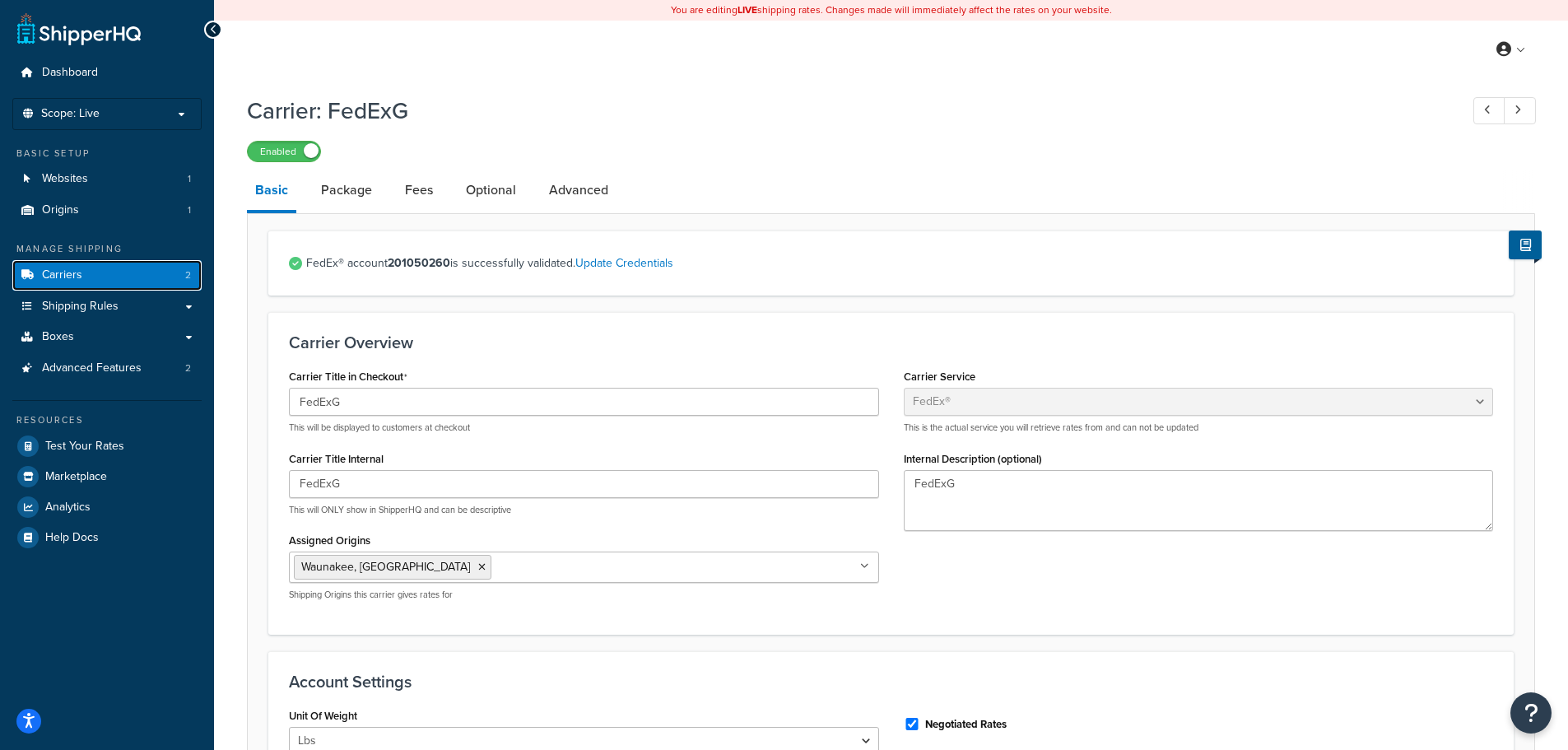
click at [137, 271] on link "Carriers 2" at bounding box center [107, 275] width 190 height 31
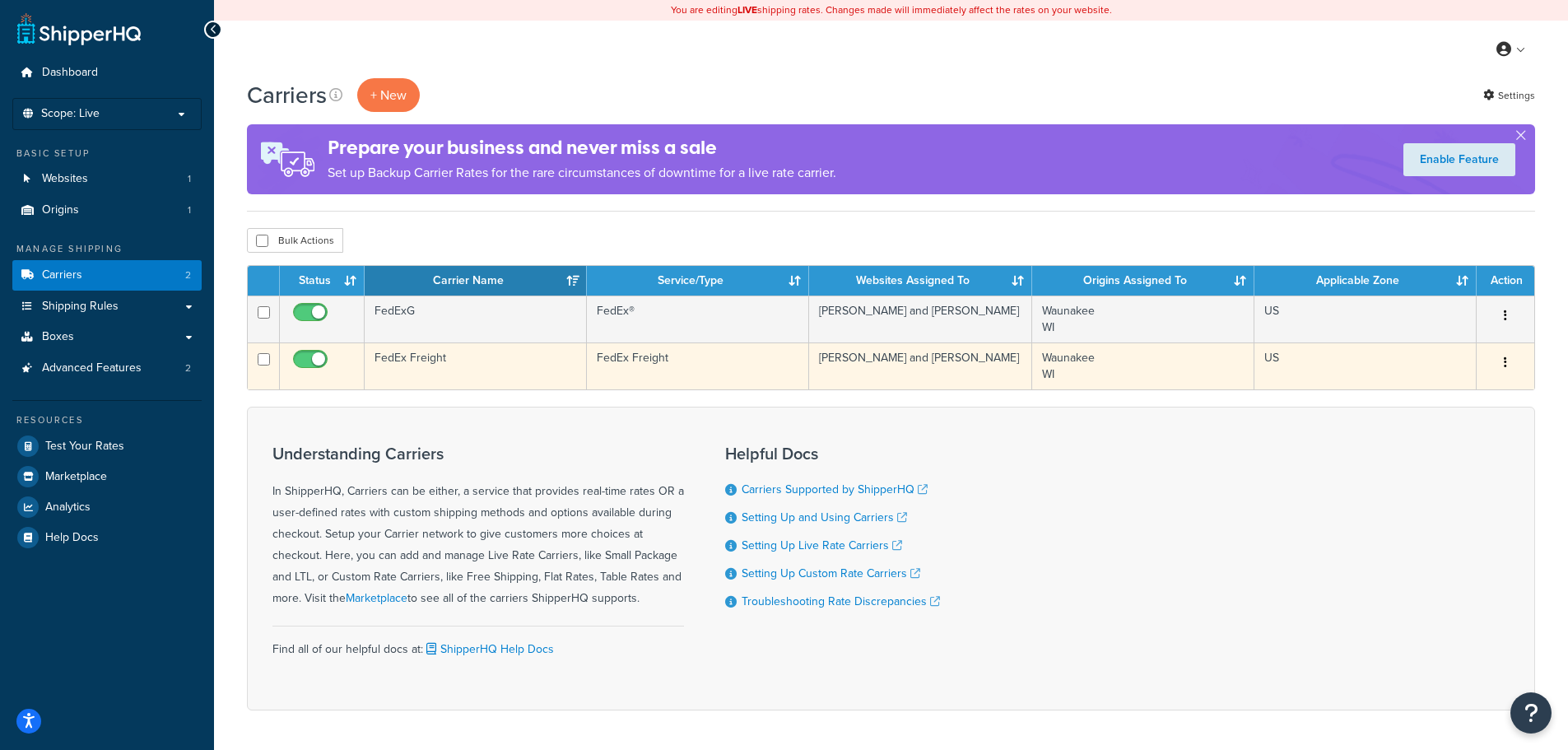
click at [1509, 364] on button "button" at bounding box center [1505, 362] width 23 height 26
click at [1469, 396] on link "Edit" at bounding box center [1438, 395] width 130 height 34
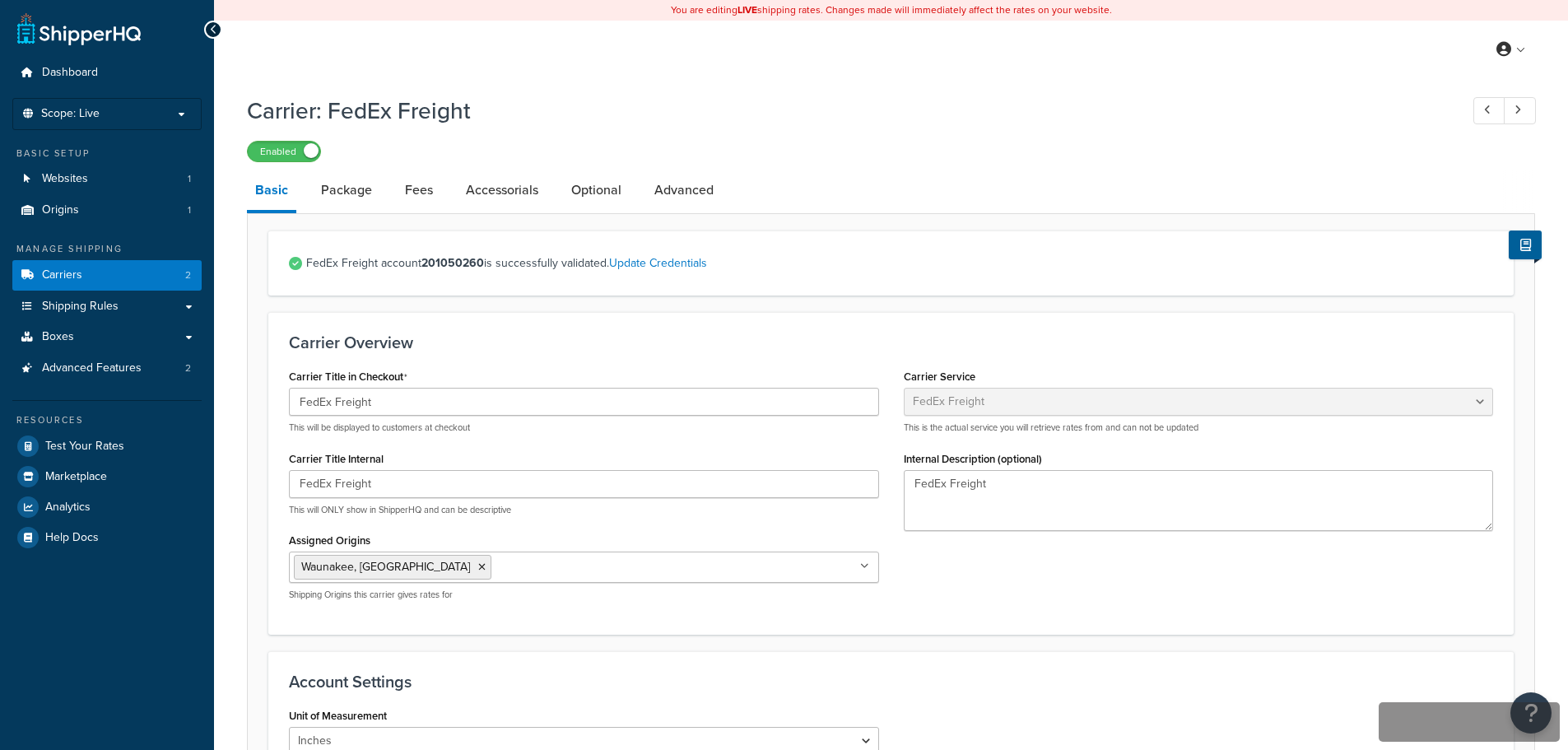
select select "fedExFreight"
click at [687, 192] on link "Advanced" at bounding box center [684, 189] width 76 height 39
select select "false"
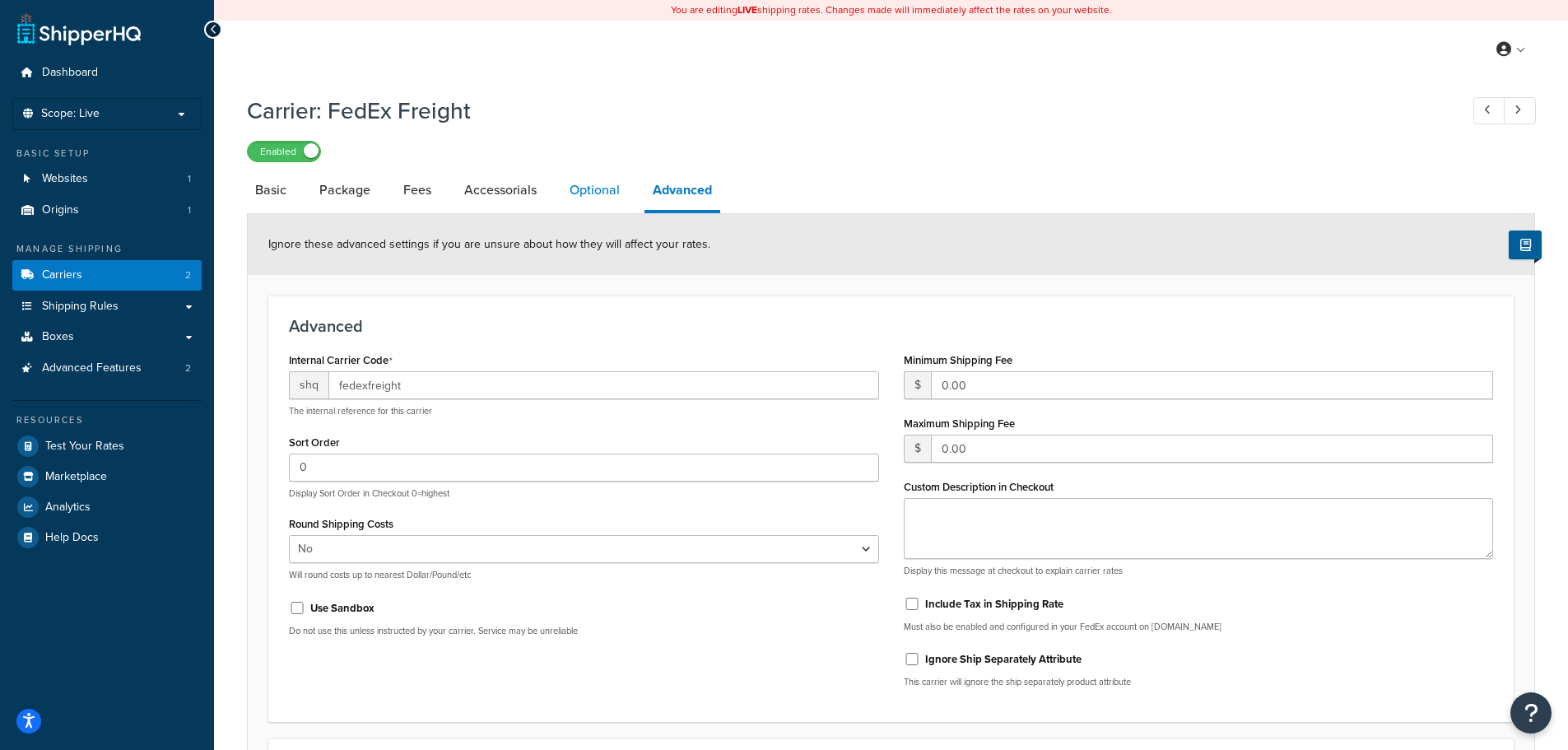
click at [576, 197] on link "Optional" at bounding box center [594, 189] width 66 height 39
select select "70"
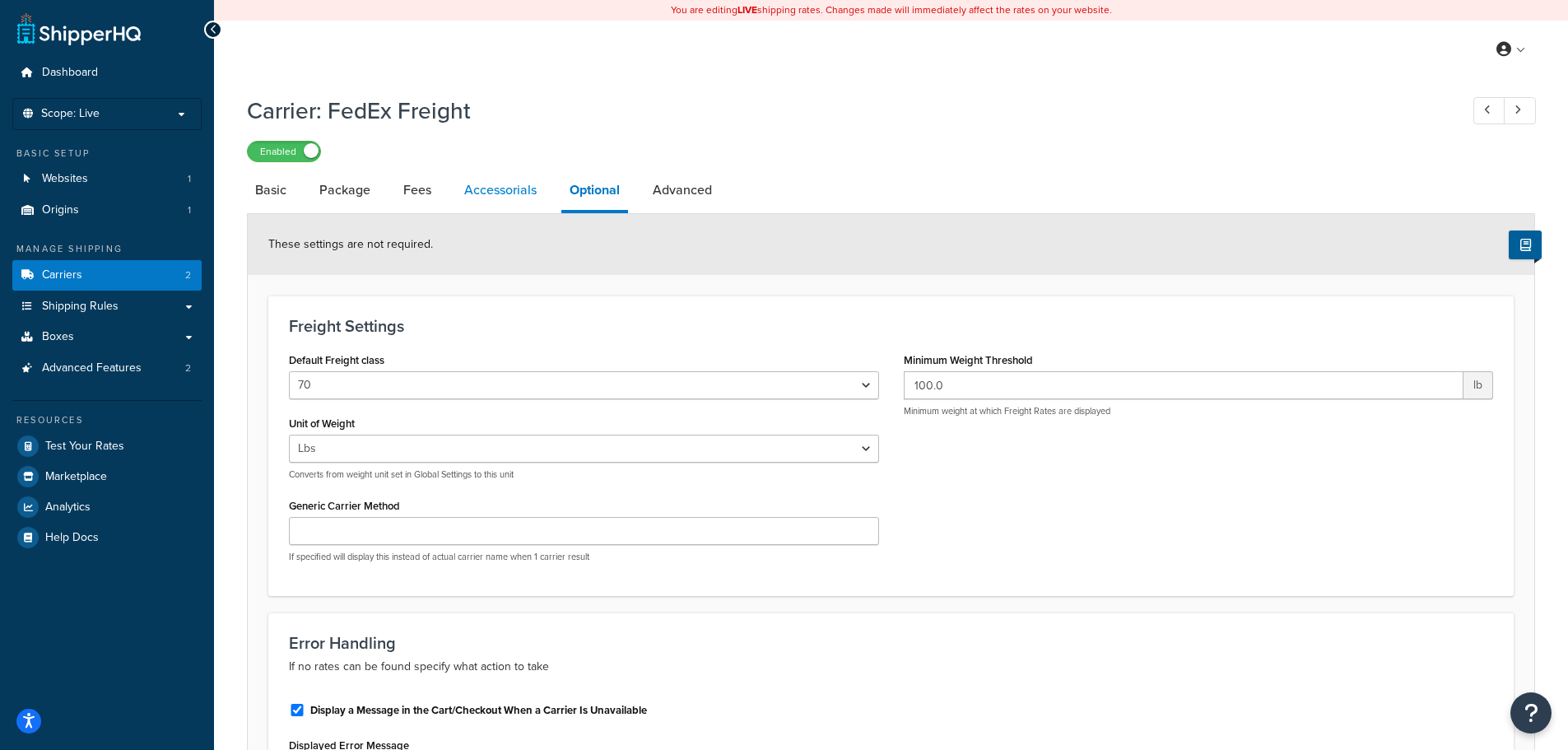
click at [502, 191] on link "Accessorials" at bounding box center [500, 189] width 89 height 39
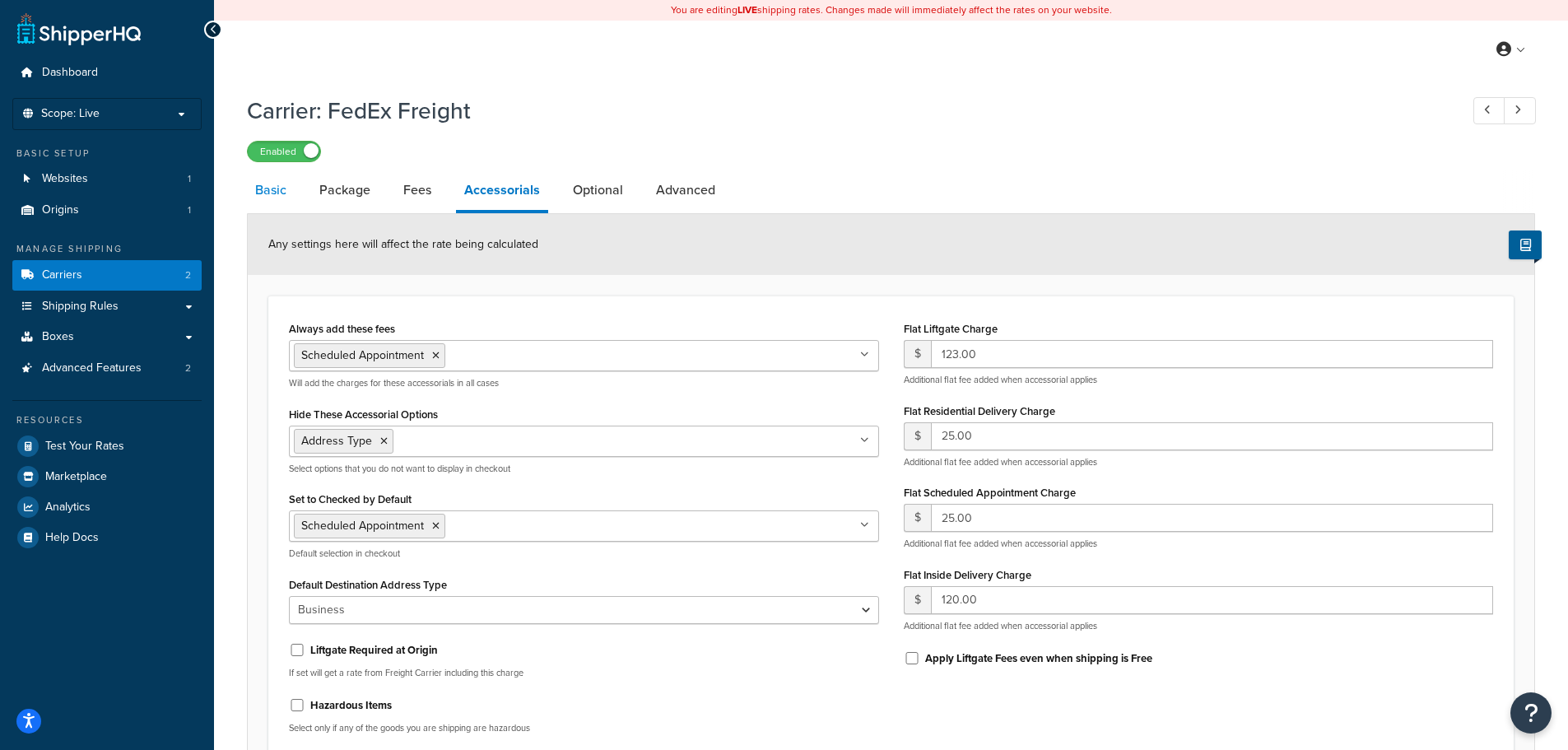
click at [279, 189] on link "Basic" at bounding box center [271, 189] width 48 height 39
select select "fedExFreight"
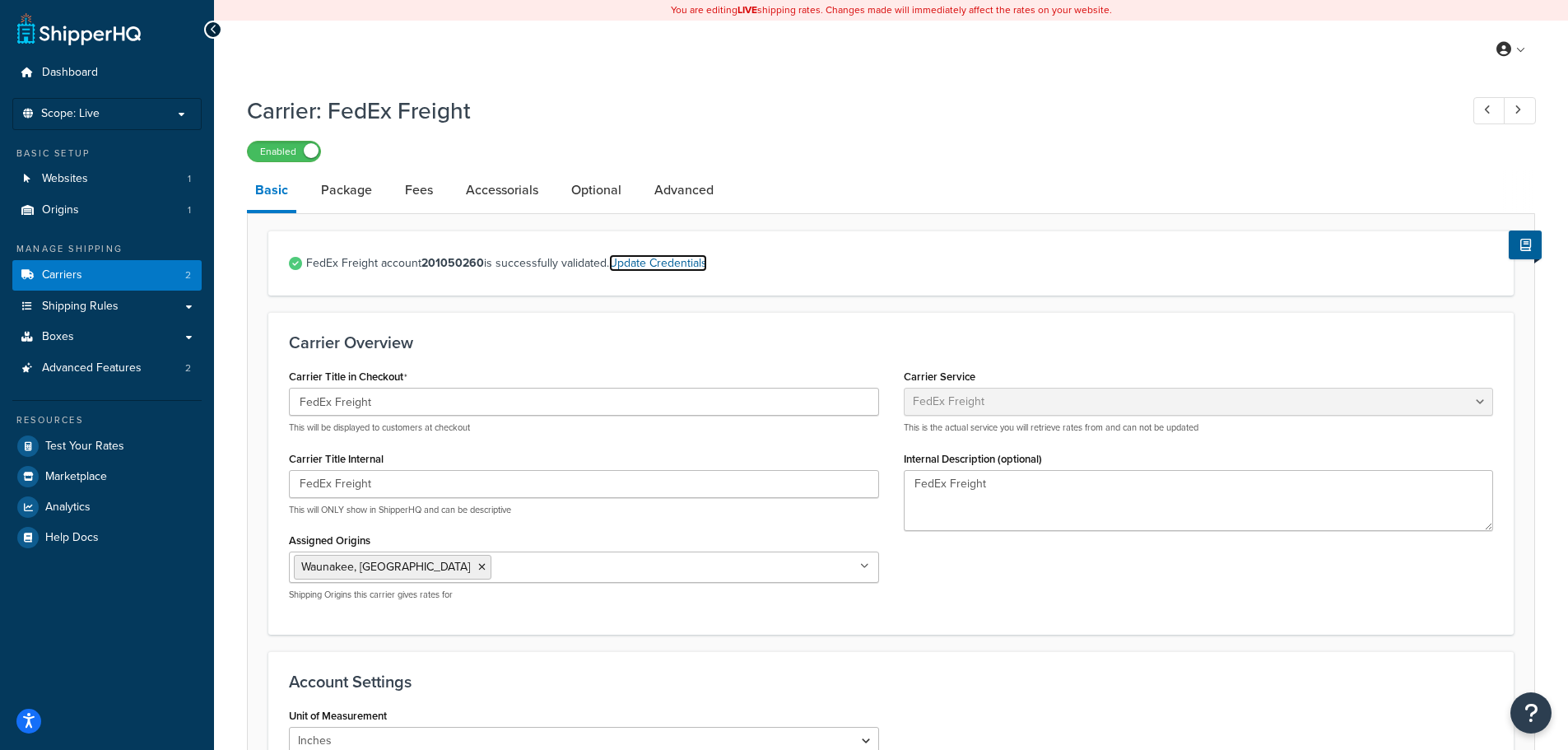
click at [651, 262] on link "Update Credentials" at bounding box center [658, 262] width 98 height 17
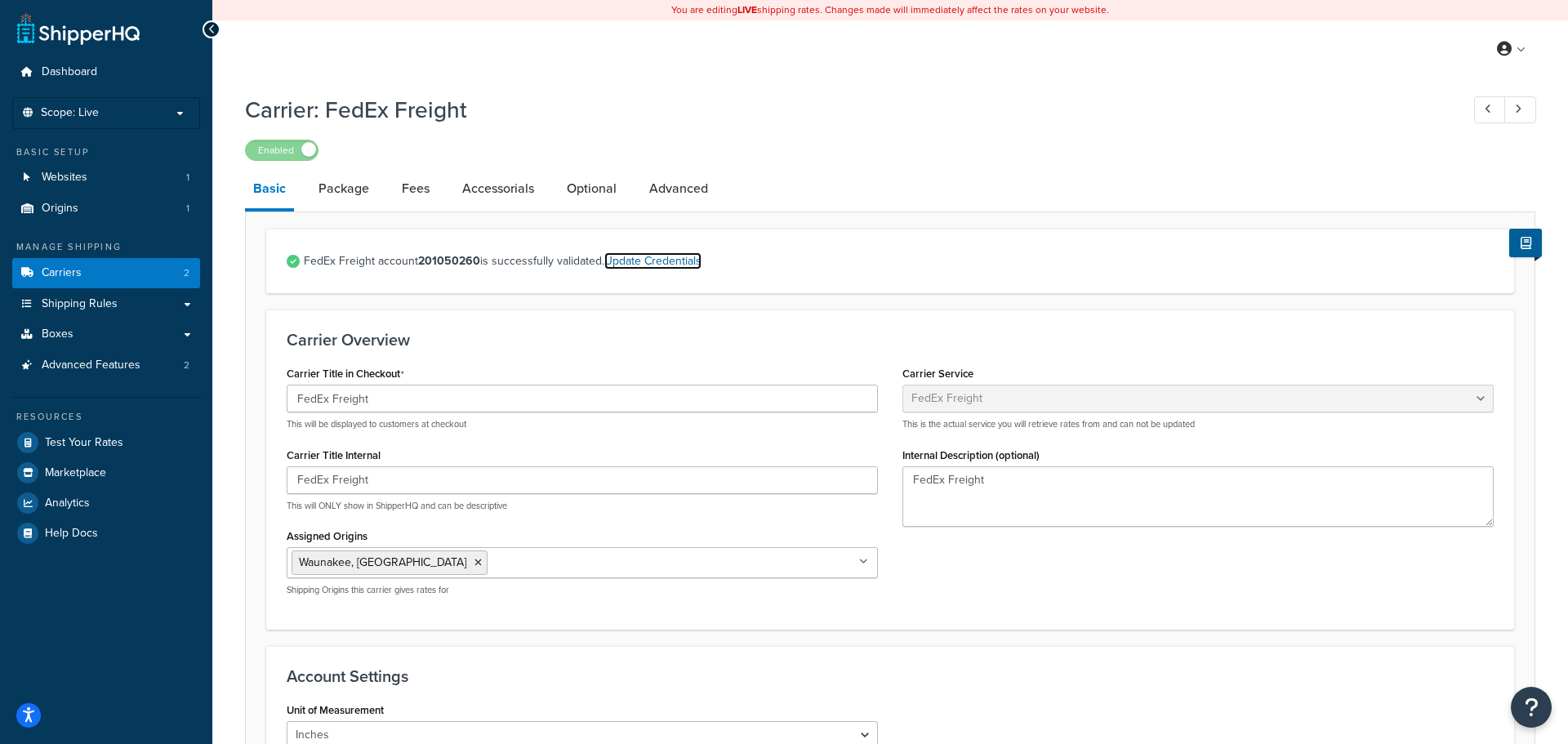
select select "SKID"
select select "US"
select select "WI"
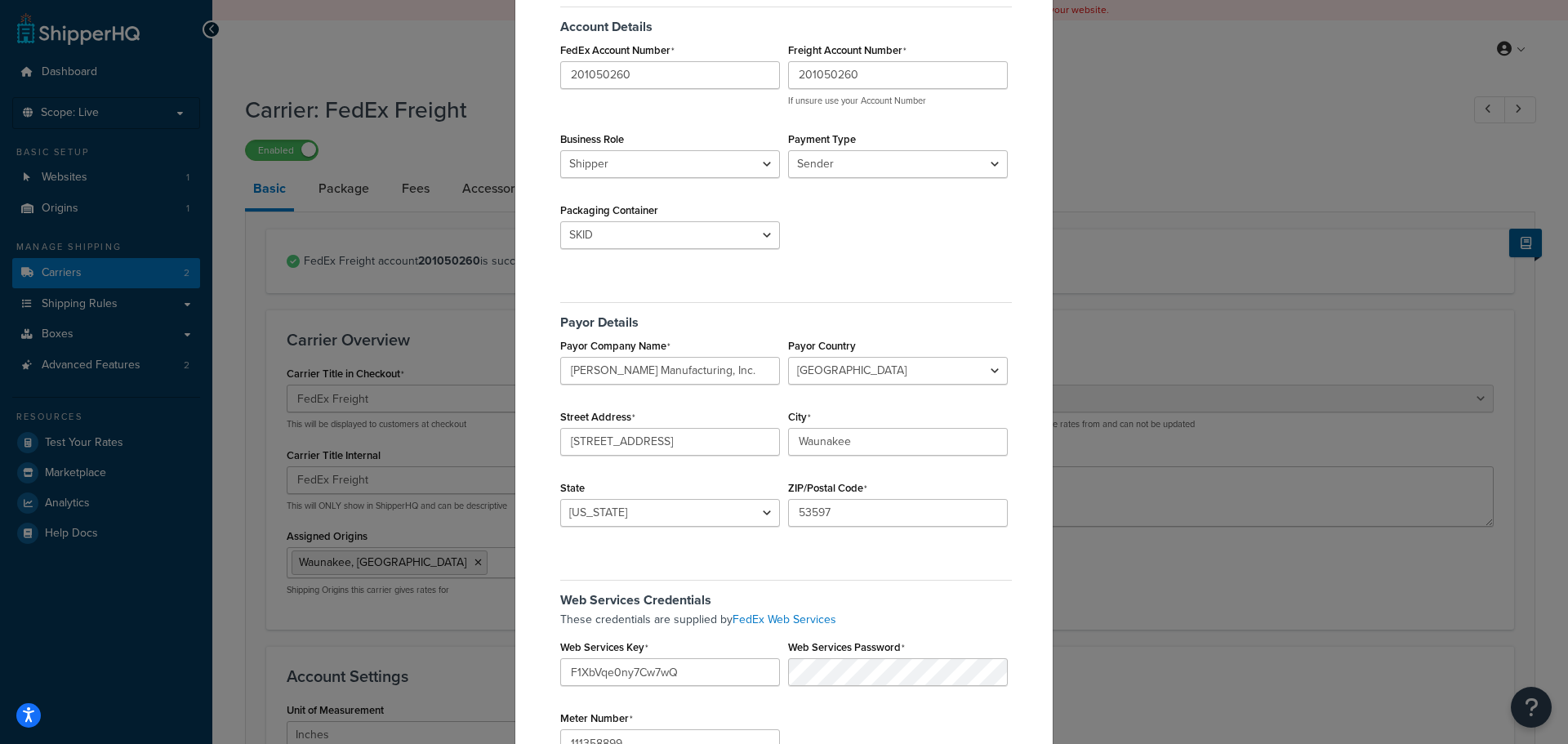
scroll to position [163, 0]
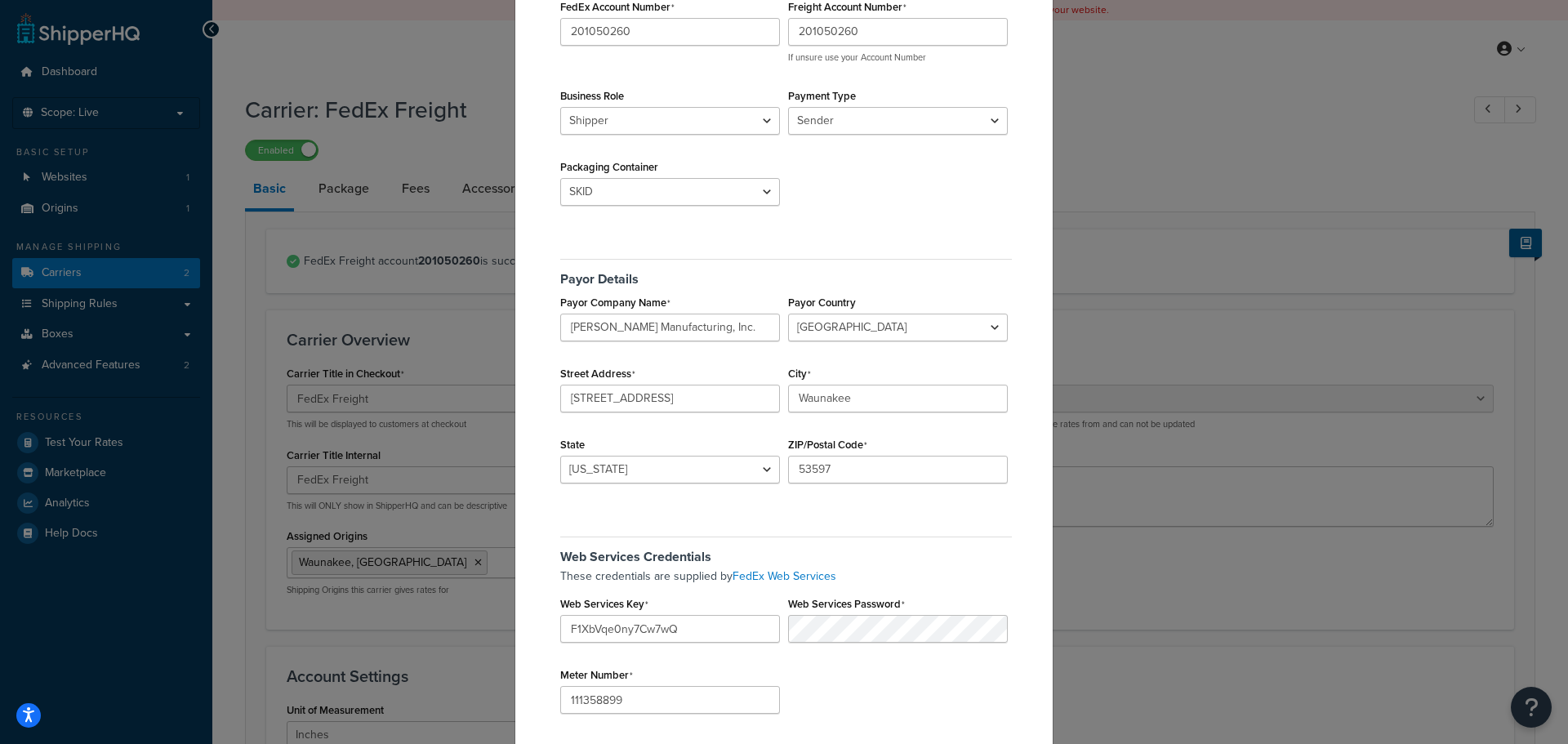
click at [1169, 124] on div "FedEx Freight Validation Account Details FedEx Account Number 201050260 Freight…" at bounding box center [784, 372] width 1568 height 744
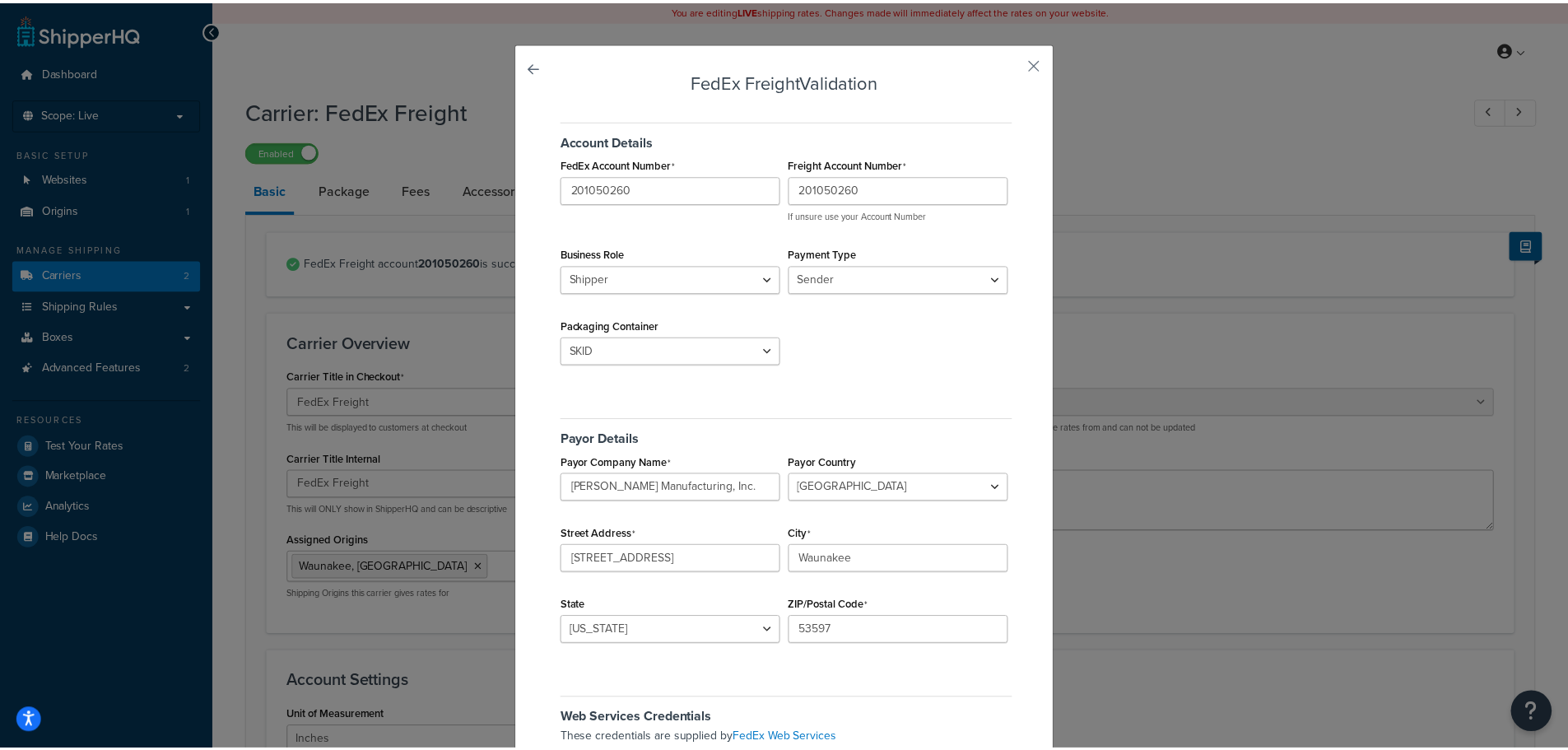
scroll to position [0, 0]
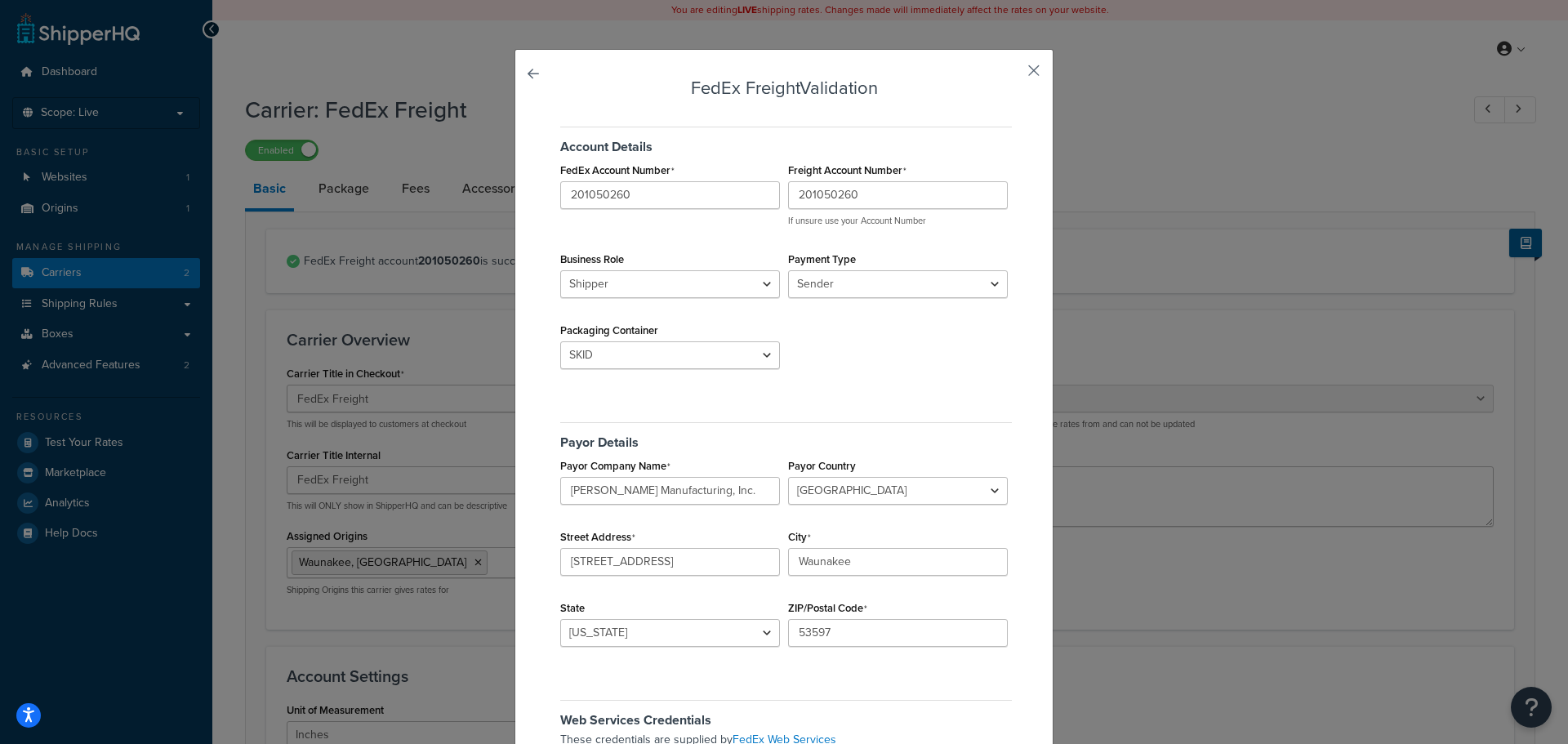
click at [1012, 74] on button "button" at bounding box center [1010, 76] width 4 height 4
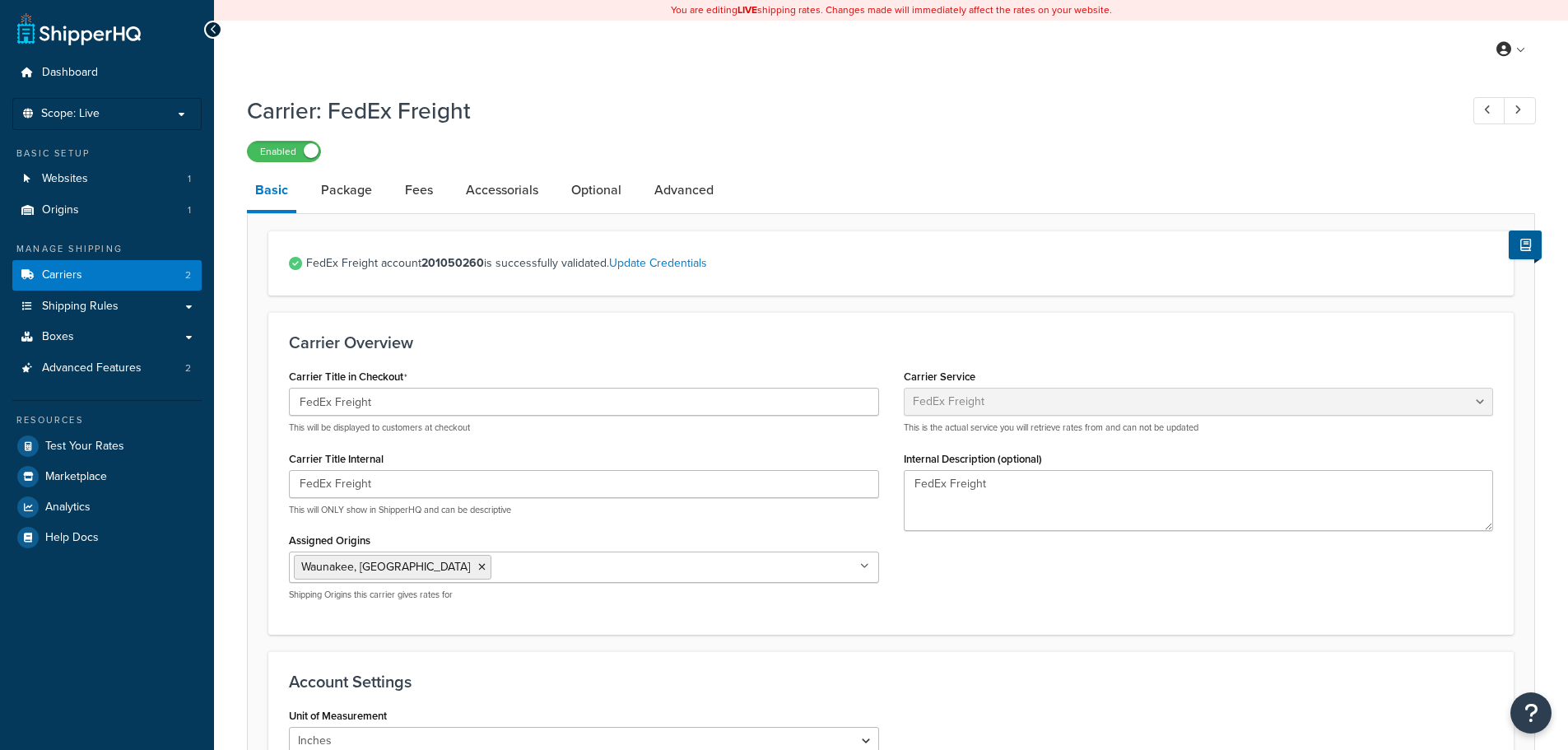
select select "fedExFreight"
click at [112, 439] on span "Test Your Rates" at bounding box center [85, 446] width 79 height 14
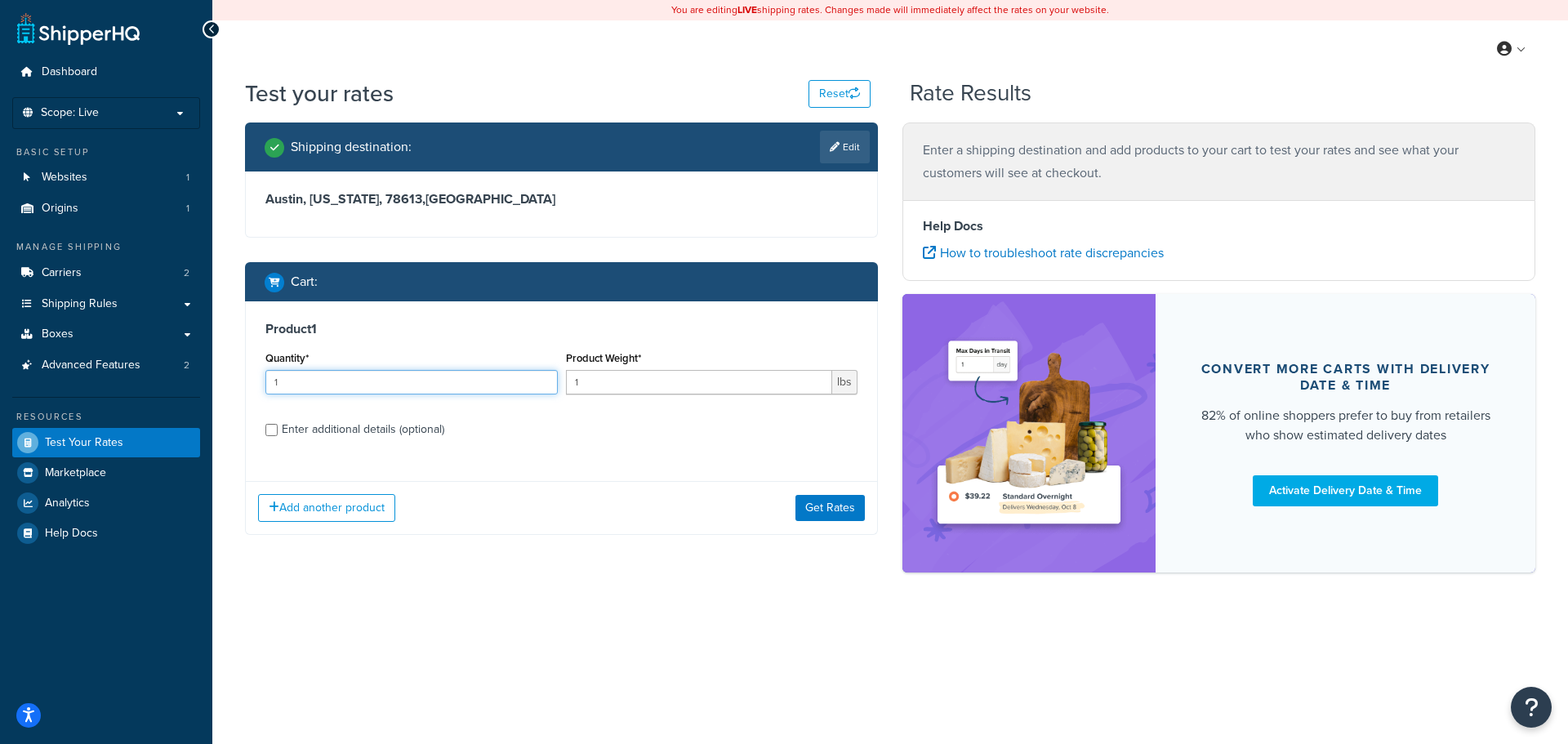
drag, startPoint x: 463, startPoint y: 376, endPoint x: 252, endPoint y: 378, distance: 211.0
click at [252, 384] on div "Product 1 Quantity* 1 Product Weight* 1 lbs Enter additional details (optional)" at bounding box center [561, 384] width 631 height 167
type input "4"
drag, startPoint x: 523, startPoint y: 383, endPoint x: 515, endPoint y: 372, distance: 13.6
click at [513, 375] on div "Quantity* 4 Product Weight* 1 lbs" at bounding box center [561, 377] width 600 height 59
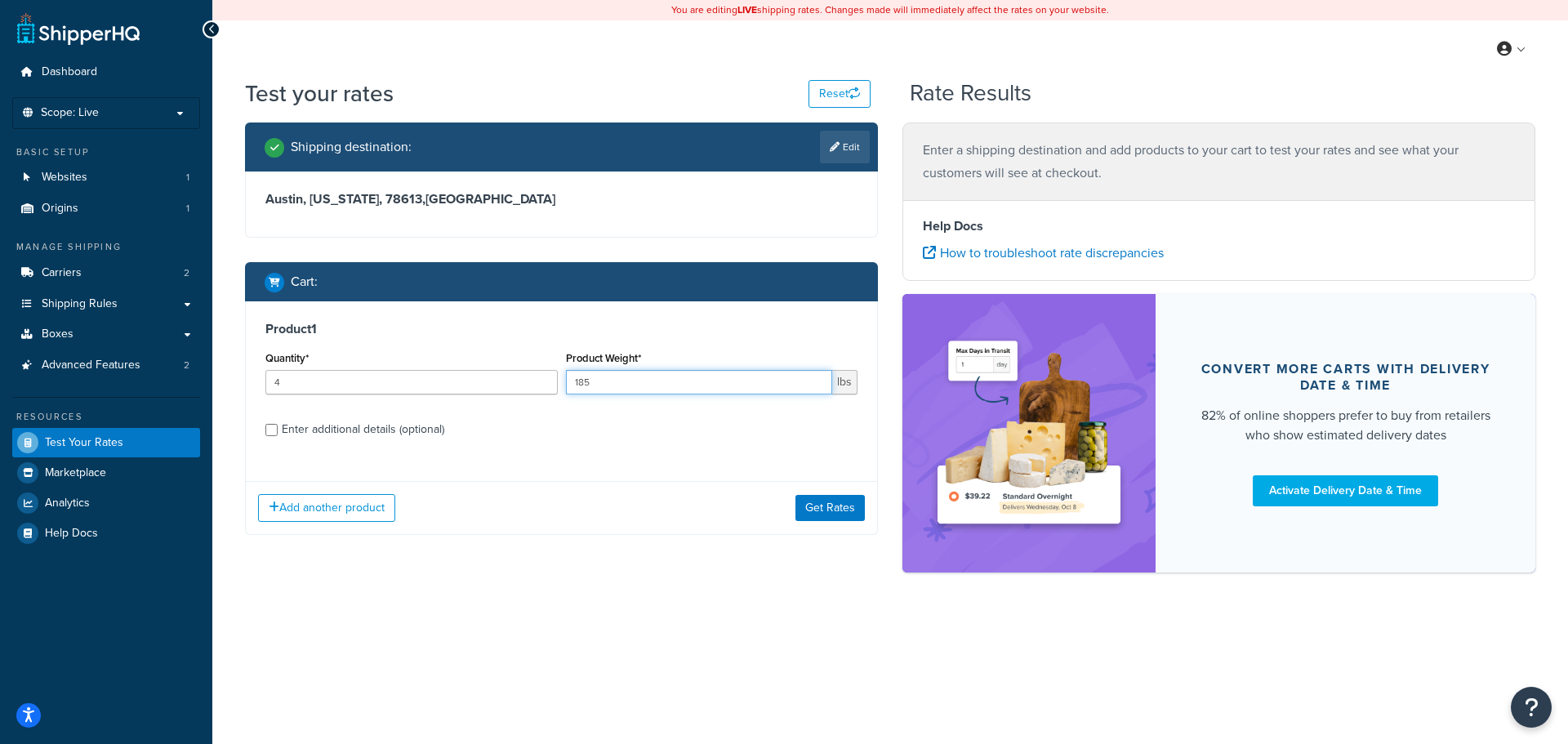
type input "185"
click at [387, 433] on div "Enter additional details (optional)" at bounding box center [363, 429] width 162 height 23
click at [278, 433] on input "Enter additional details (optional)" at bounding box center [271, 429] width 12 height 12
checkbox input "true"
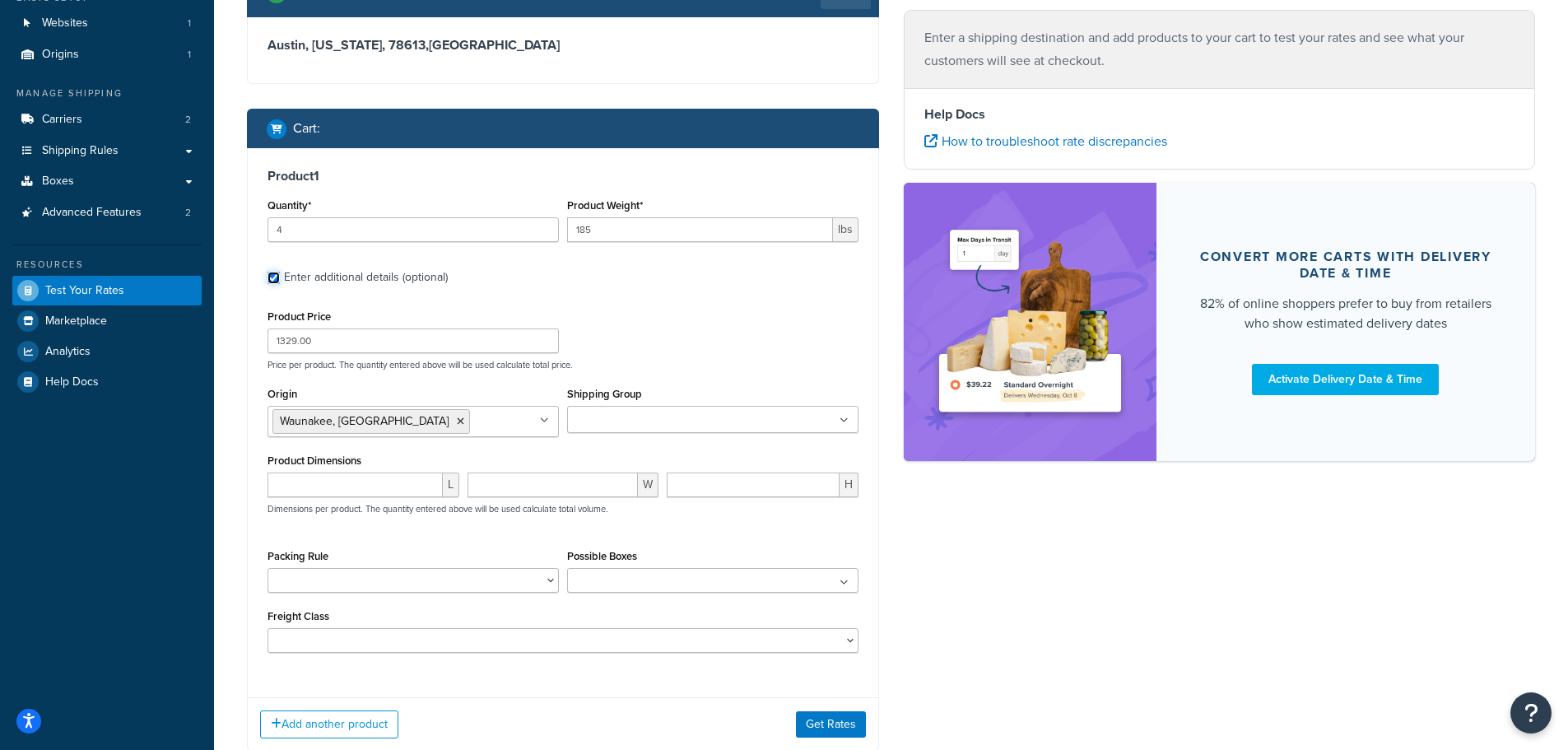
scroll to position [164, 0]
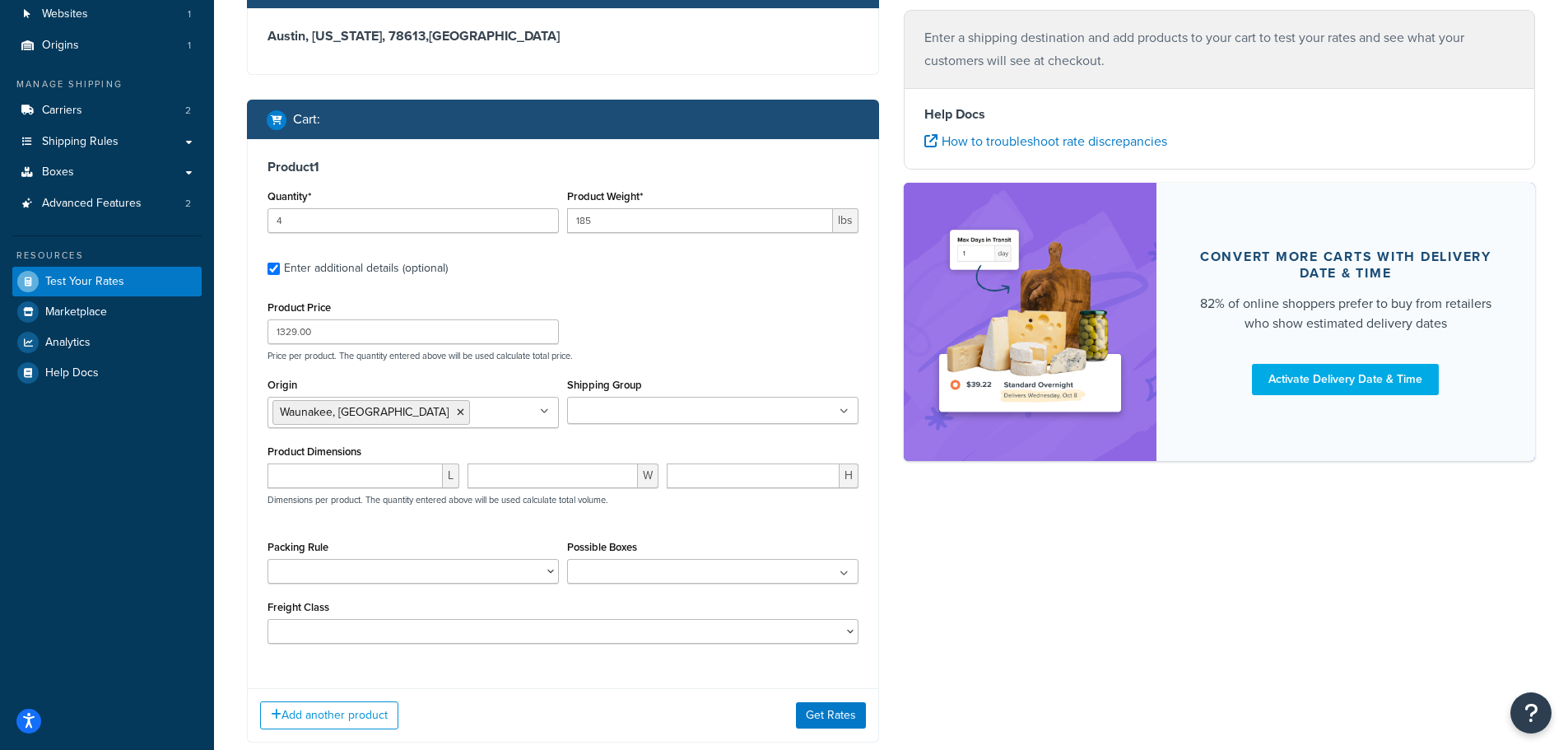
click at [608, 407] on input "Shipping Group" at bounding box center [645, 411] width 145 height 18
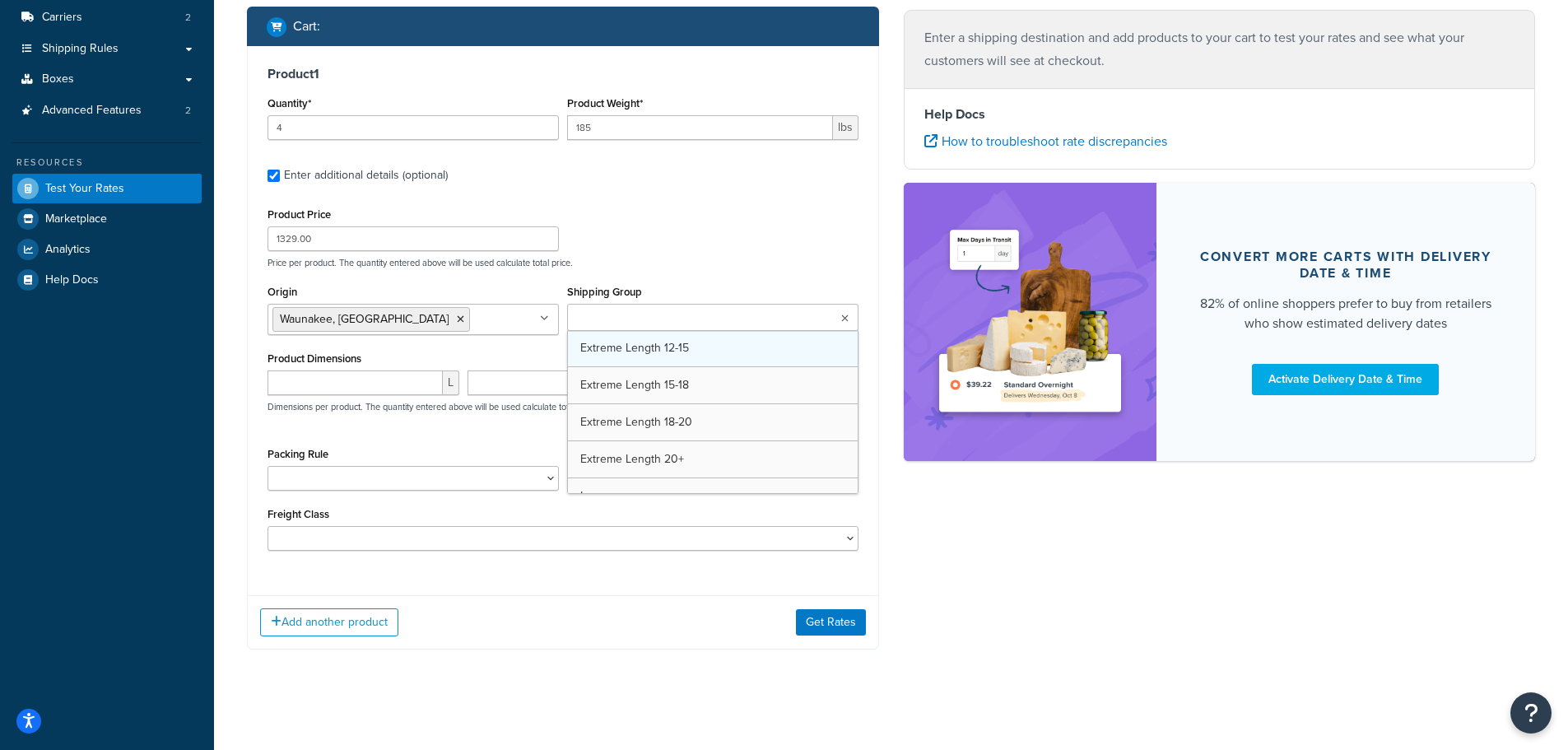
scroll to position [264, 0]
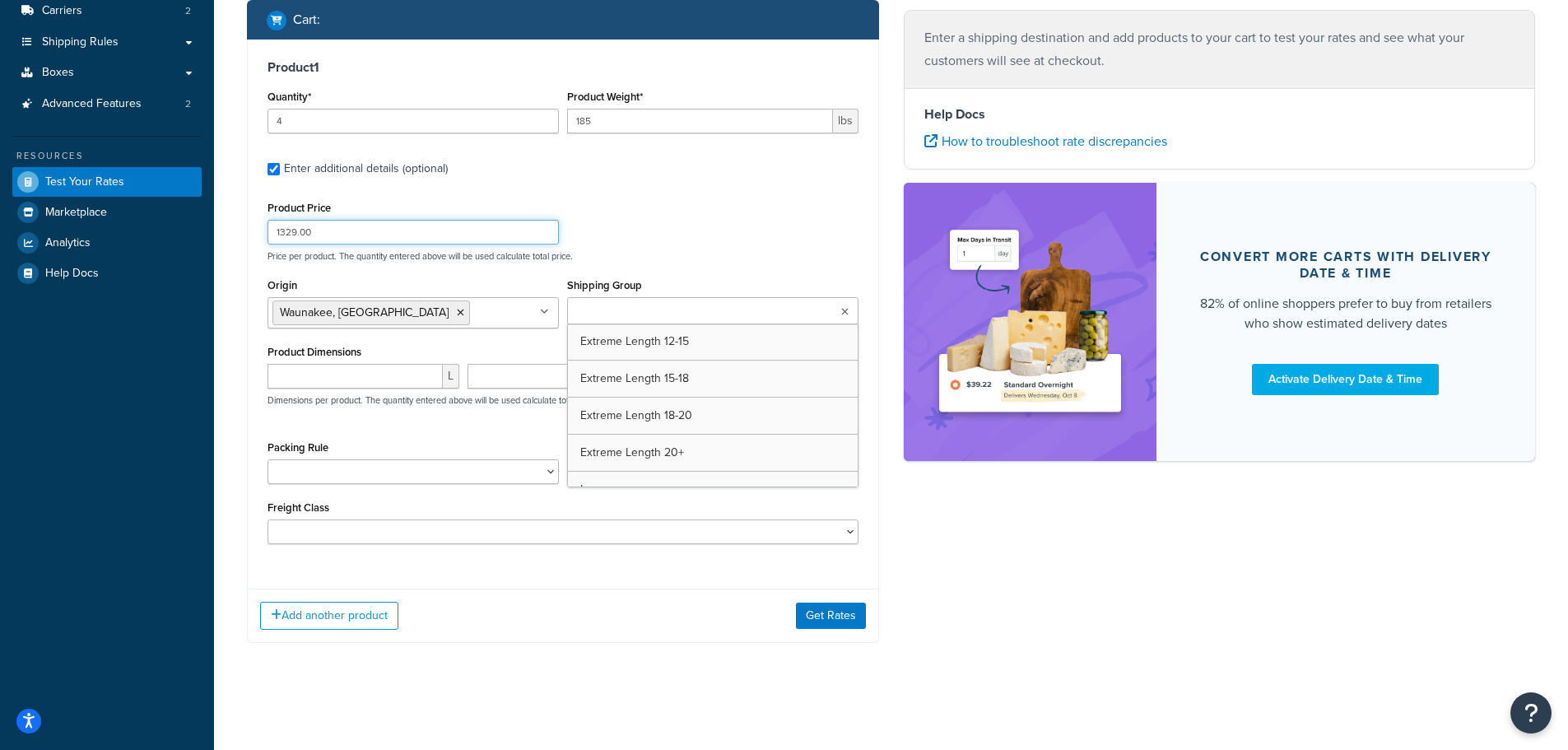
click at [644, 237] on div "Product Price 1329.00 Price per product. The quantity entered above will be use…" at bounding box center [563, 230] width 599 height 65
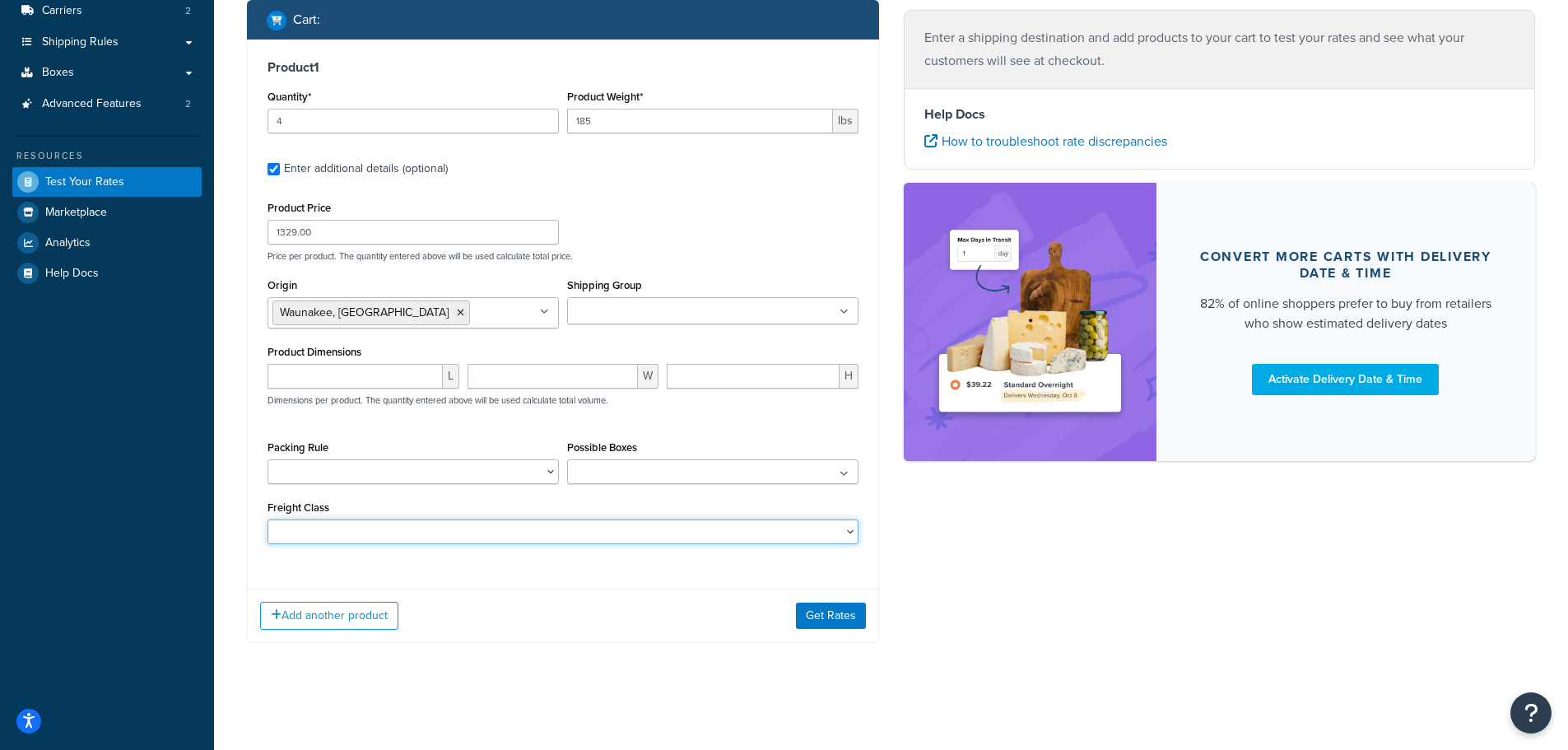
click at [406, 525] on select "50 55 60 65 70 77.5 85 92.5 100 110 125 150 175 200 250 300 400 500" at bounding box center [563, 532] width 591 height 25
select select "70"
click at [267, 519] on select "50 55 60 65 70 77.5 85 92.5 100 110 125 150 175 200 250 300 400 500" at bounding box center [563, 532] width 591 height 25
click at [440, 555] on div "Product 1 Quantity* 4 Product Weight* 185 lbs Enter additional details (optiona…" at bounding box center [563, 308] width 630 height 537
click at [822, 612] on button "Get Rates" at bounding box center [830, 614] width 70 height 26
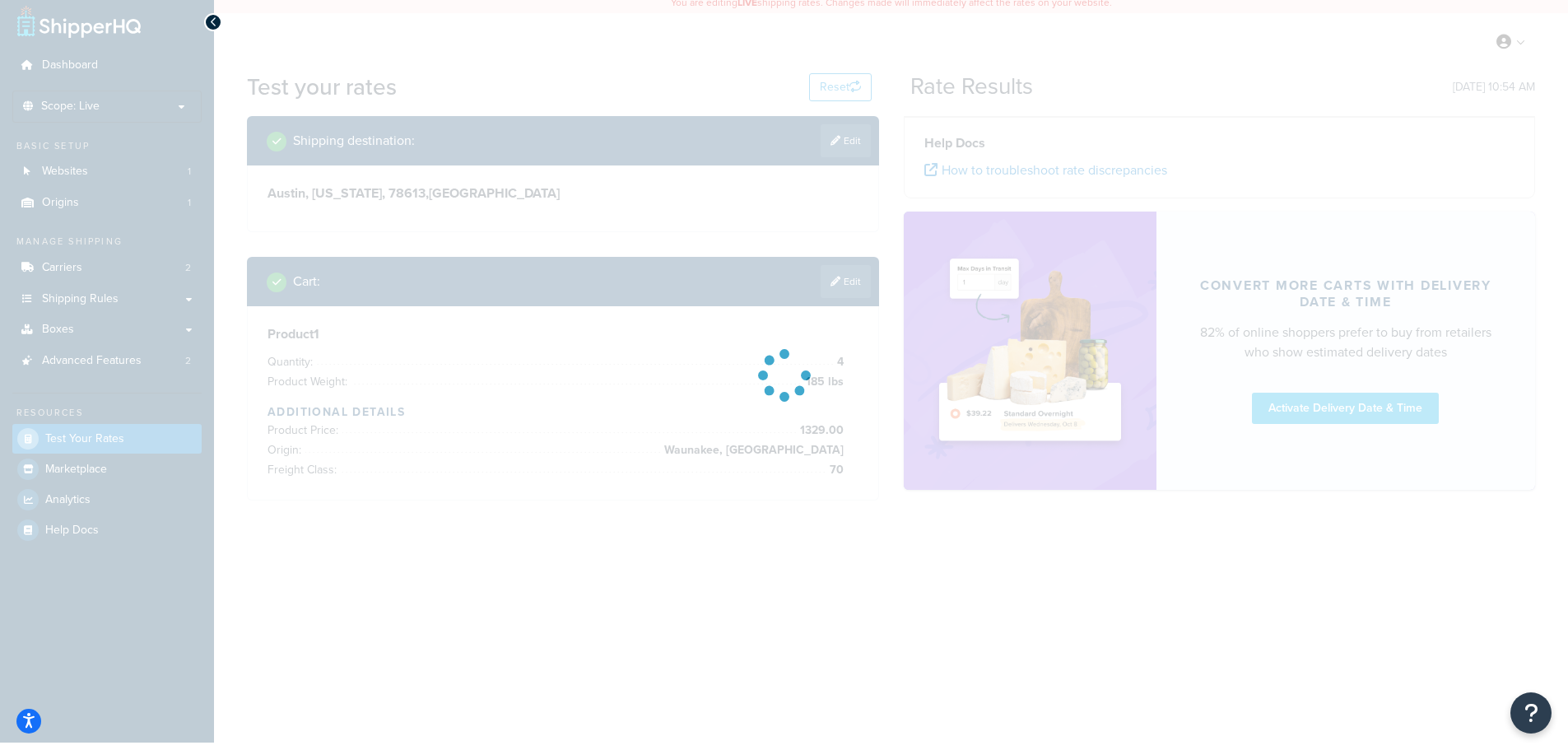
scroll to position [0, 0]
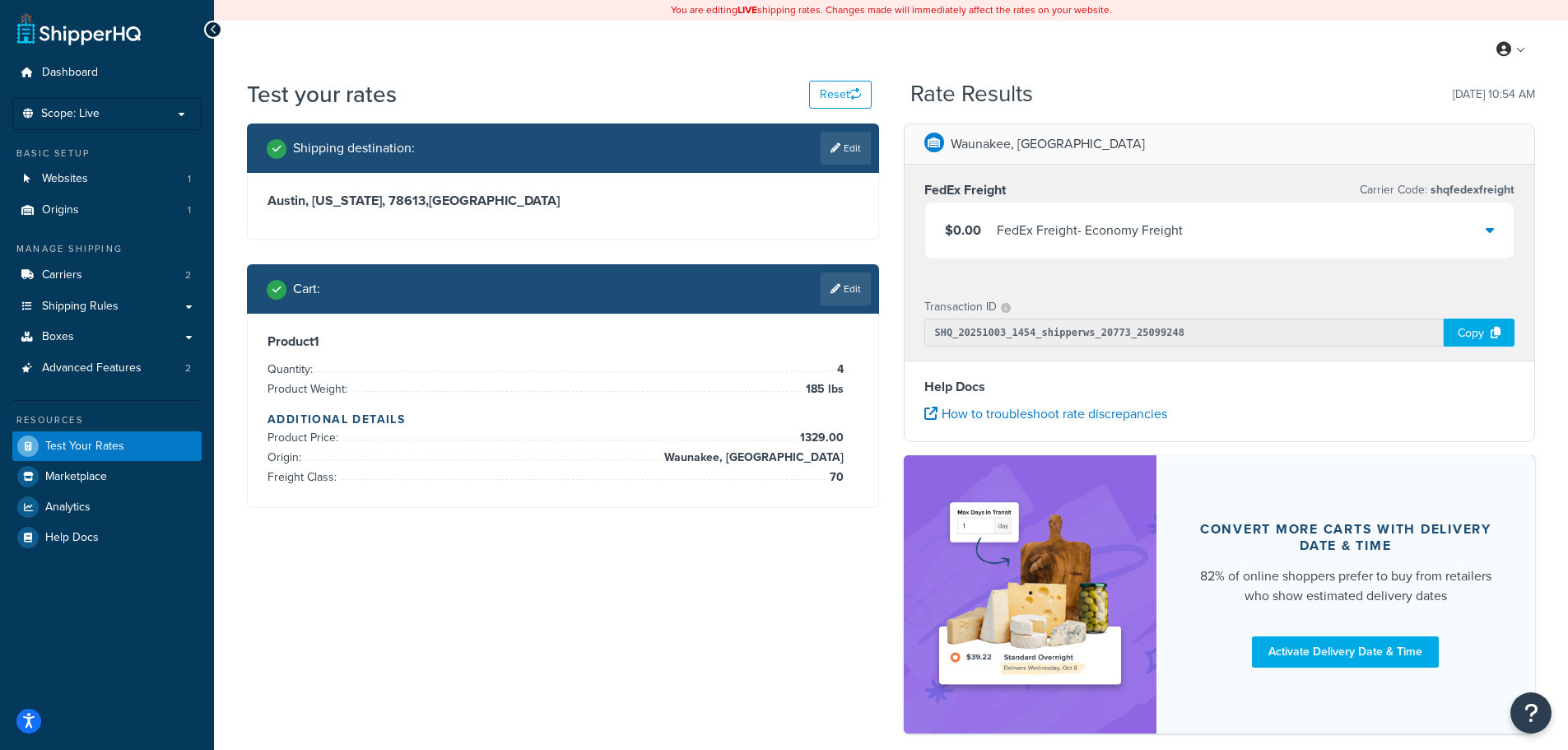
click at [433, 574] on div "Shipping destination : Edit [GEOGRAPHIC_DATA], [US_STATE][GEOGRAPHIC_DATA] , [G…" at bounding box center [891, 436] width 1313 height 626
